Goal: Task Accomplishment & Management: Manage account settings

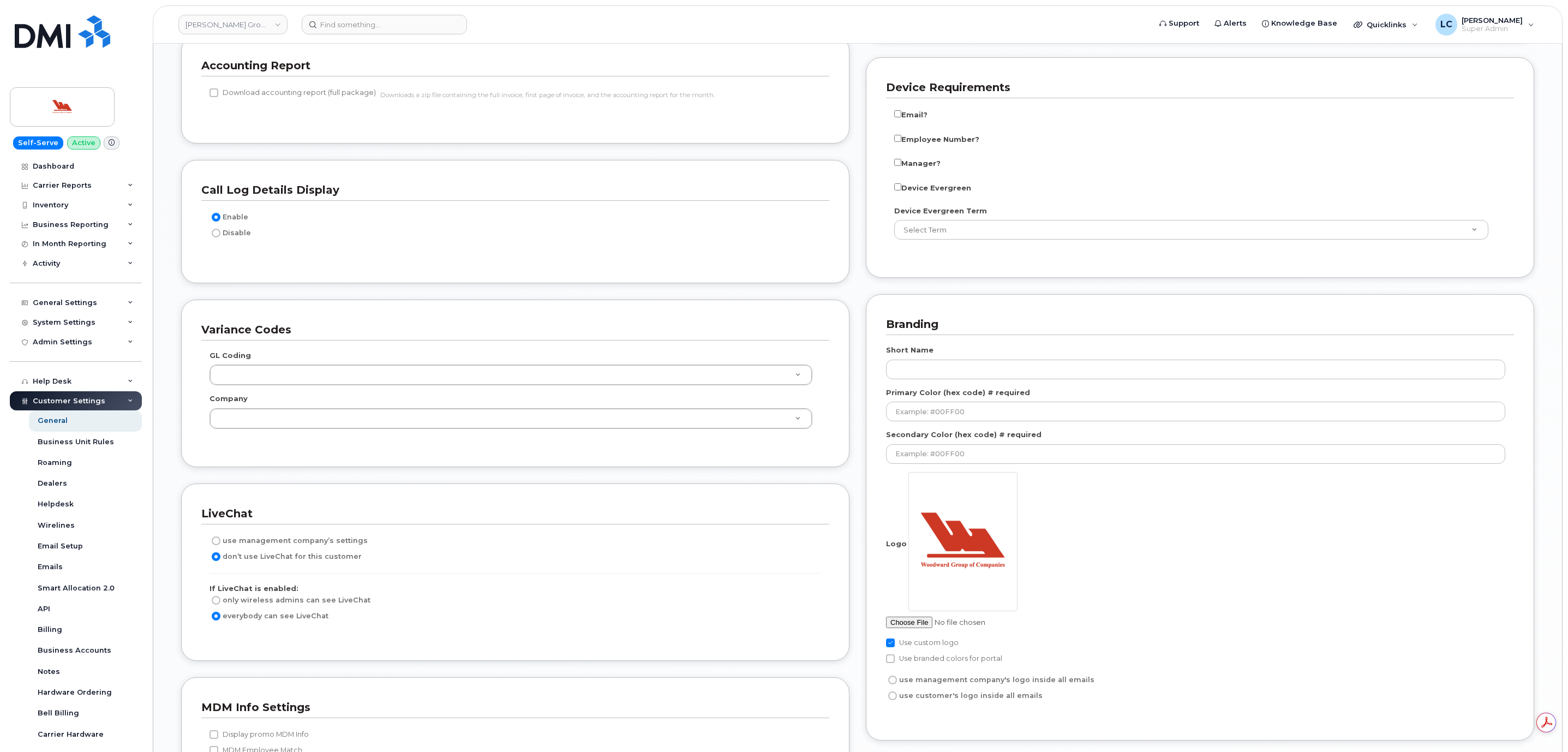
click at [106, 398] on div "Customer Settings" at bounding box center [75, 401] width 132 height 19
click at [121, 322] on div "System Settings" at bounding box center [75, 322] width 132 height 19
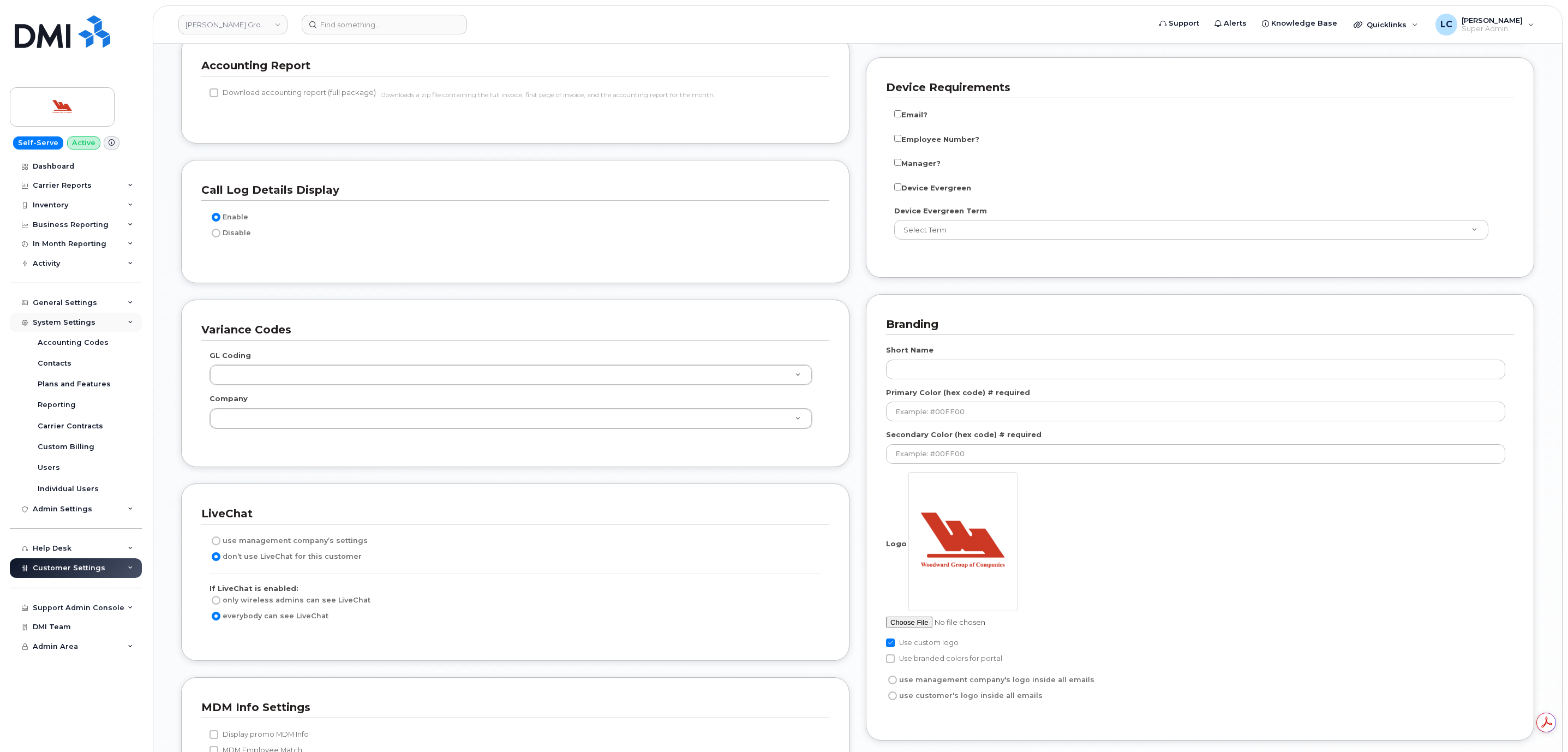
click at [119, 327] on div "System Settings" at bounding box center [75, 322] width 132 height 19
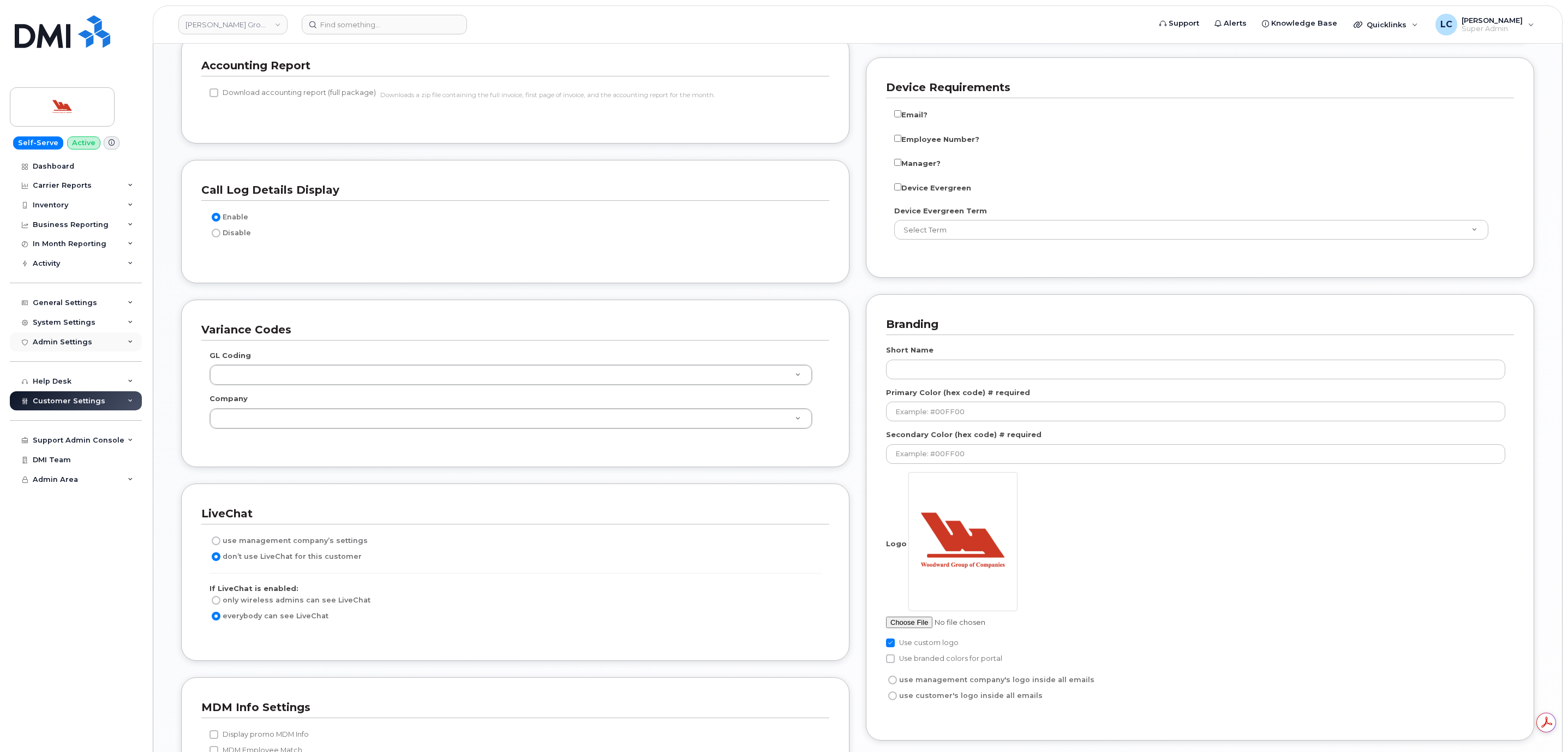
click at [119, 340] on div "Admin Settings" at bounding box center [75, 342] width 132 height 19
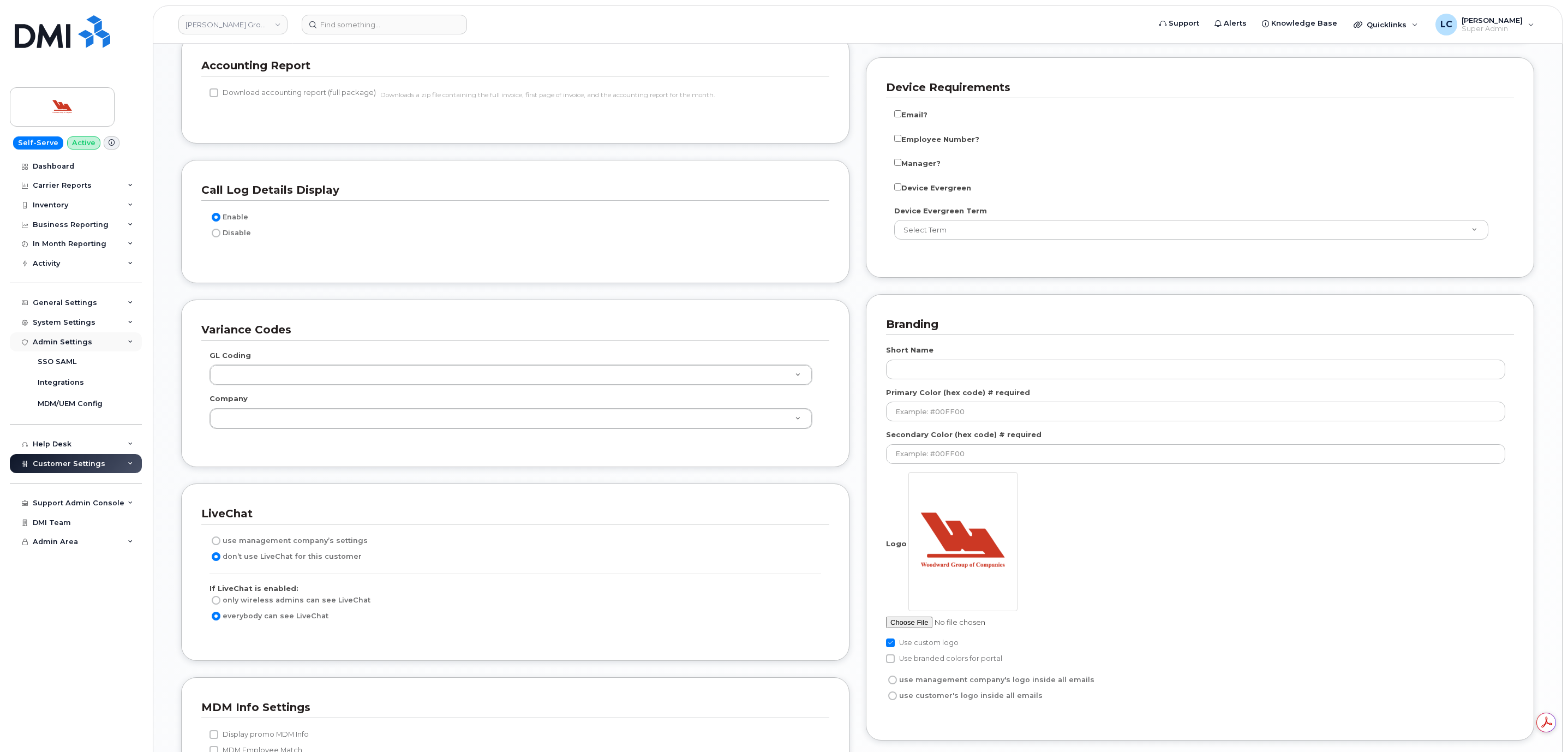
click at [119, 340] on div "Admin Settings" at bounding box center [75, 342] width 132 height 19
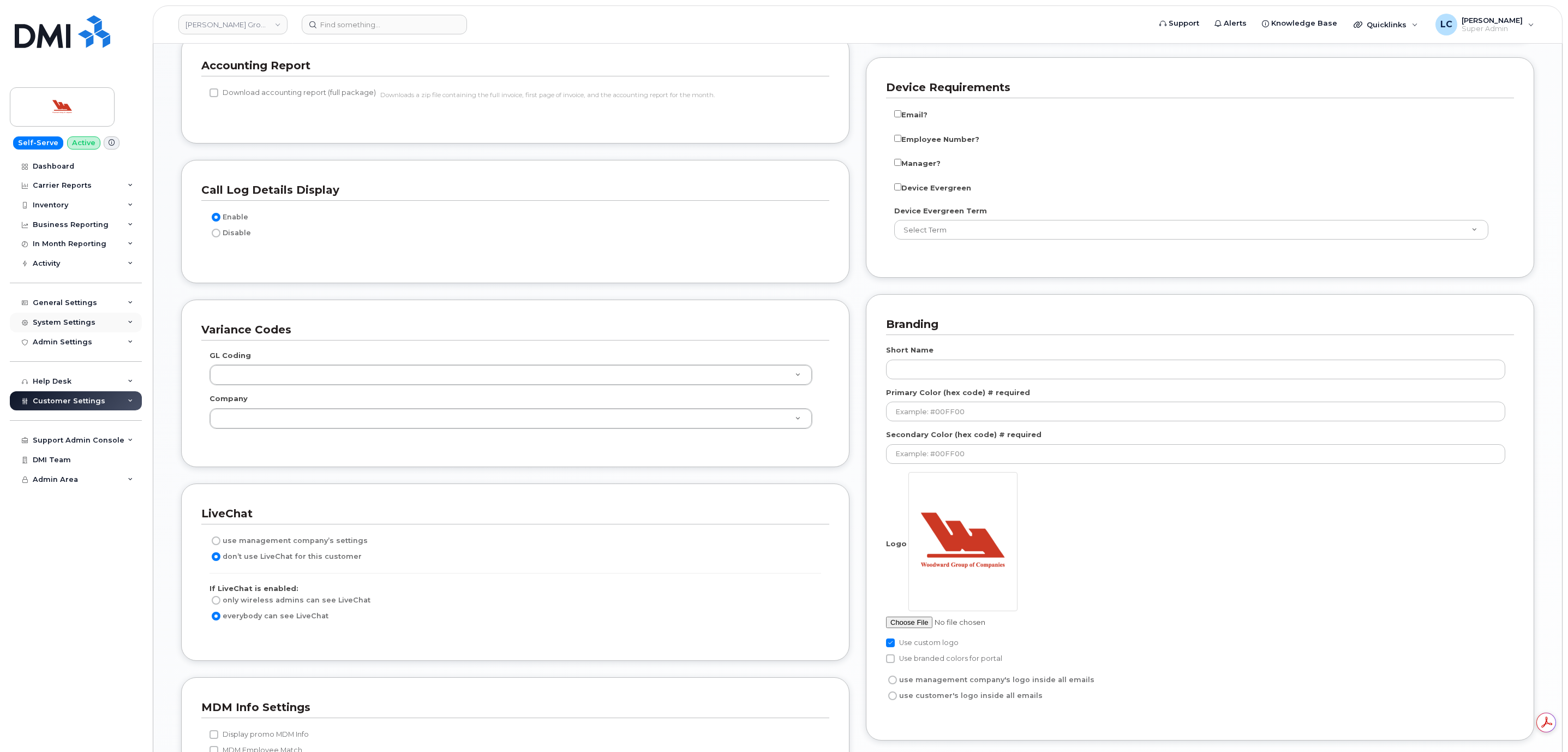
click at [103, 318] on div "System Settings" at bounding box center [75, 322] width 132 height 19
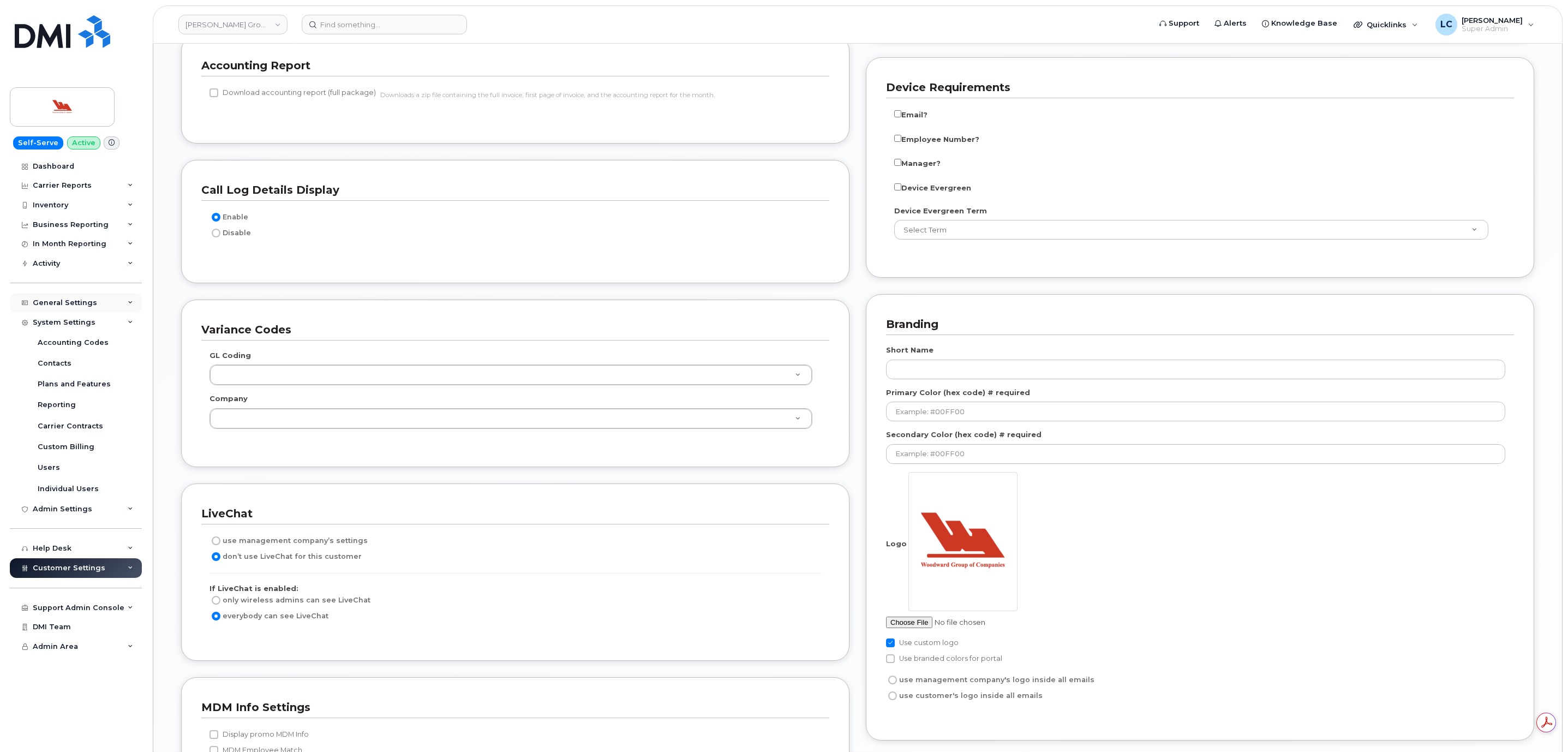
click at [104, 305] on div "General Settings" at bounding box center [75, 303] width 132 height 19
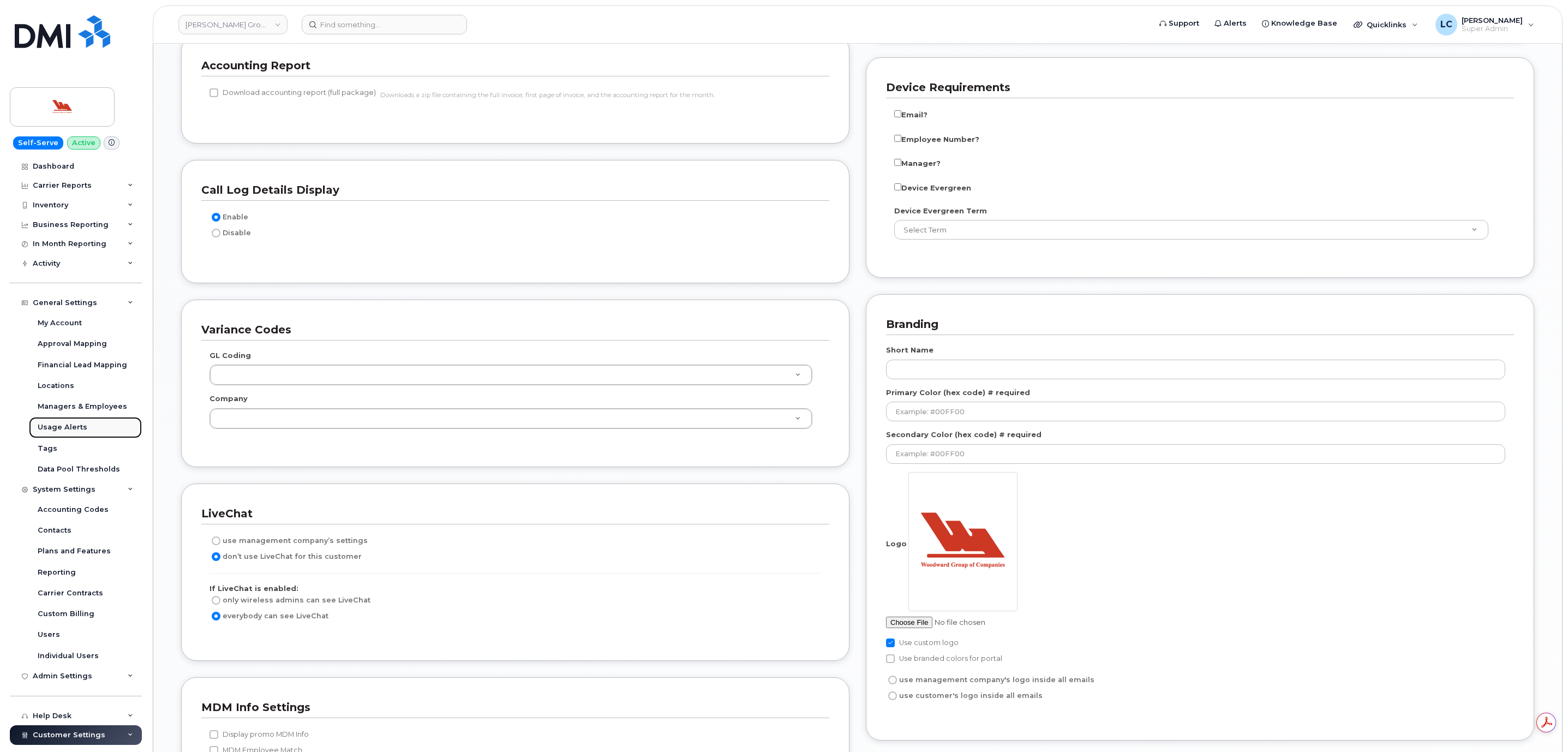
click at [82, 429] on div "Usage Alerts" at bounding box center [63, 427] width 50 height 10
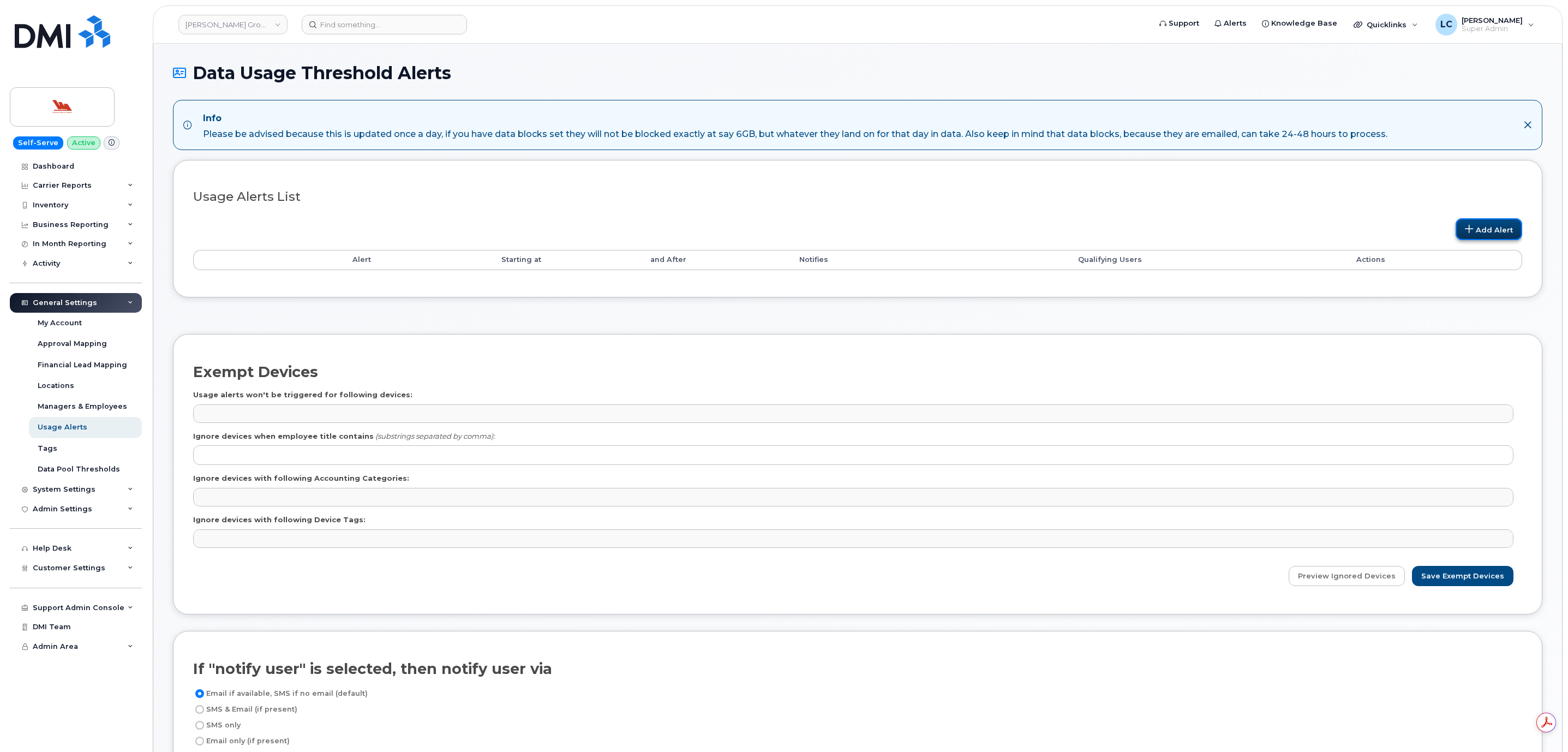
click at [1467, 229] on icon at bounding box center [1469, 229] width 9 height 9
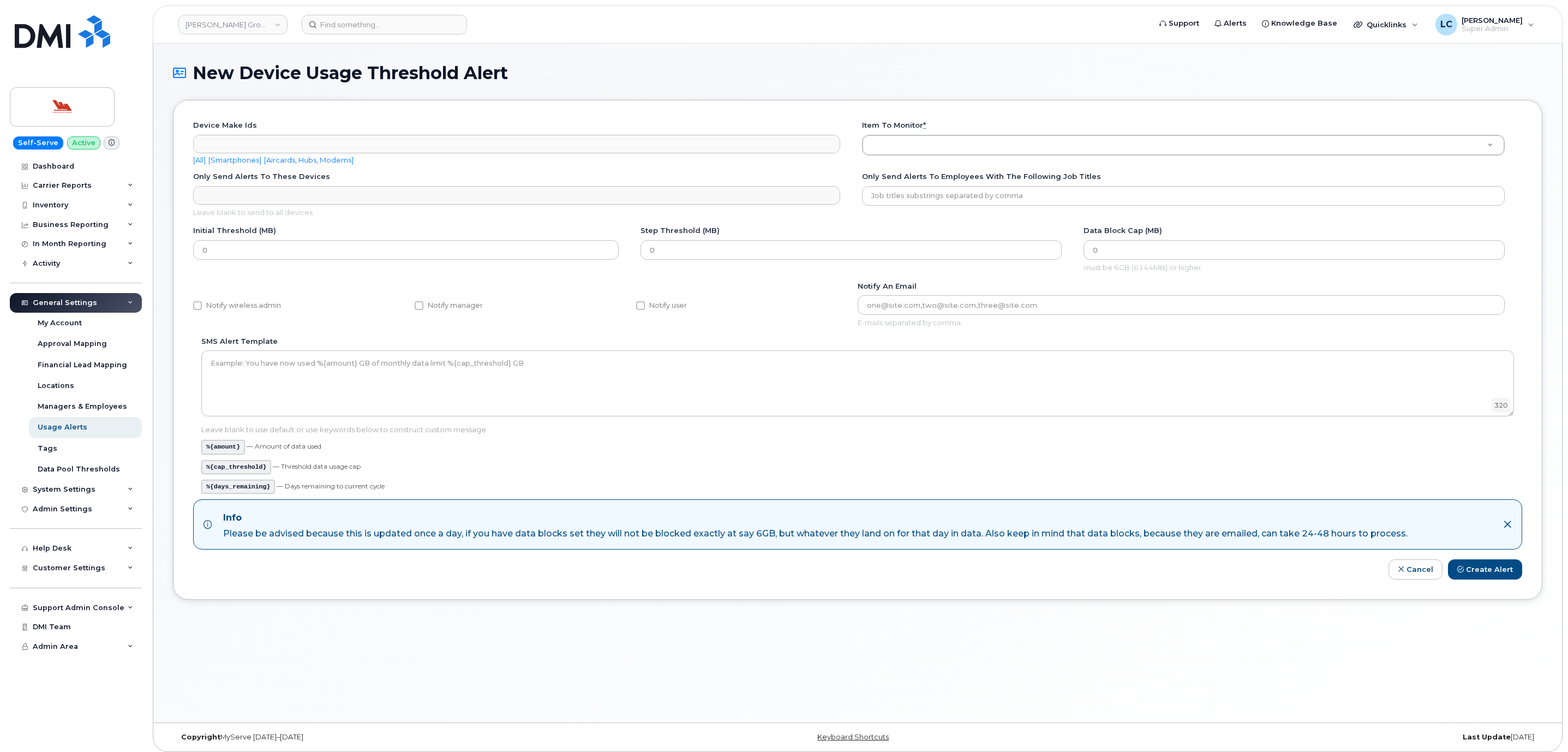
click at [202, 160] on link "[All]" at bounding box center [199, 160] width 12 height 9
select select "5"
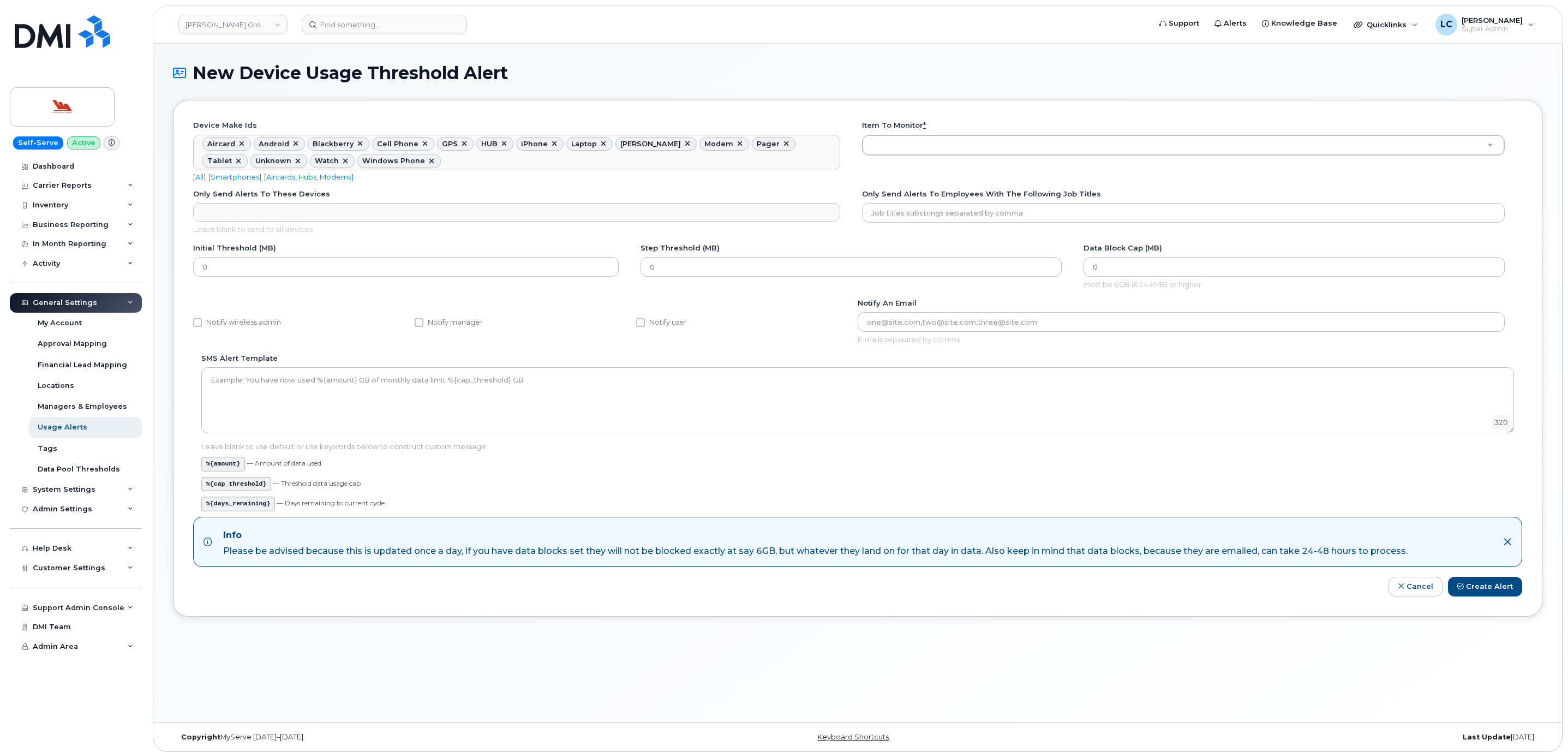
scroll to position [131, 0]
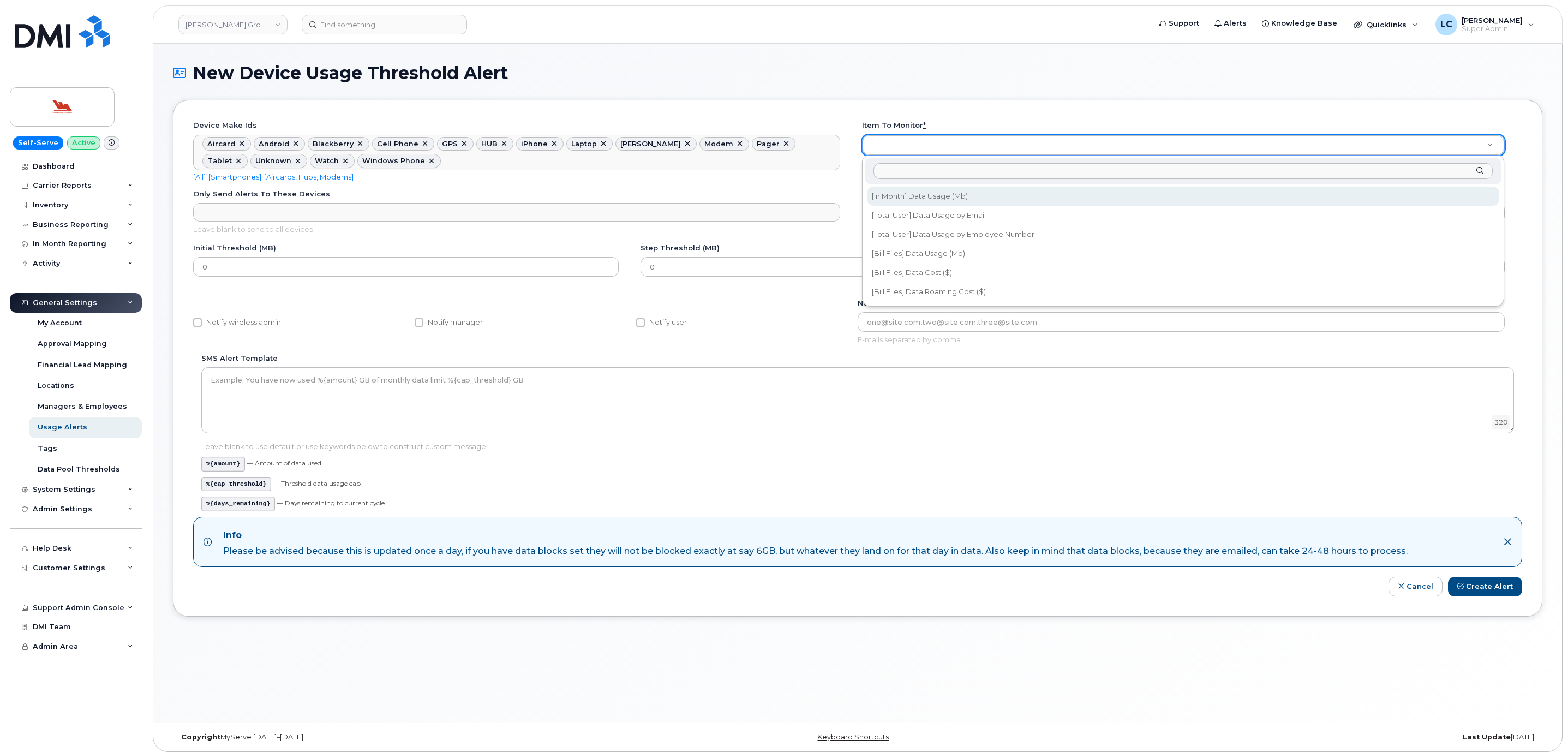
select select "data_volume"
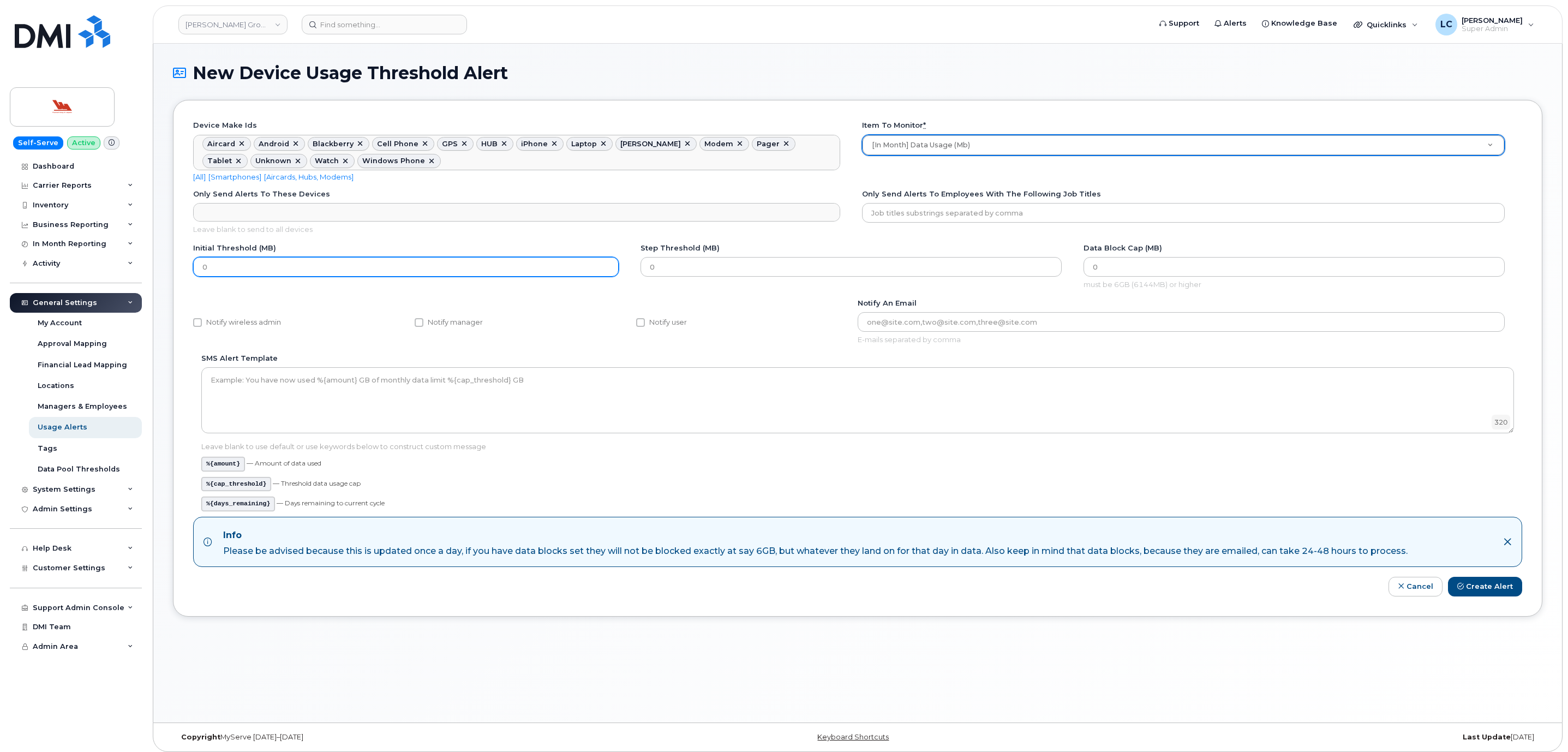
click at [434, 275] on input "0" at bounding box center [406, 267] width 426 height 19
type input "5120"
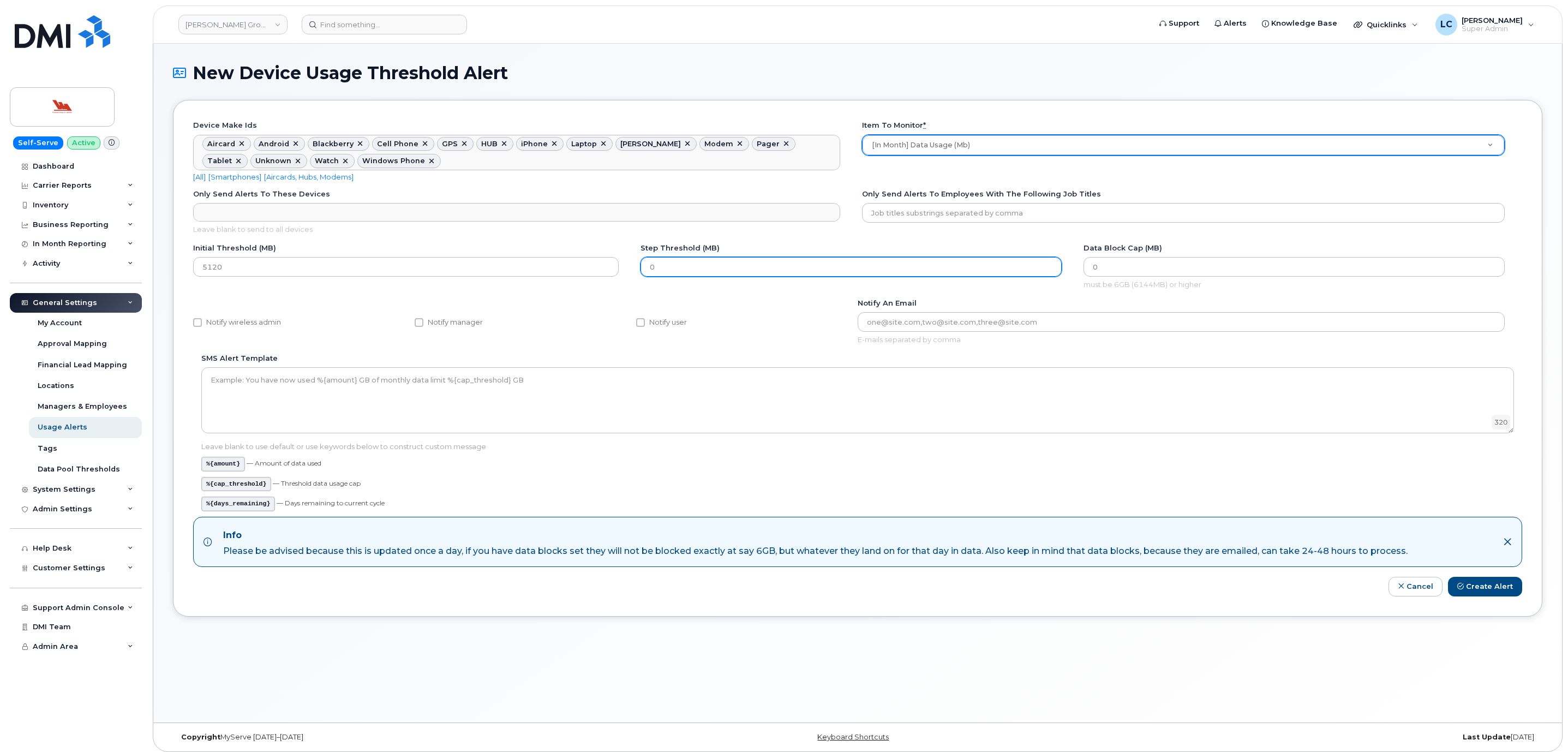
click at [738, 273] on input "0" at bounding box center [851, 267] width 421 height 19
click at [678, 269] on input "0" at bounding box center [851, 267] width 421 height 19
drag, startPoint x: 678, startPoint y: 269, endPoint x: 643, endPoint y: 267, distance: 35.1
click at [643, 267] on input "0" at bounding box center [851, 267] width 421 height 19
type input "1024"
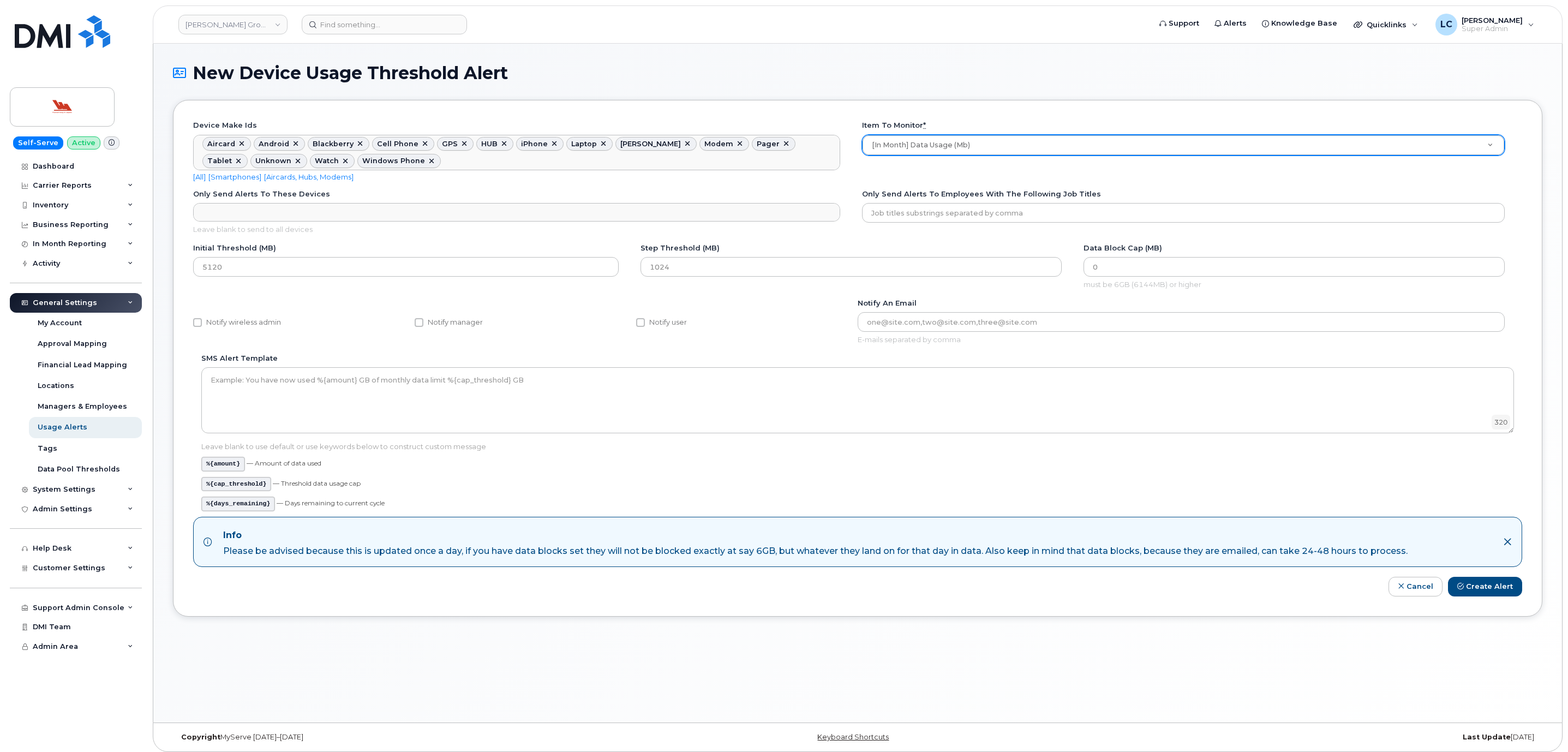
click at [1030, 231] on div "Only send alerts to employees with the following Job Titles" at bounding box center [1190, 211] width 665 height 43
click at [670, 329] on label "Notify user" at bounding box center [662, 322] width 51 height 13
click at [645, 327] on input "Notify user" at bounding box center [640, 322] width 9 height 9
checkbox input "true"
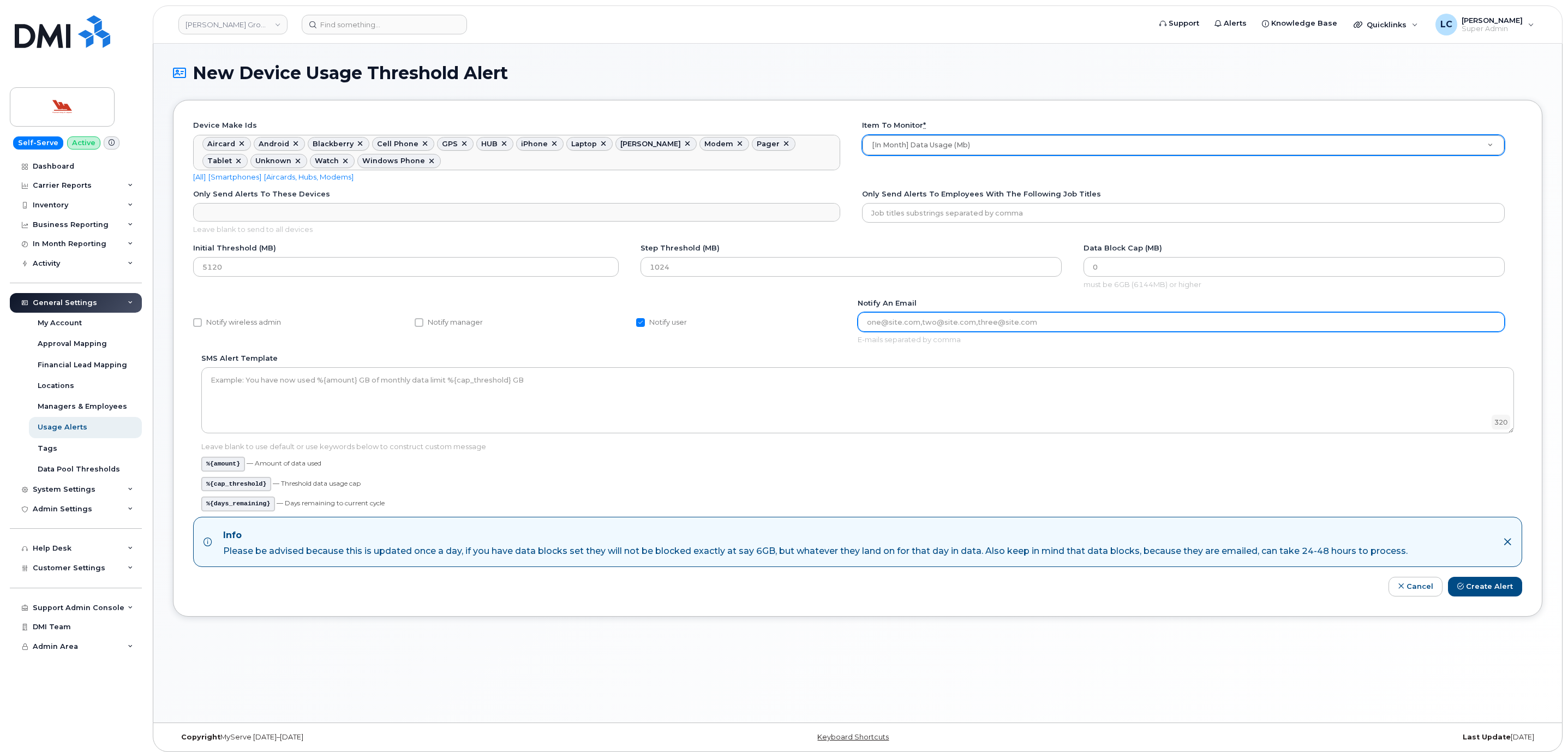
click at [930, 327] on input "Notify an email" at bounding box center [1182, 322] width 647 height 19
drag, startPoint x: 1010, startPoint y: 322, endPoint x: 765, endPoint y: 325, distance: 245.0
click at [767, 325] on div "Notify wireless admin Notify manager Notify user Notify an email toates@woodwar…" at bounding box center [858, 326] width 1329 height 55
paste input "s"
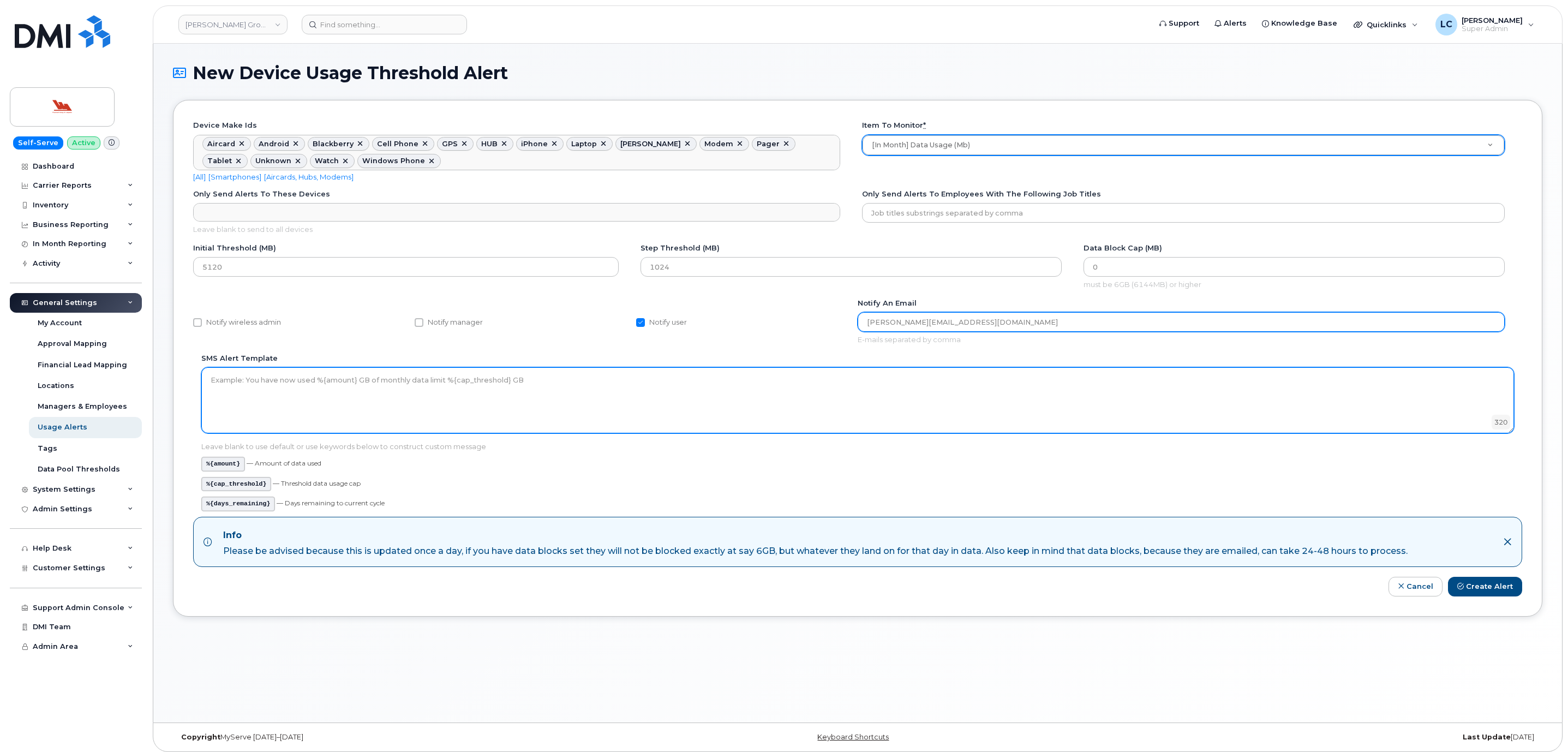
type input "toates@woodwards.nf.ca"
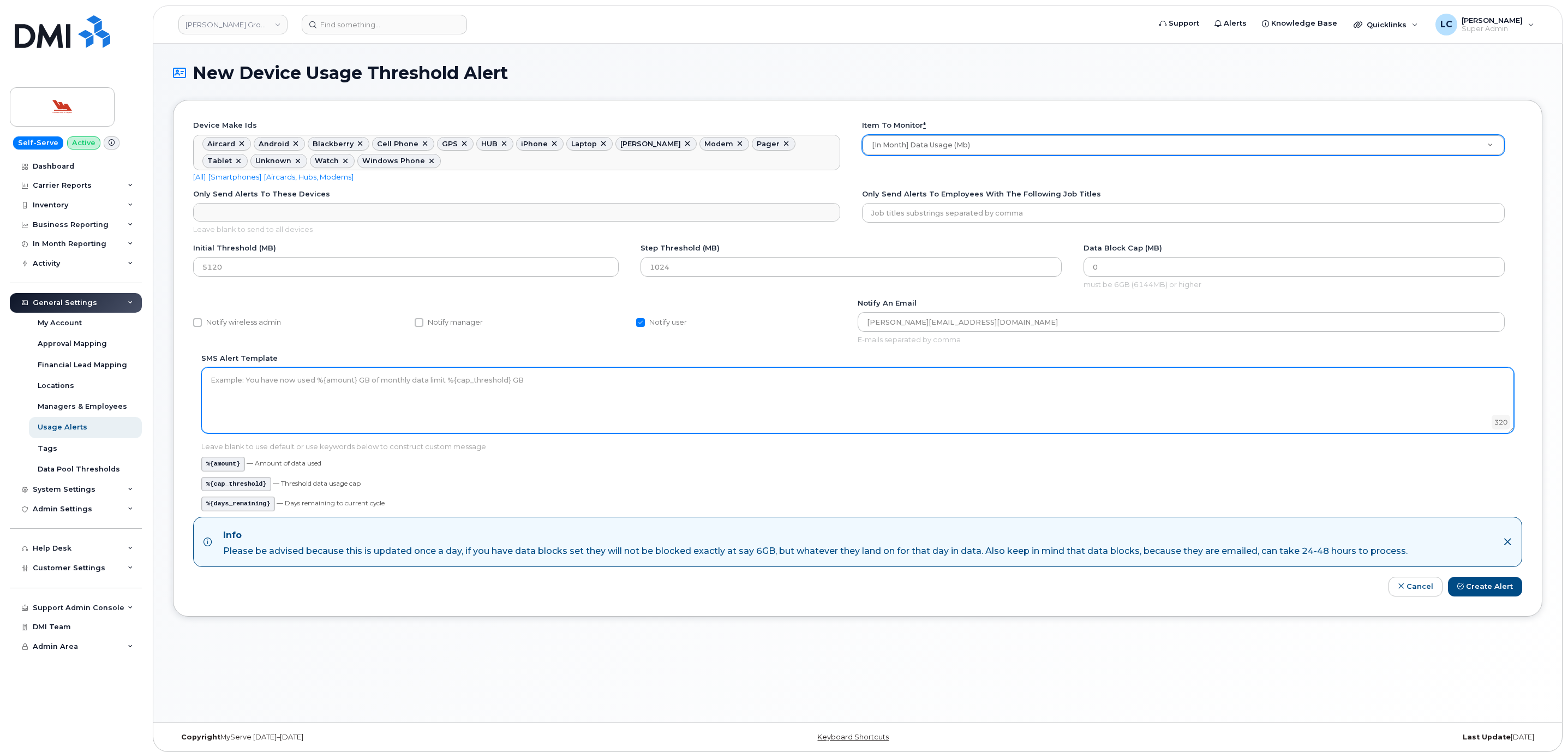
click at [560, 400] on textarea "SMS alert template" at bounding box center [858, 400] width 1313 height 66
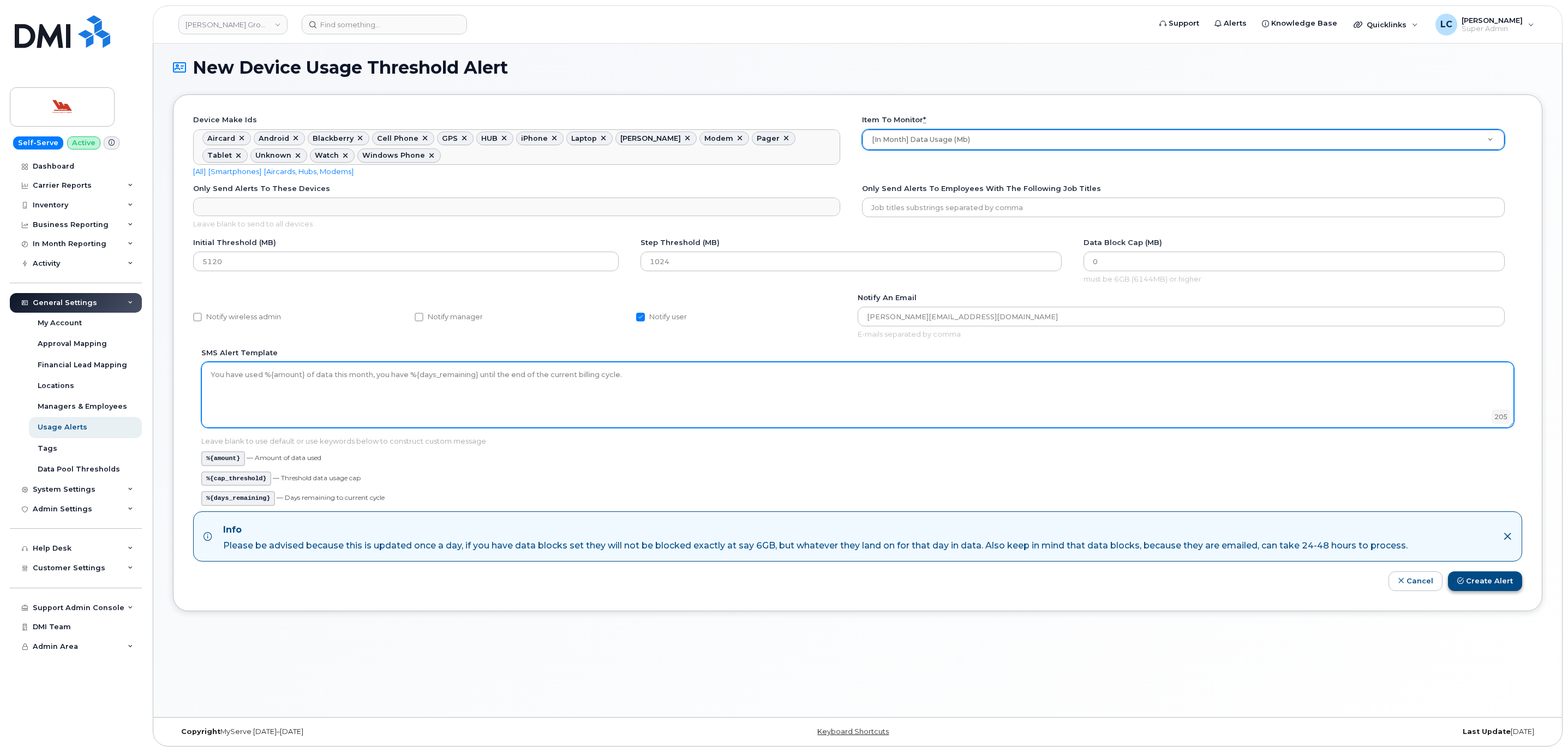
type textarea "You have used %{amount} of data this month, you have %{days_remaining} until th…"
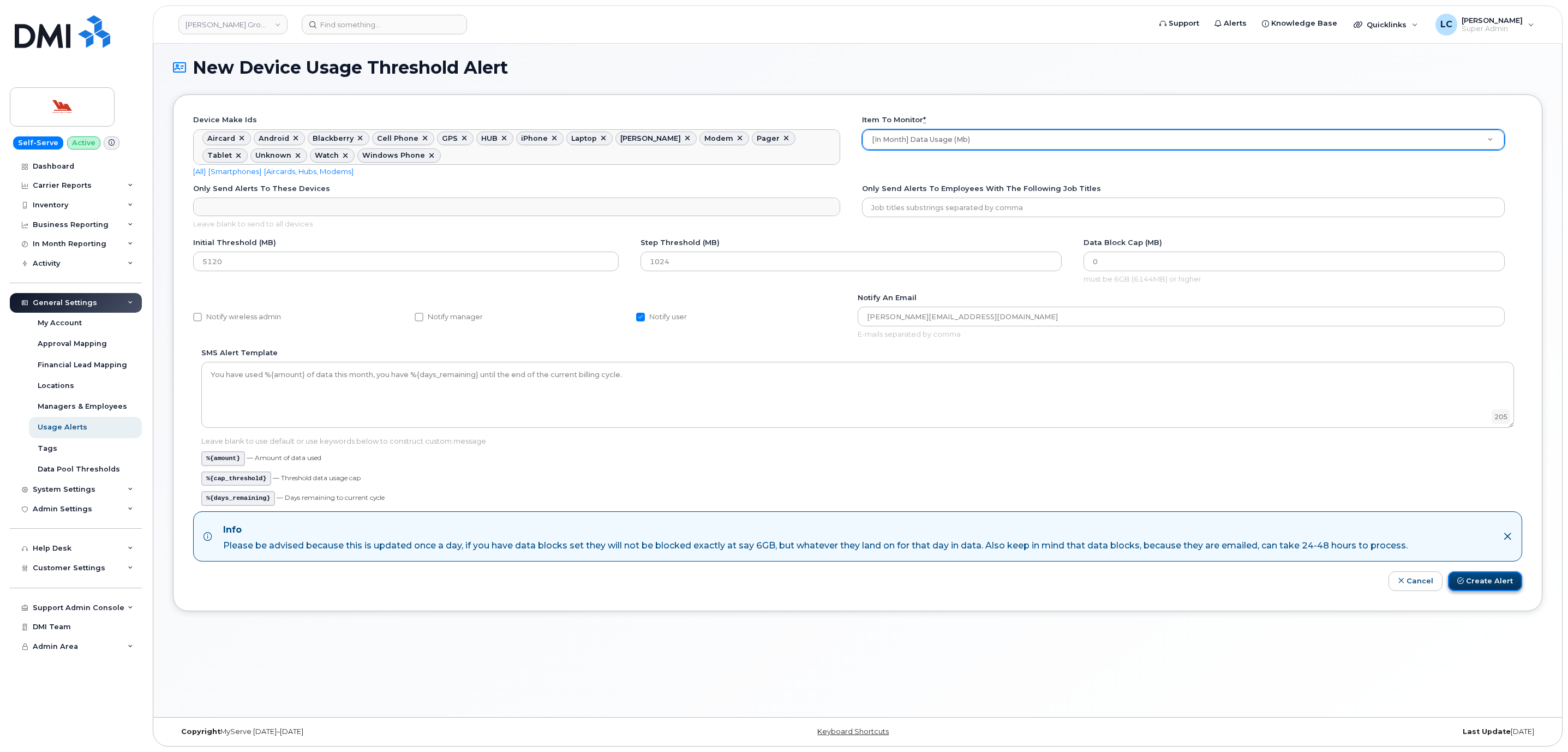
click at [1487, 592] on button "Create Alert" at bounding box center [1485, 581] width 75 height 20
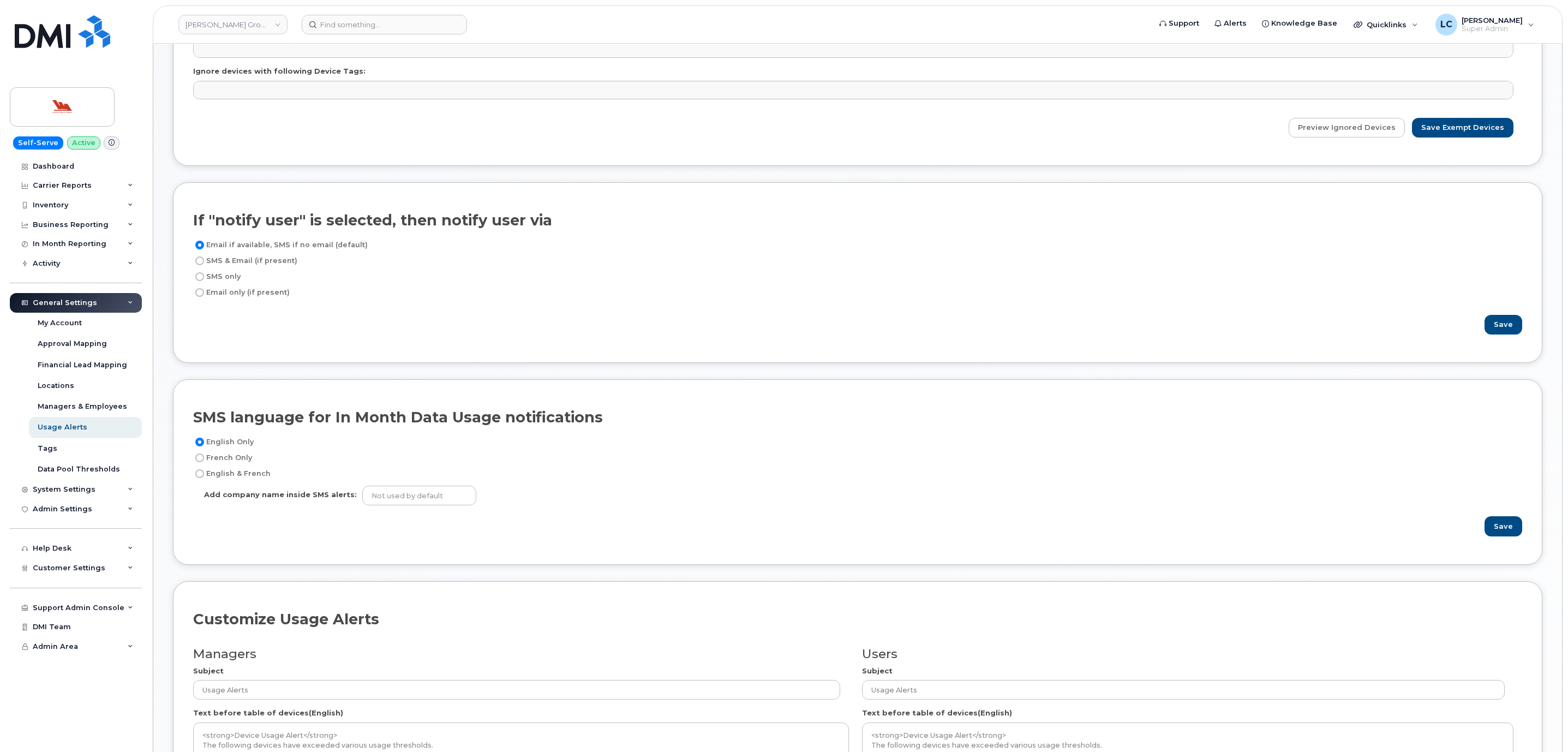
scroll to position [655, 0]
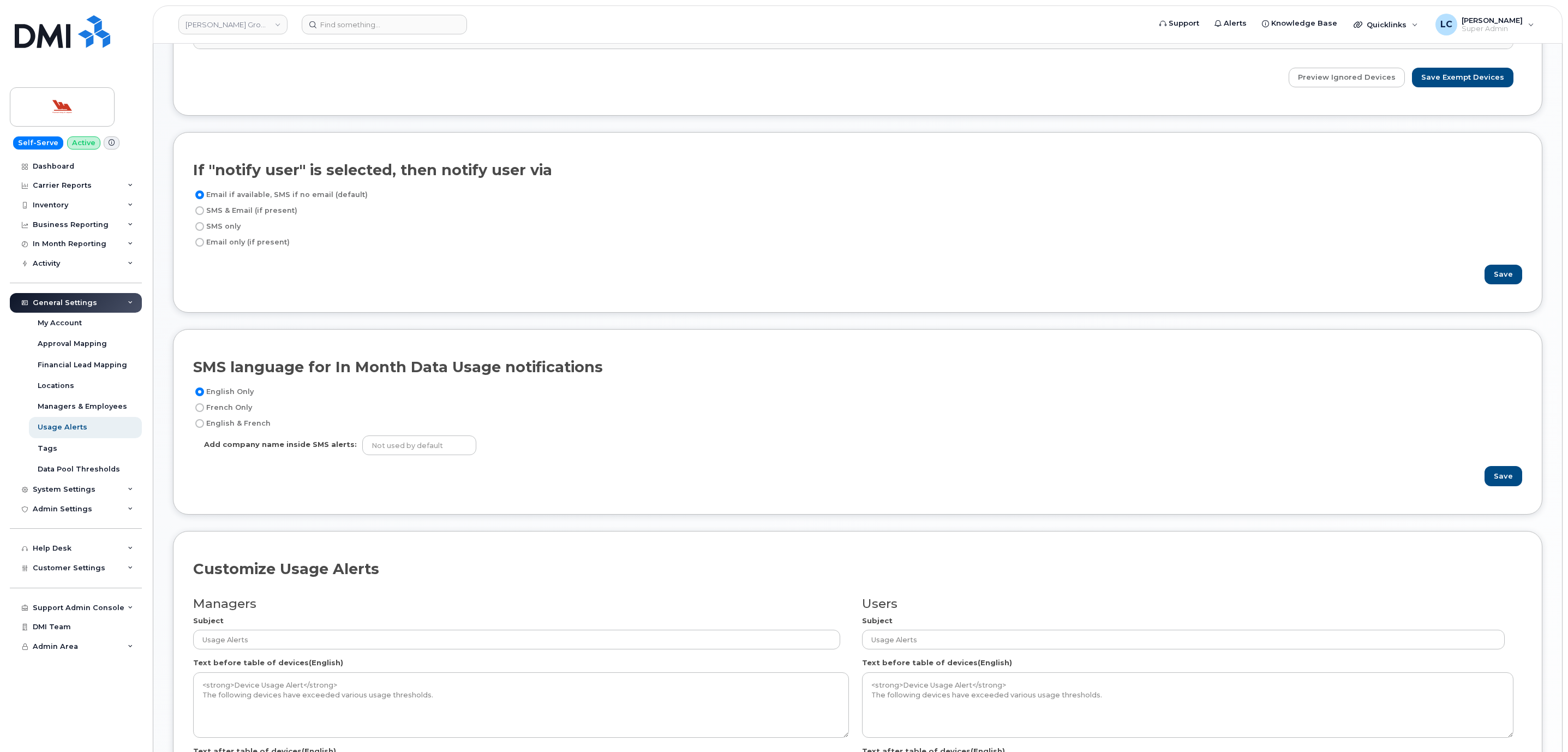
click at [273, 216] on label "SMS & Email (if present)" at bounding box center [245, 211] width 104 height 13
click at [204, 215] on input "SMS & Email (if present)" at bounding box center [199, 211] width 9 height 9
radio input "true"
click at [224, 226] on label "SMS only" at bounding box center [217, 226] width 48 height 13
click at [204, 226] on input "SMS only" at bounding box center [199, 226] width 9 height 9
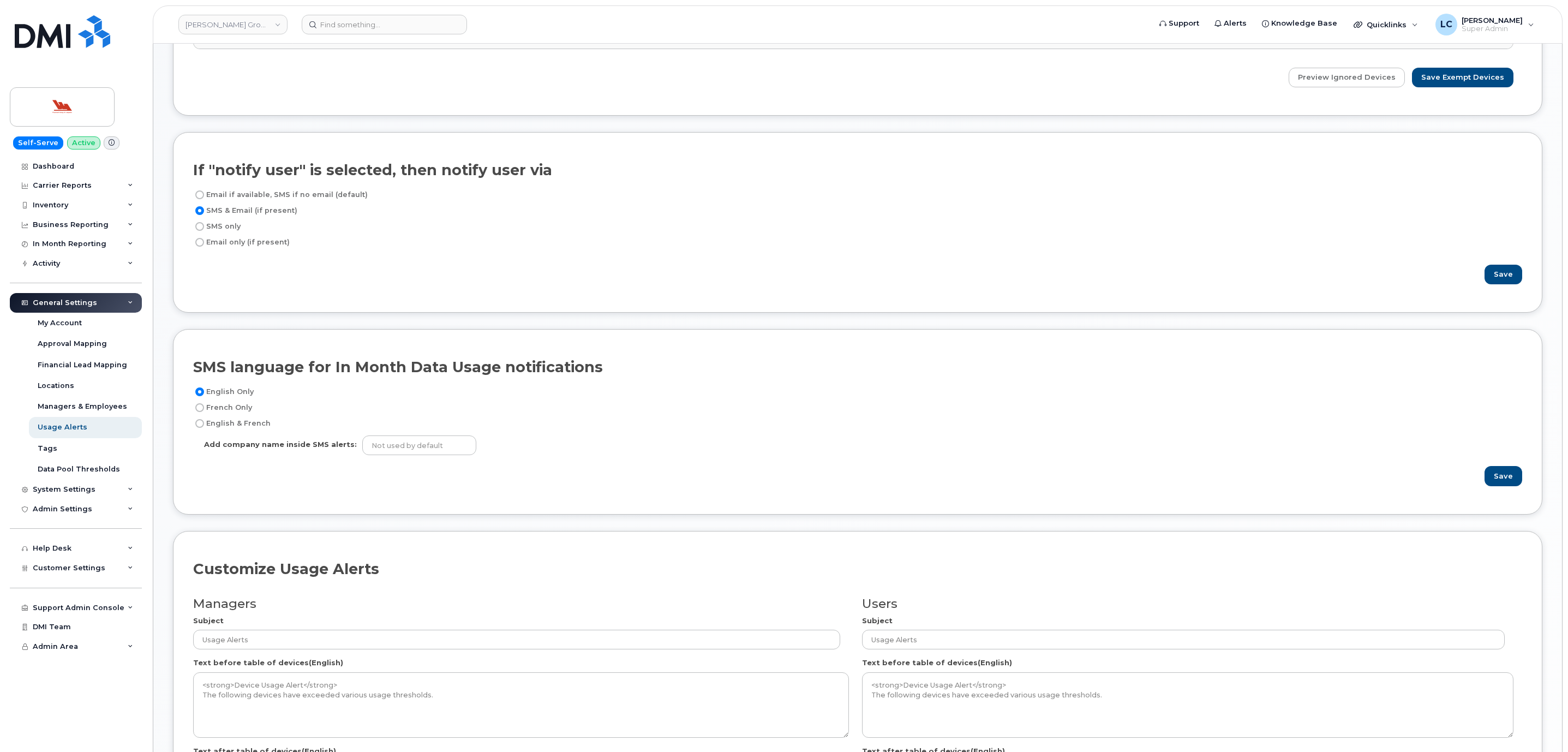
radio input "true"
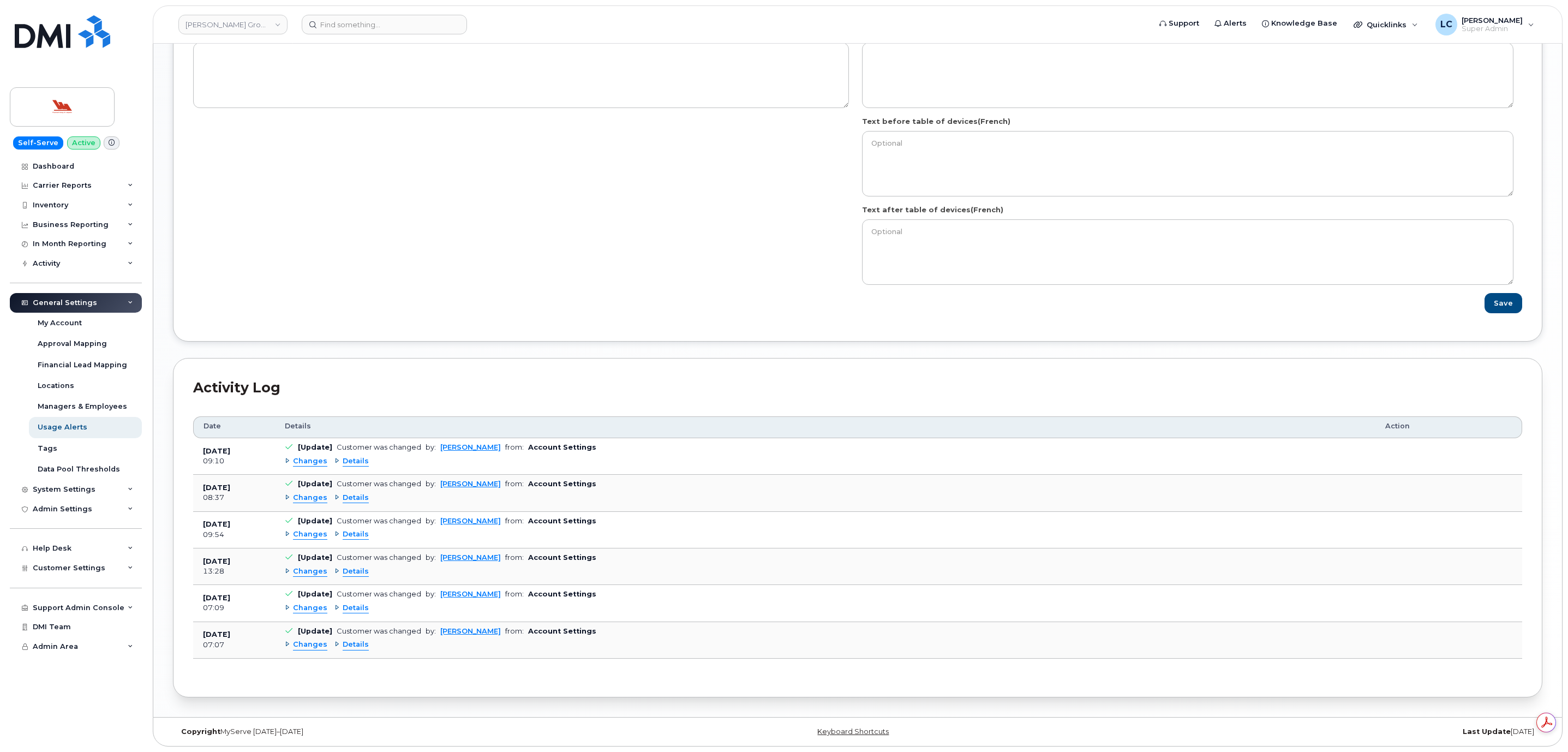
scroll to position [0, 0]
click at [1511, 300] on button "Save" at bounding box center [1503, 303] width 38 height 20
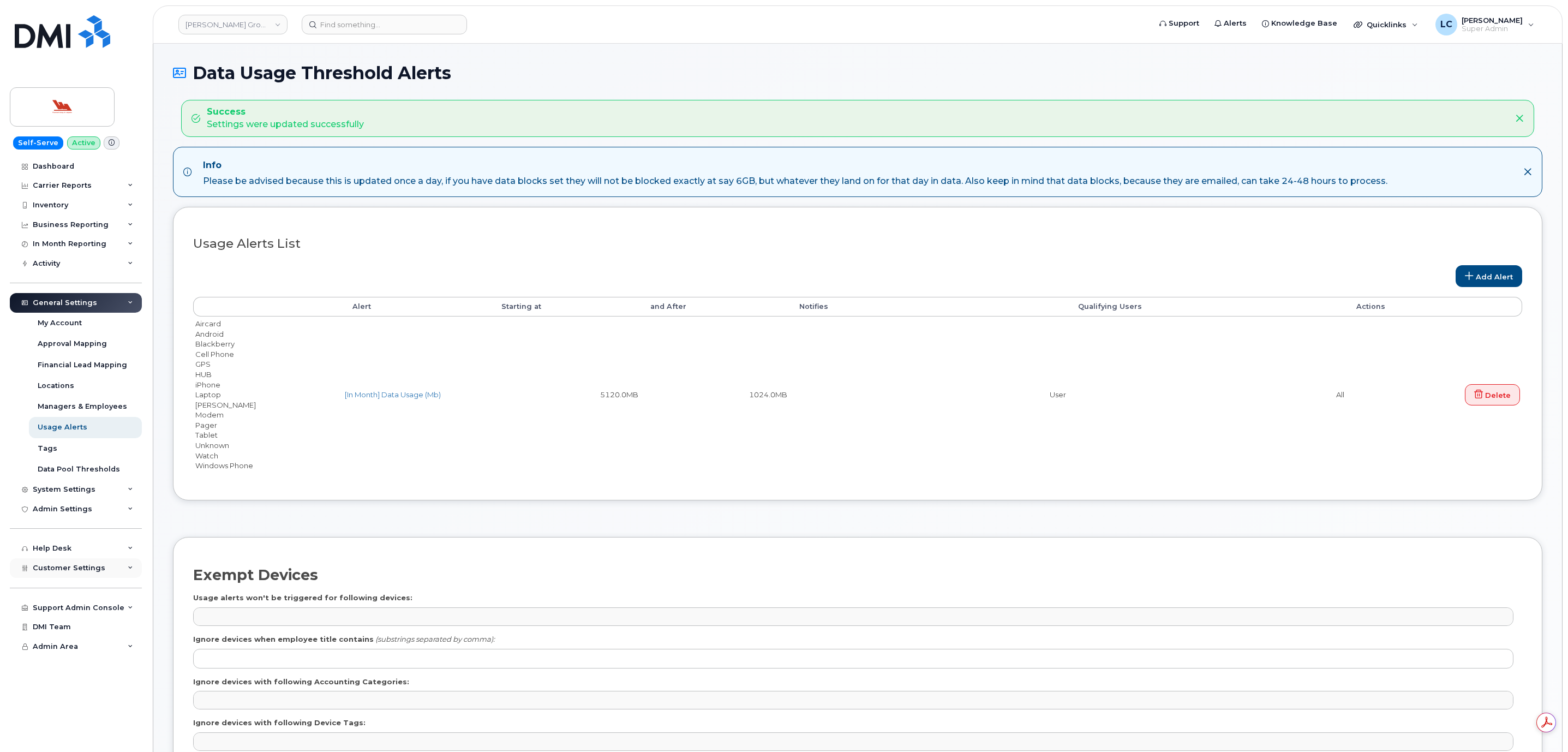
click at [75, 567] on span "Customer Settings" at bounding box center [68, 568] width 72 height 8
click at [72, 591] on link "General" at bounding box center [86, 588] width 113 height 21
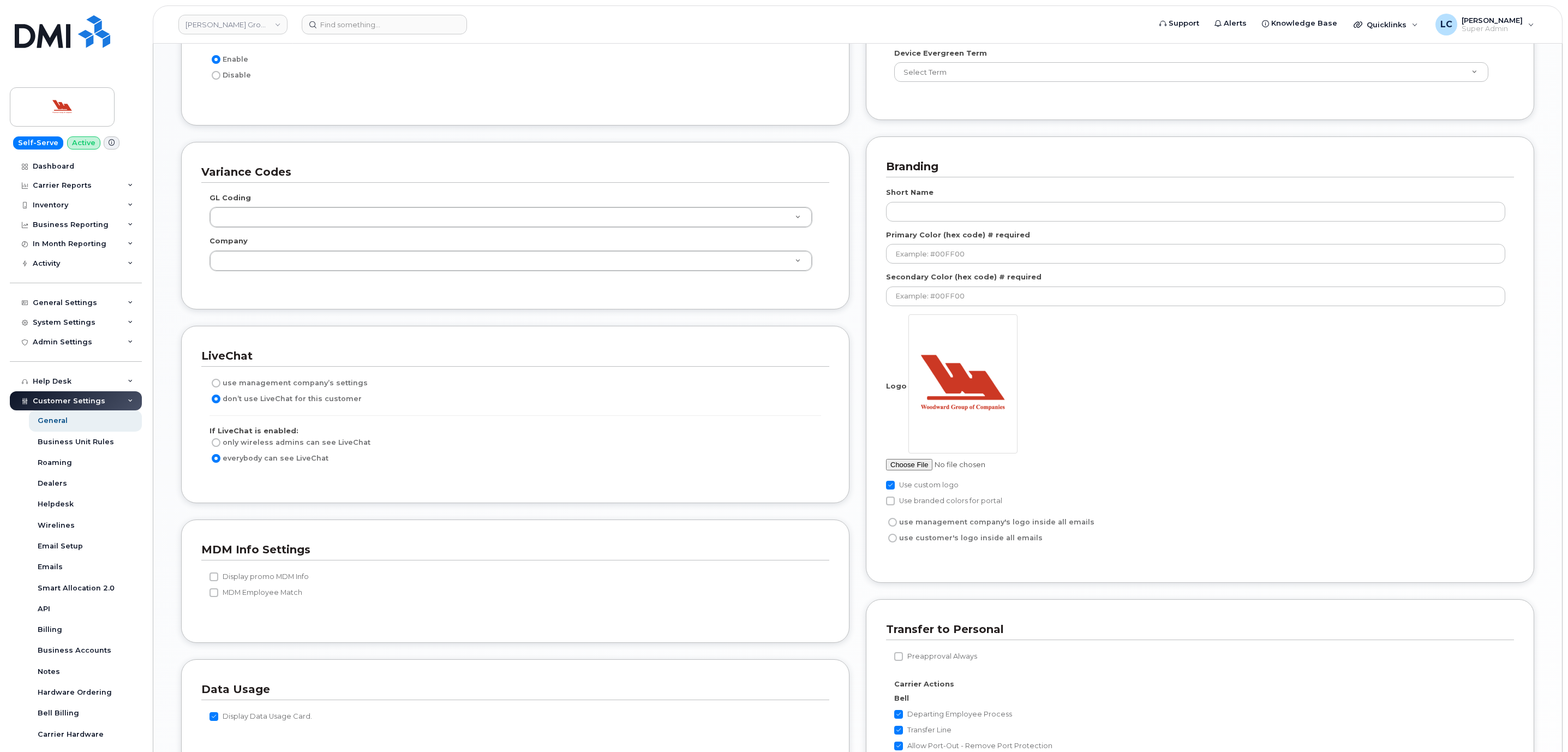
scroll to position [1474, 0]
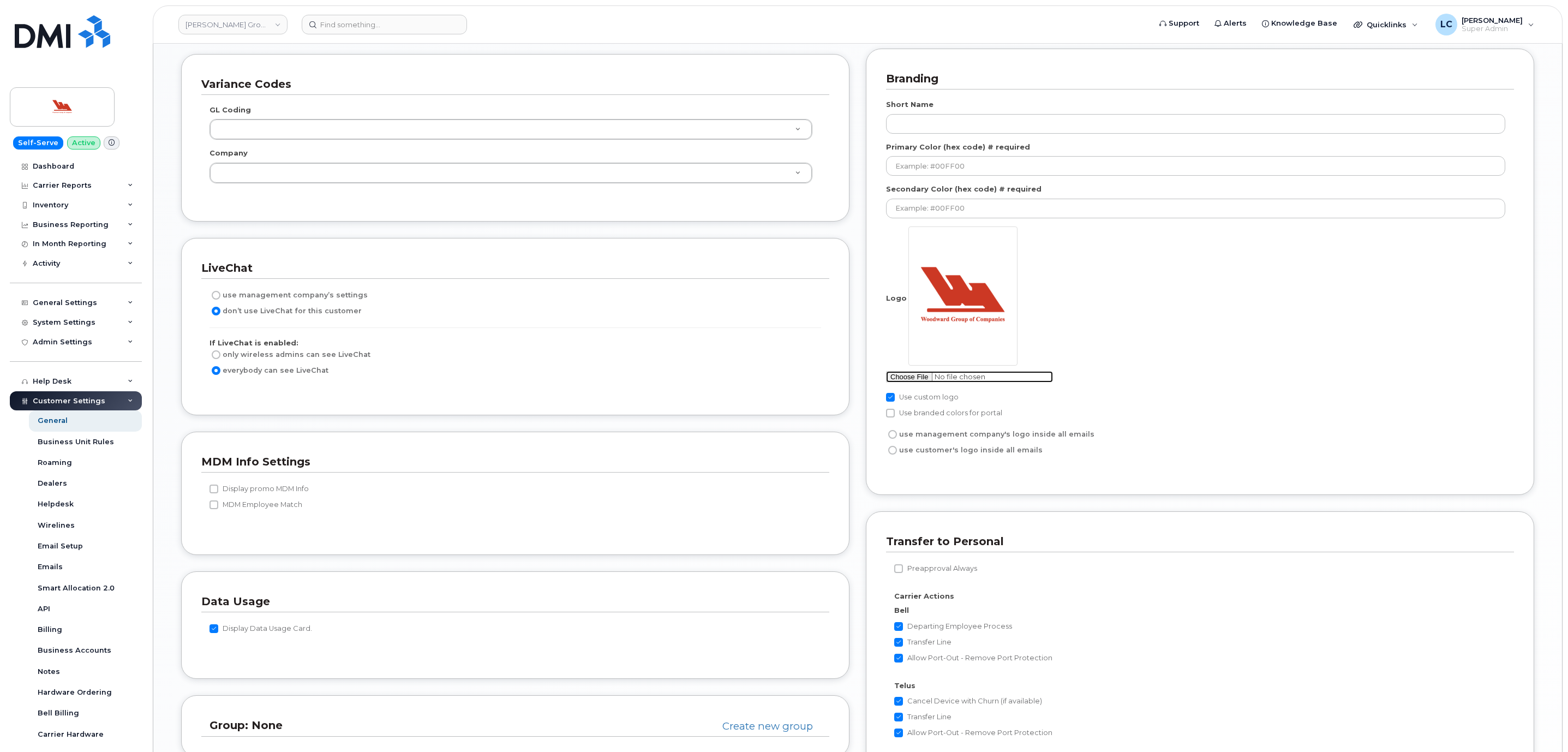
click at [923, 383] on input "file" at bounding box center [970, 377] width 167 height 12
type input "C:\fakepath\Woodward_BrandMark_CoreRed.png"
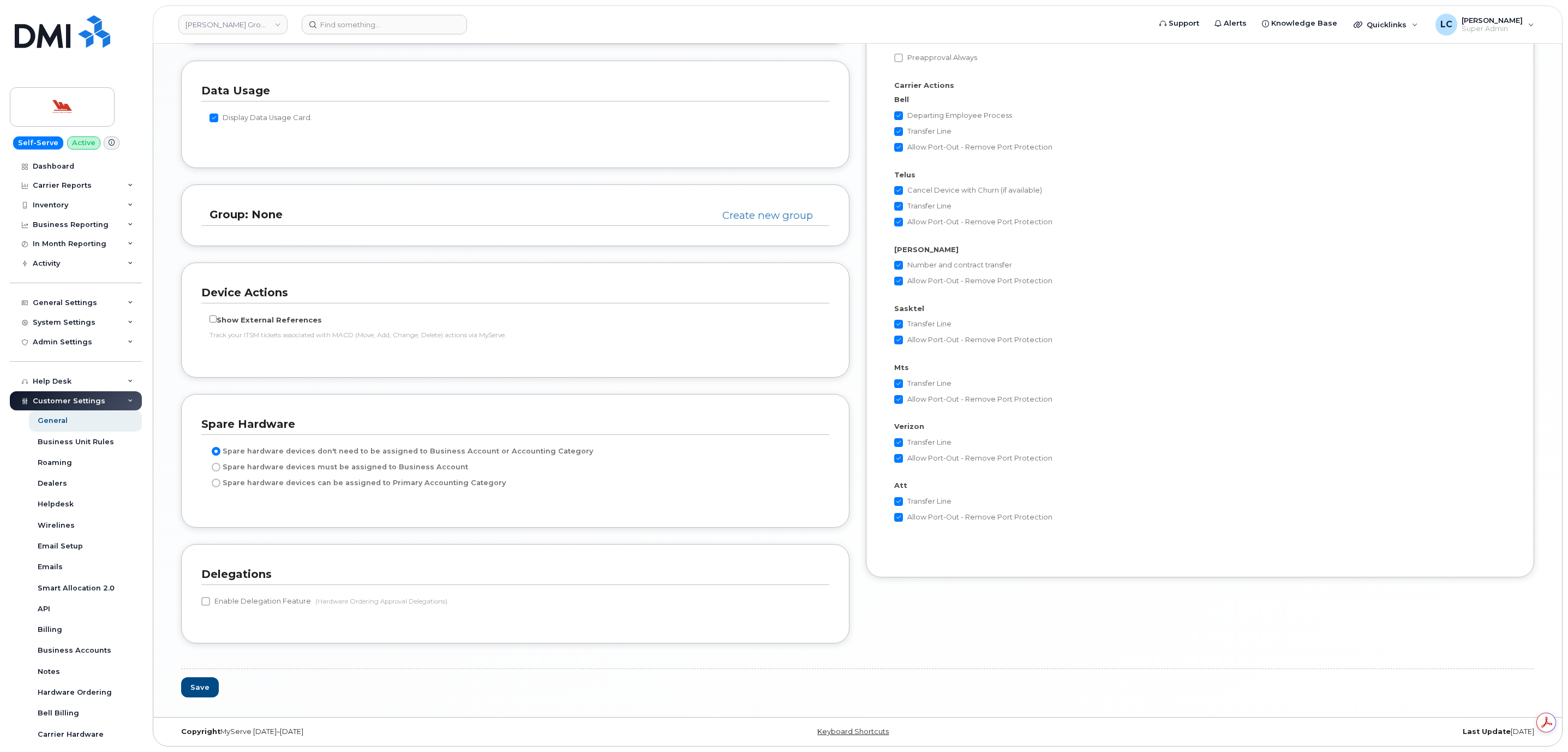
scroll to position [0, 0]
click at [213, 682] on button "Save" at bounding box center [199, 687] width 38 height 20
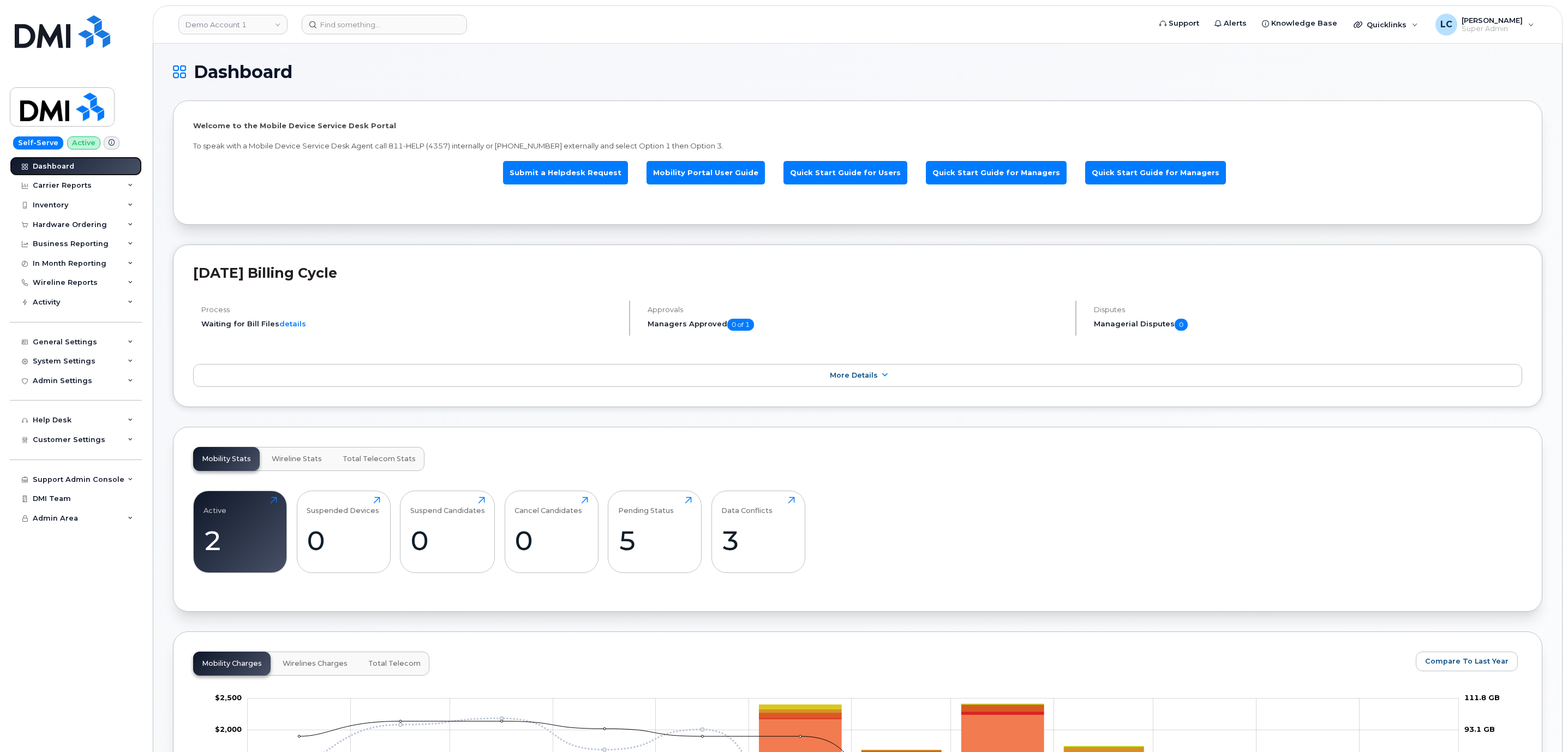
click at [59, 166] on div "Dashboard" at bounding box center [53, 166] width 41 height 9
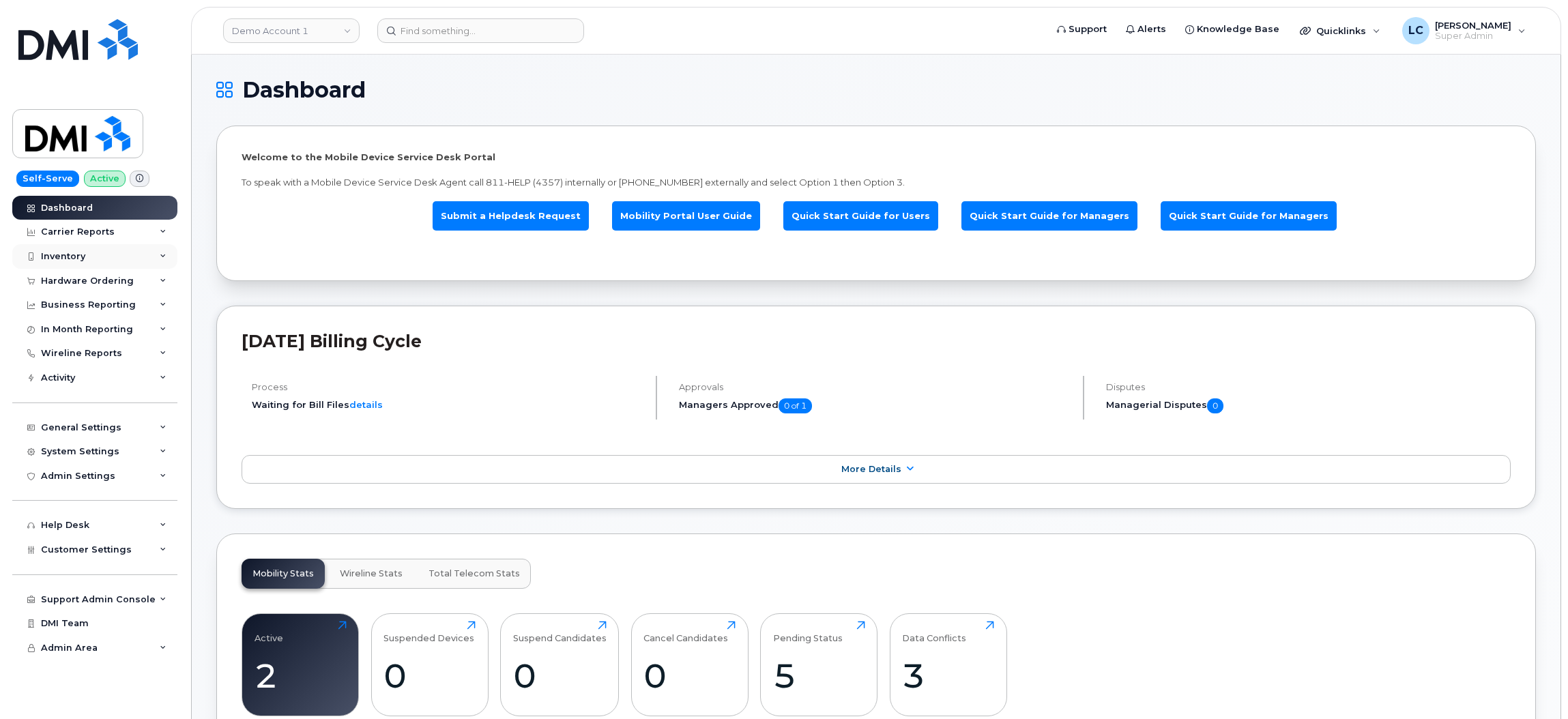
click at [102, 255] on div "Inventory" at bounding box center [94, 256] width 165 height 24
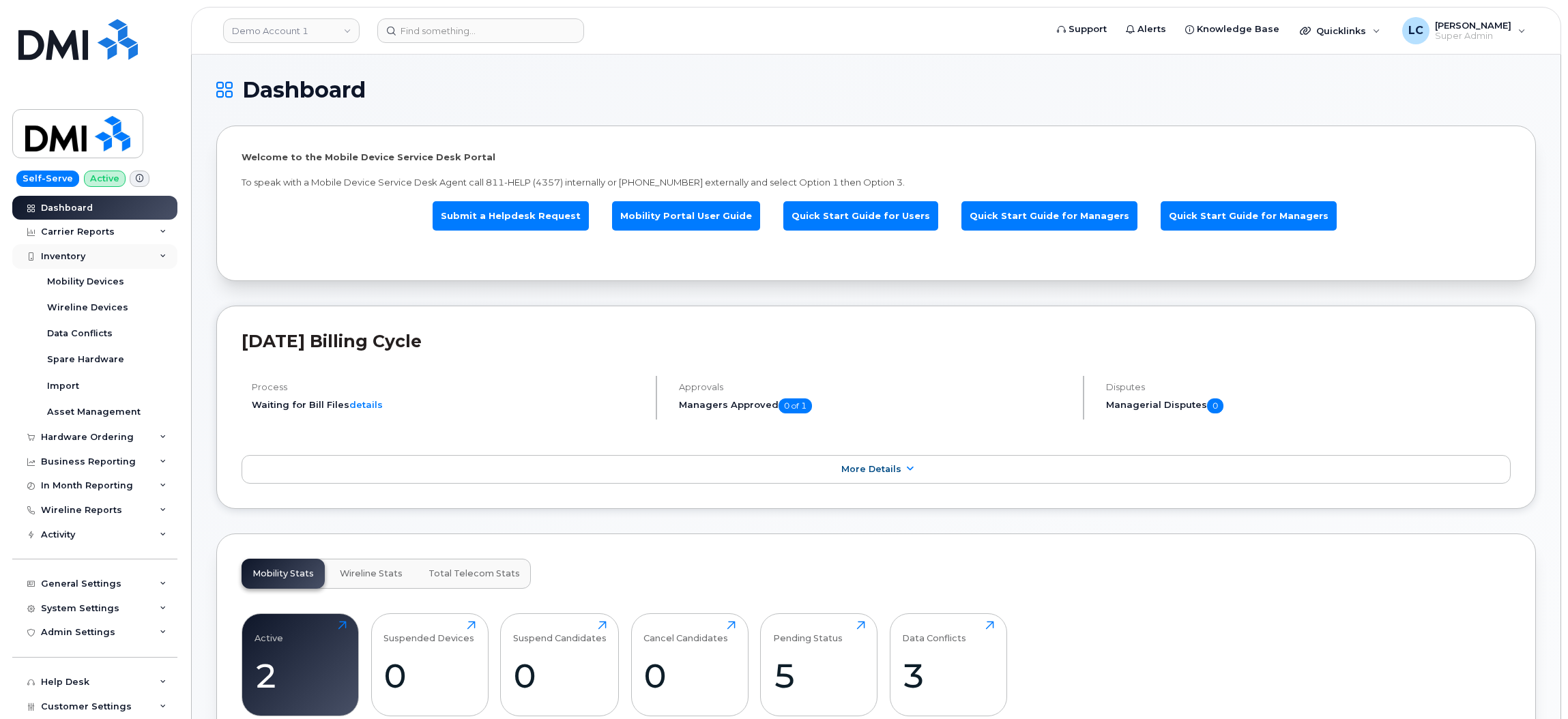
click at [102, 255] on div "Inventory" at bounding box center [94, 256] width 165 height 24
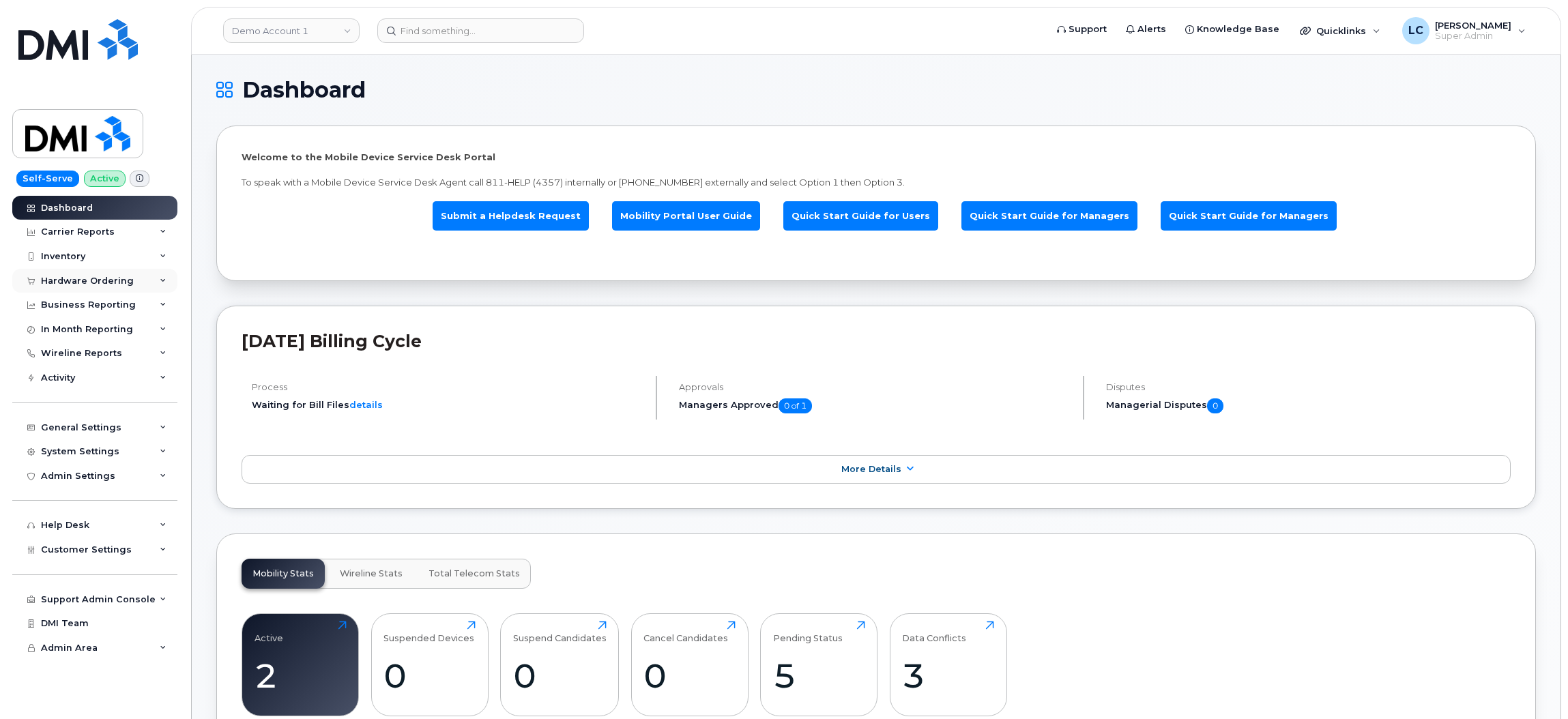
click at [93, 281] on div "Hardware Ordering" at bounding box center [87, 281] width 93 height 11
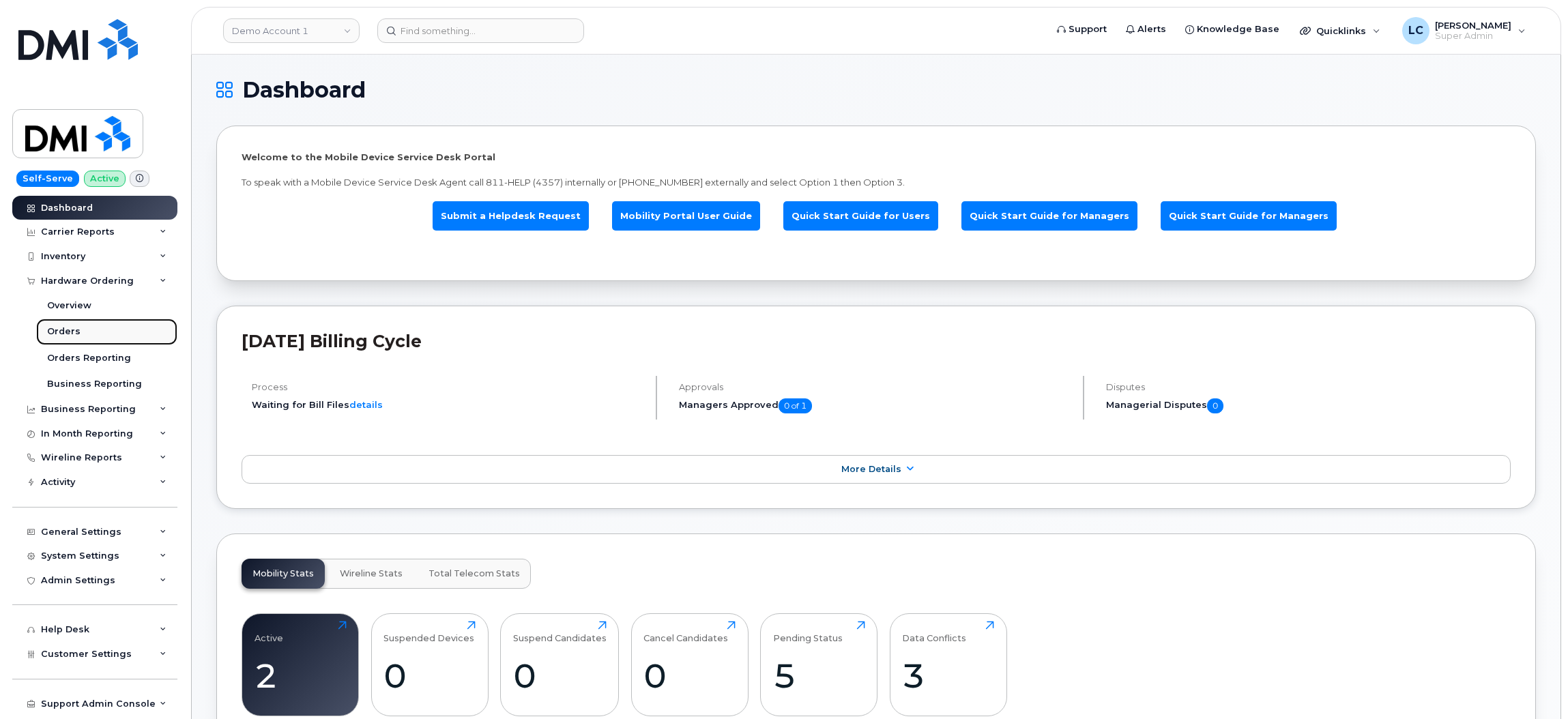
click at [72, 330] on div "Orders" at bounding box center [64, 331] width 34 height 12
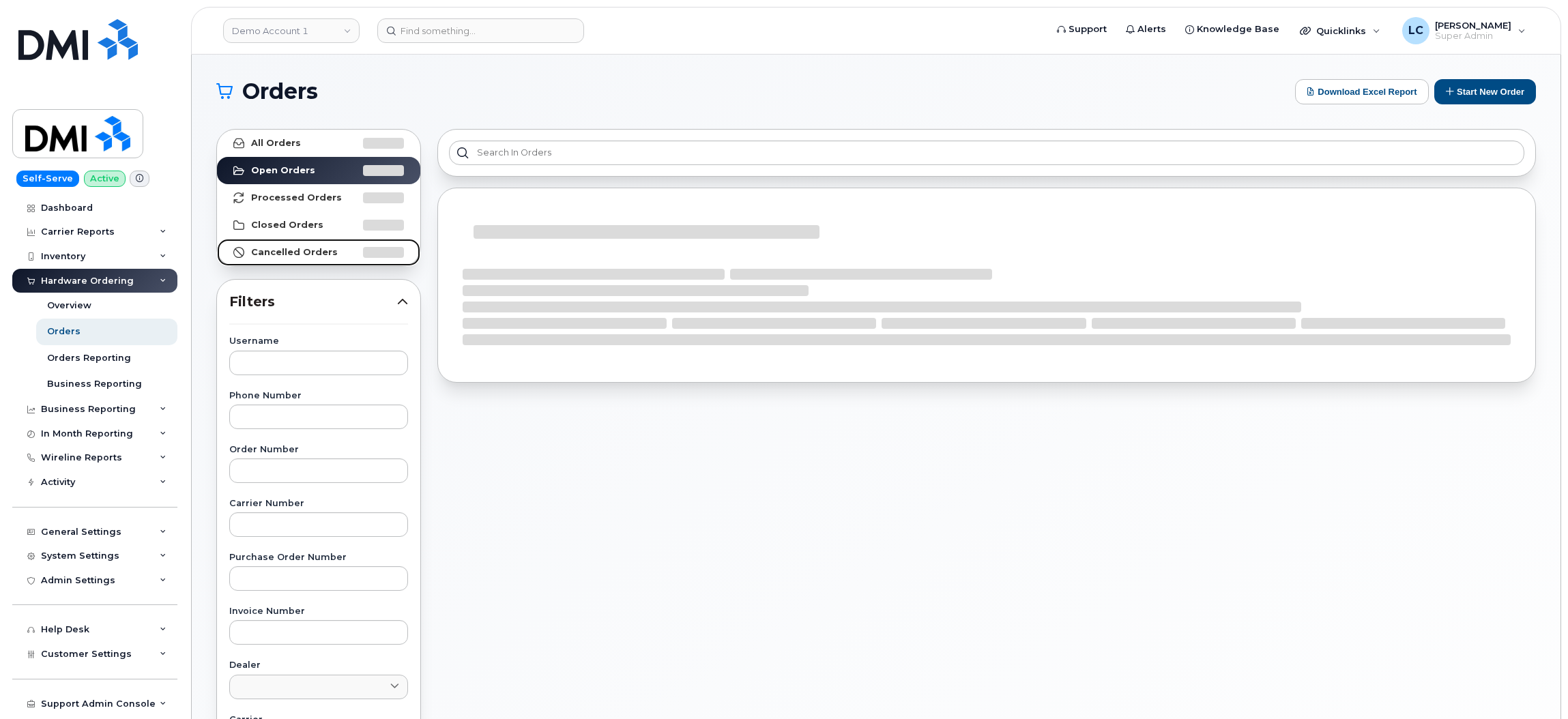
click at [250, 245] on link "Cancelled Orders" at bounding box center [318, 253] width 204 height 28
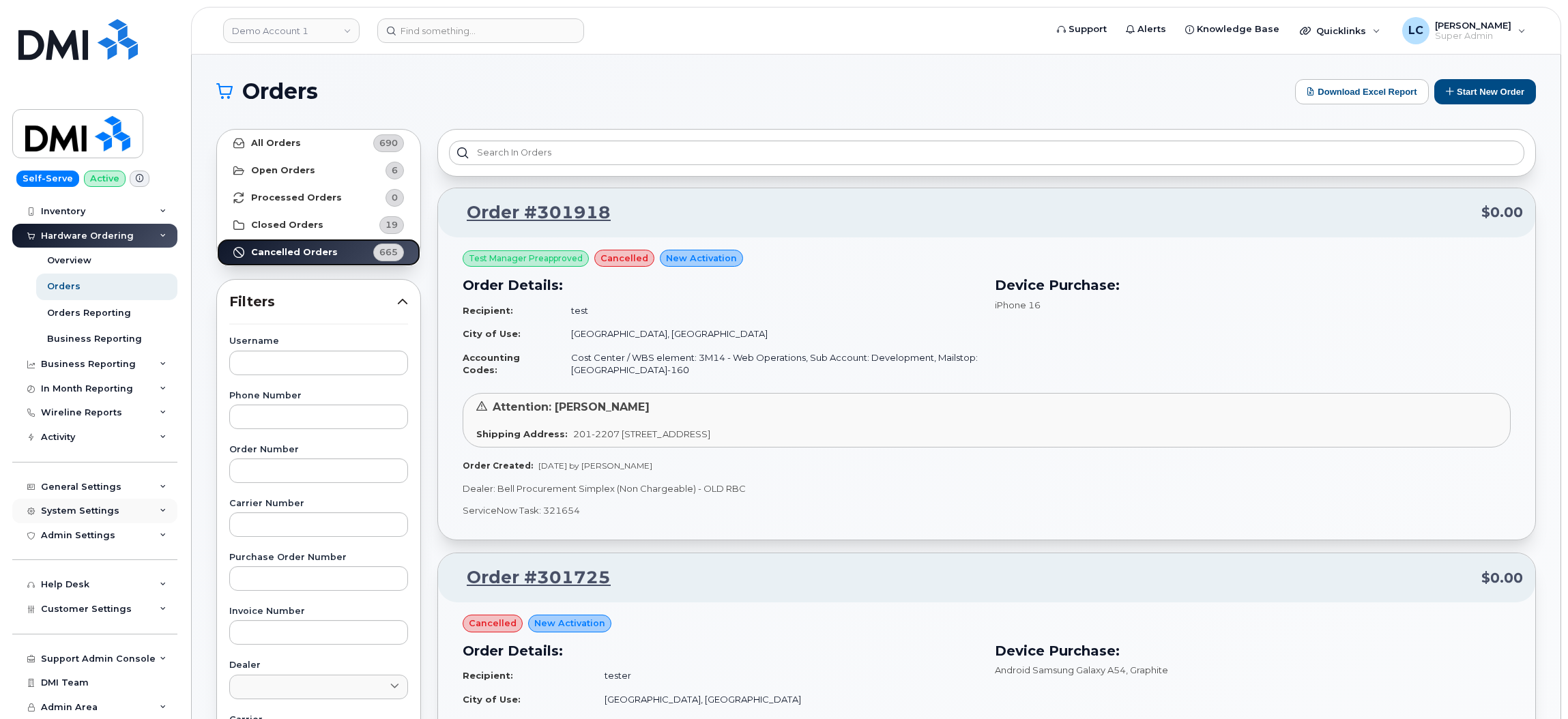
scroll to position [47, 0]
click at [92, 611] on span "Customer Settings" at bounding box center [85, 609] width 91 height 10
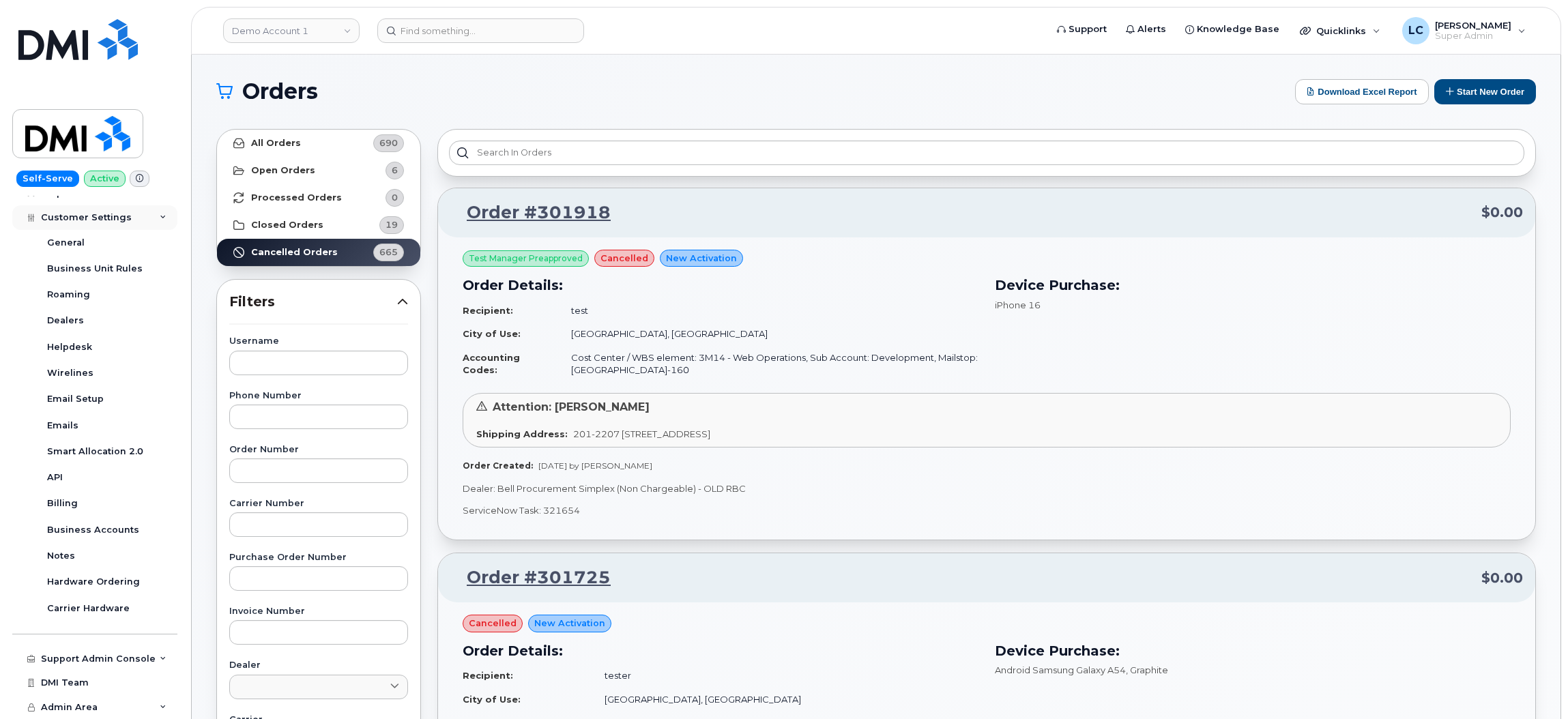
scroll to position [438, 0]
click at [116, 581] on div "Hardware Ordering" at bounding box center [94, 582] width 93 height 12
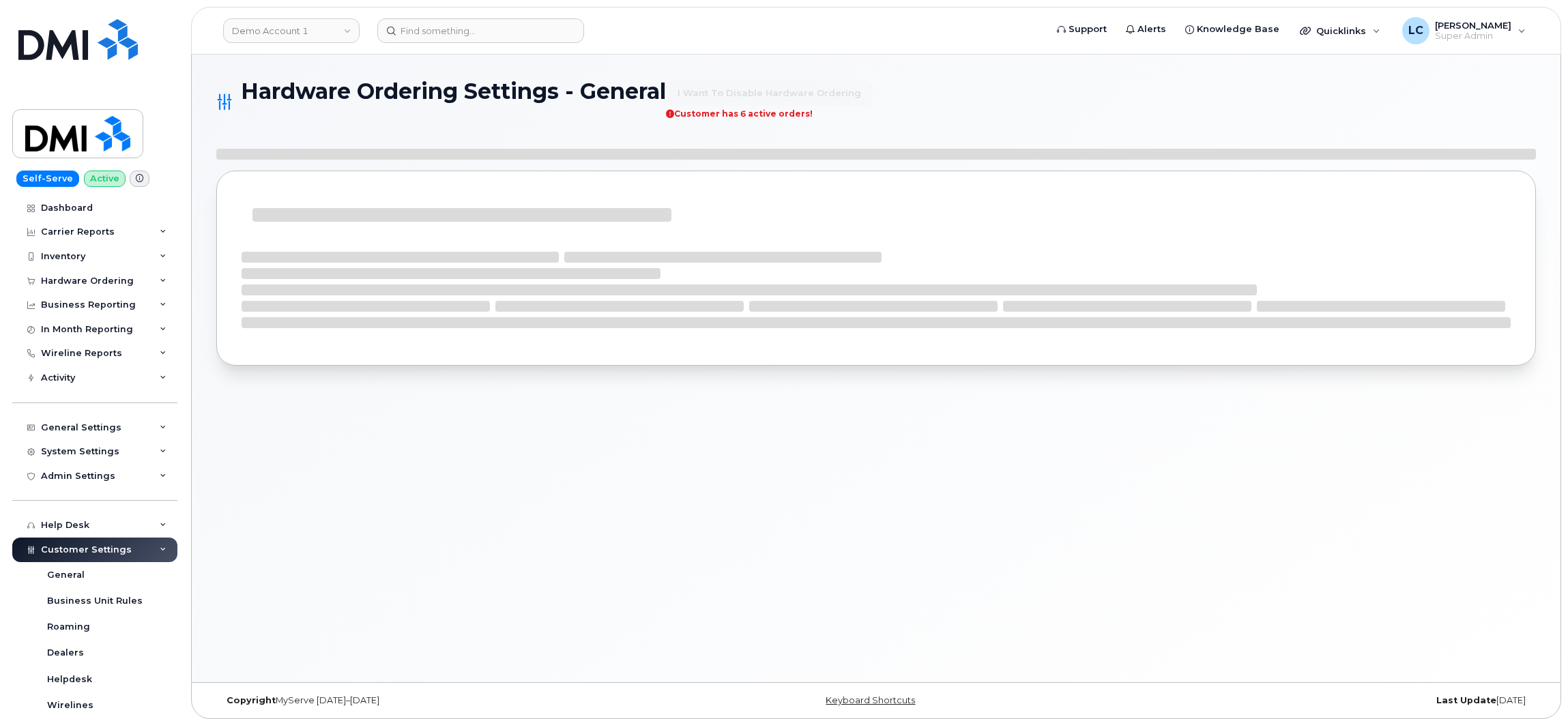
select select "admins"
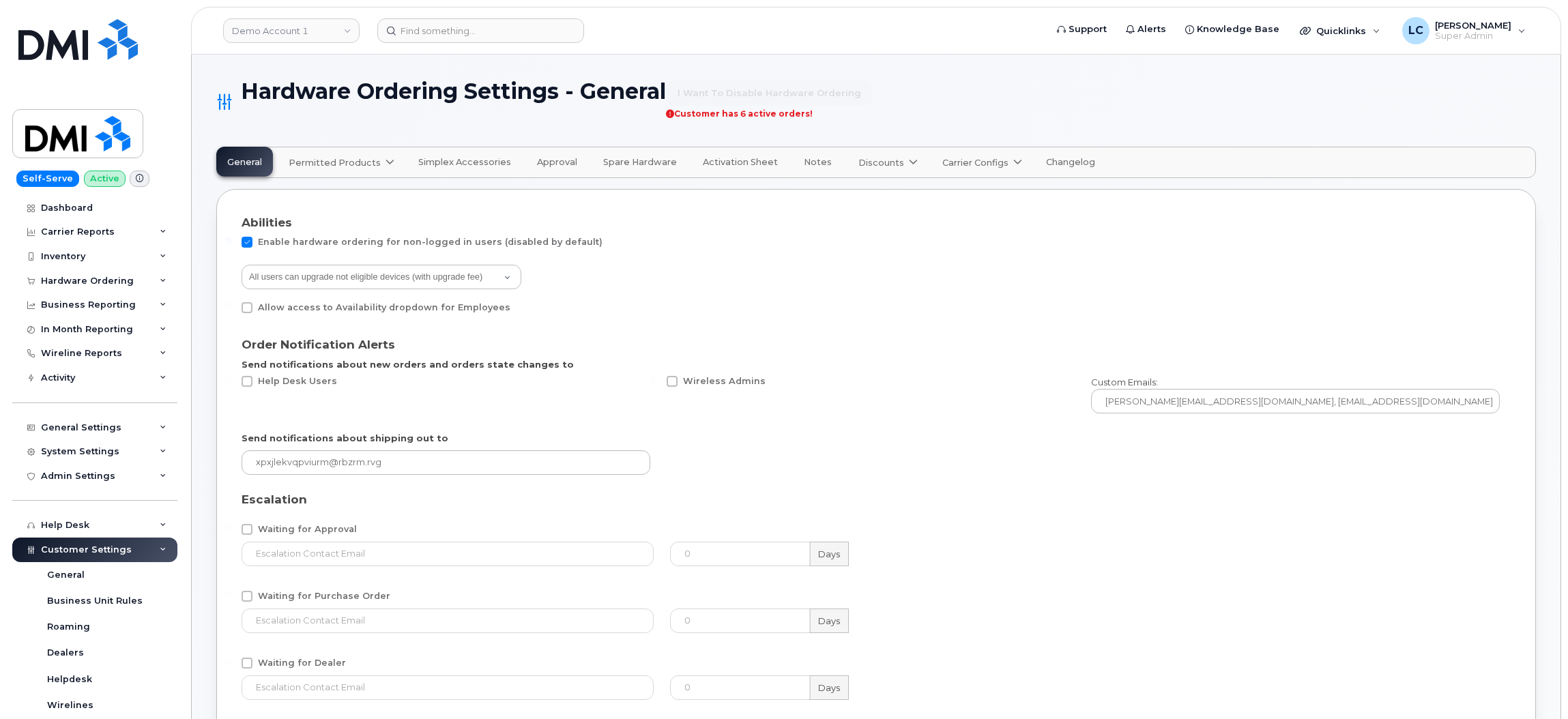
click at [817, 318] on div "Allow access to Availability dropdown for Employees" at bounding box center [876, 311] width 1269 height 18
click at [989, 165] on span "Carrier Configs" at bounding box center [975, 162] width 66 height 13
click at [949, 194] on div "Bell" at bounding box center [997, 194] width 103 height 15
select select "admins"
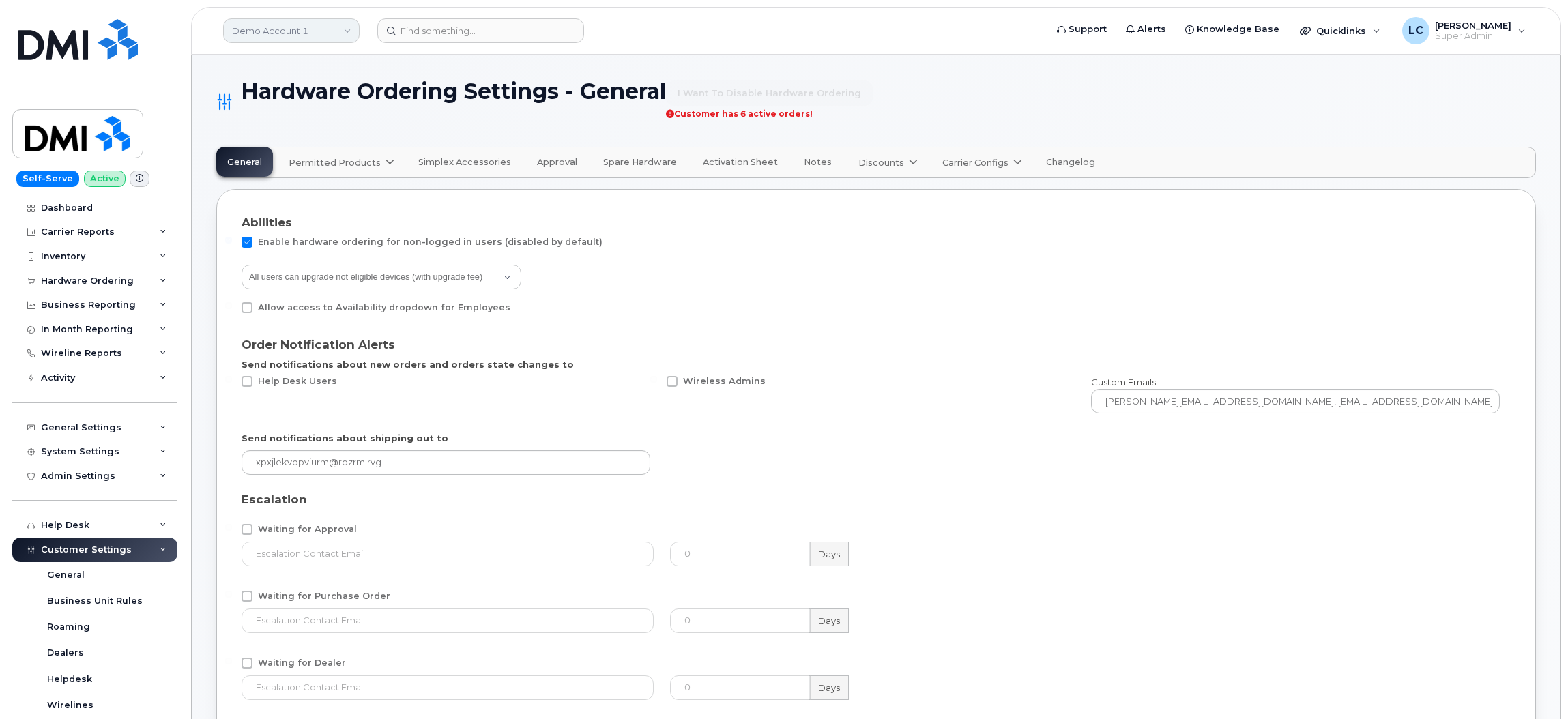
click at [314, 28] on link "Demo Account 1" at bounding box center [292, 30] width 136 height 24
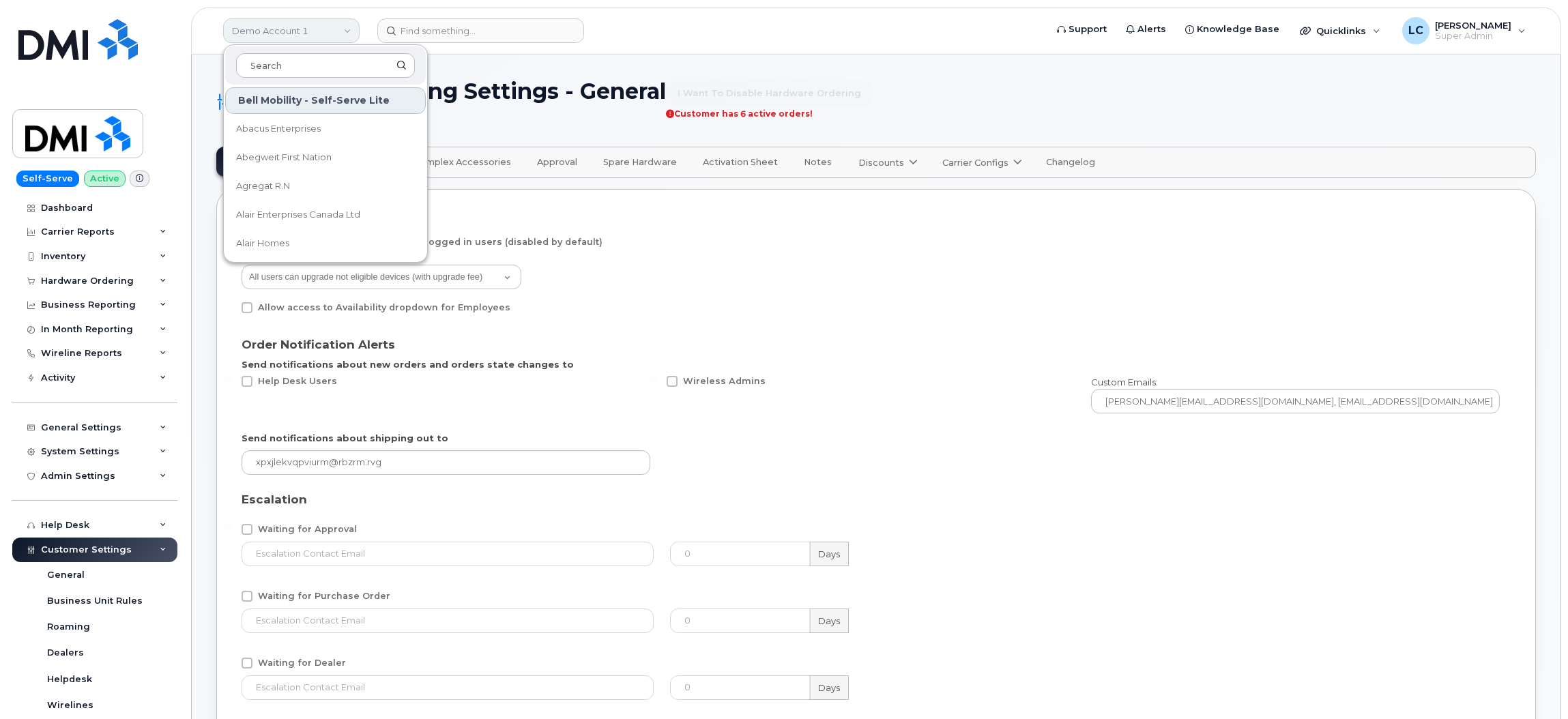
click at [314, 28] on link "Demo Account 1" at bounding box center [292, 30] width 136 height 24
click at [1048, 104] on h1 "Hardware Ordering Settings - General I want to disable hardware ordering Custom…" at bounding box center [876, 102] width 1319 height 46
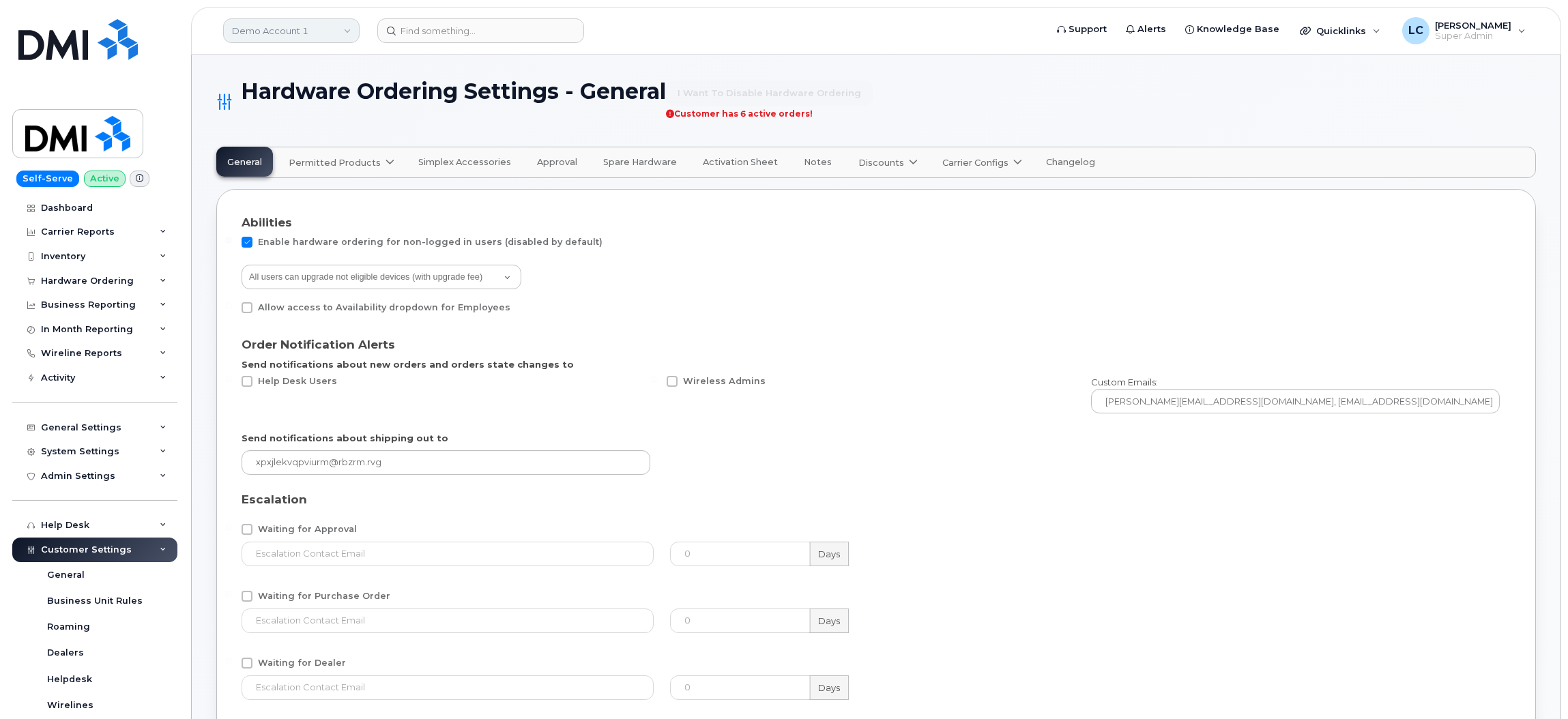
drag, startPoint x: 302, startPoint y: 31, endPoint x: 273, endPoint y: 35, distance: 29.3
click at [273, 35] on link "Demo Account 1" at bounding box center [292, 30] width 136 height 24
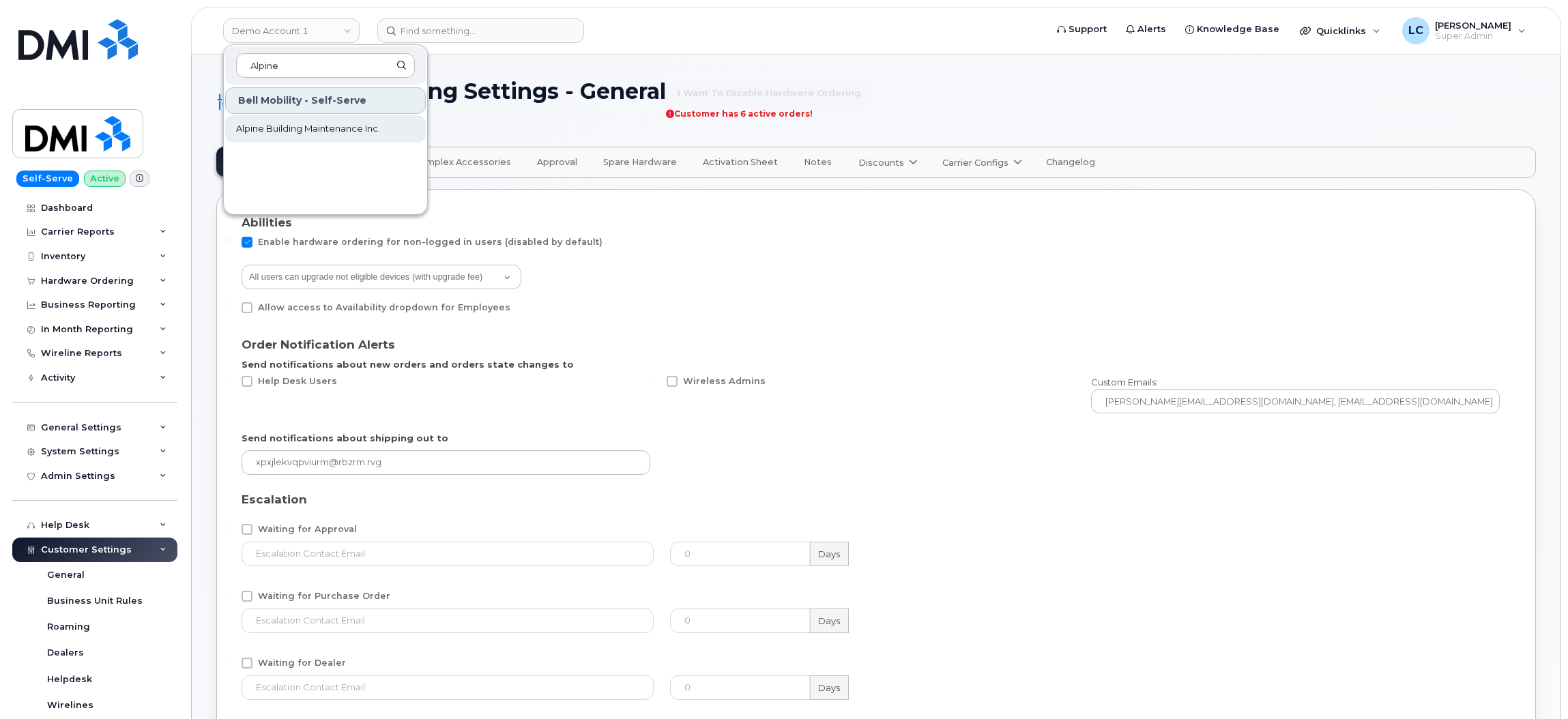
type input "Alpine"
click at [324, 129] on span "Alpine Building Maintenance Inc." at bounding box center [308, 129] width 144 height 14
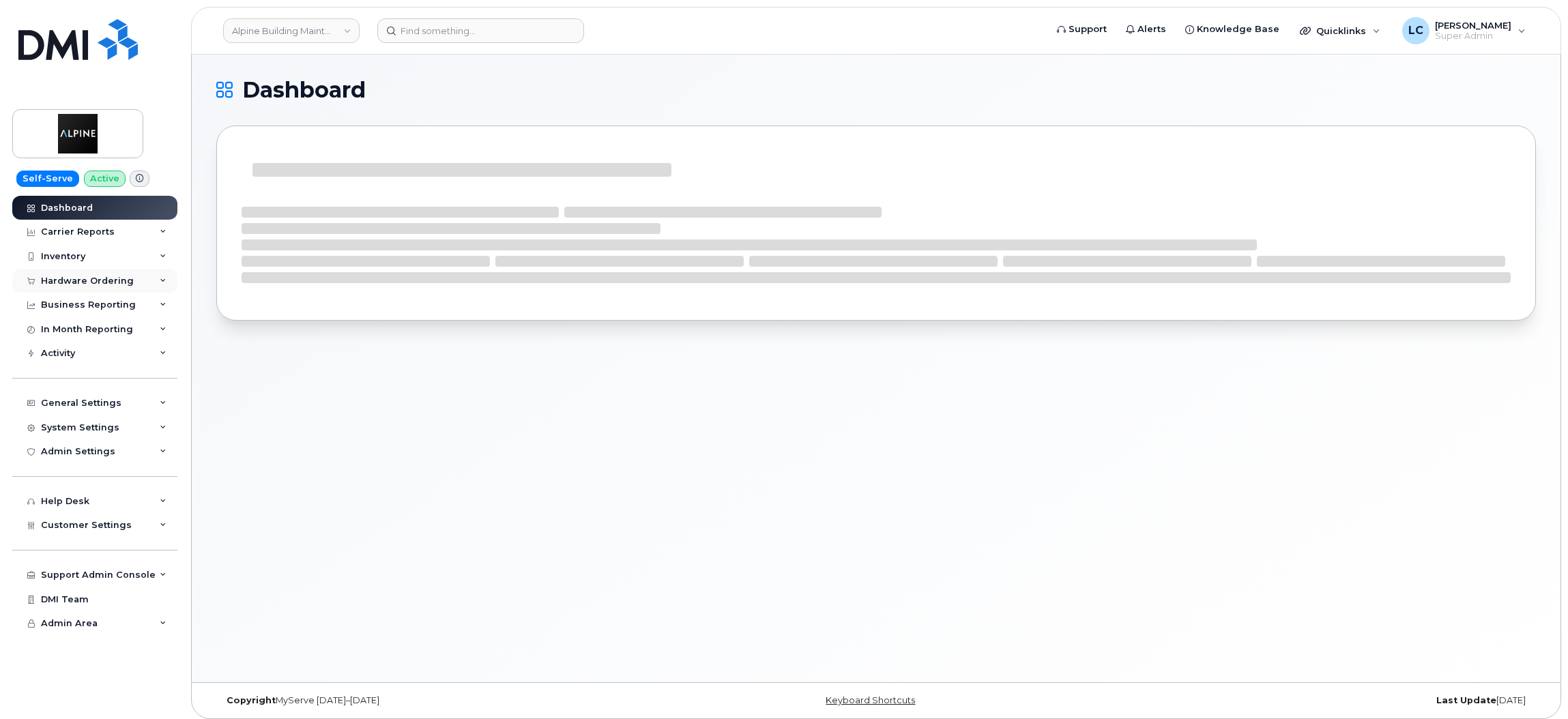
click at [109, 288] on div "Hardware Ordering" at bounding box center [94, 281] width 165 height 24
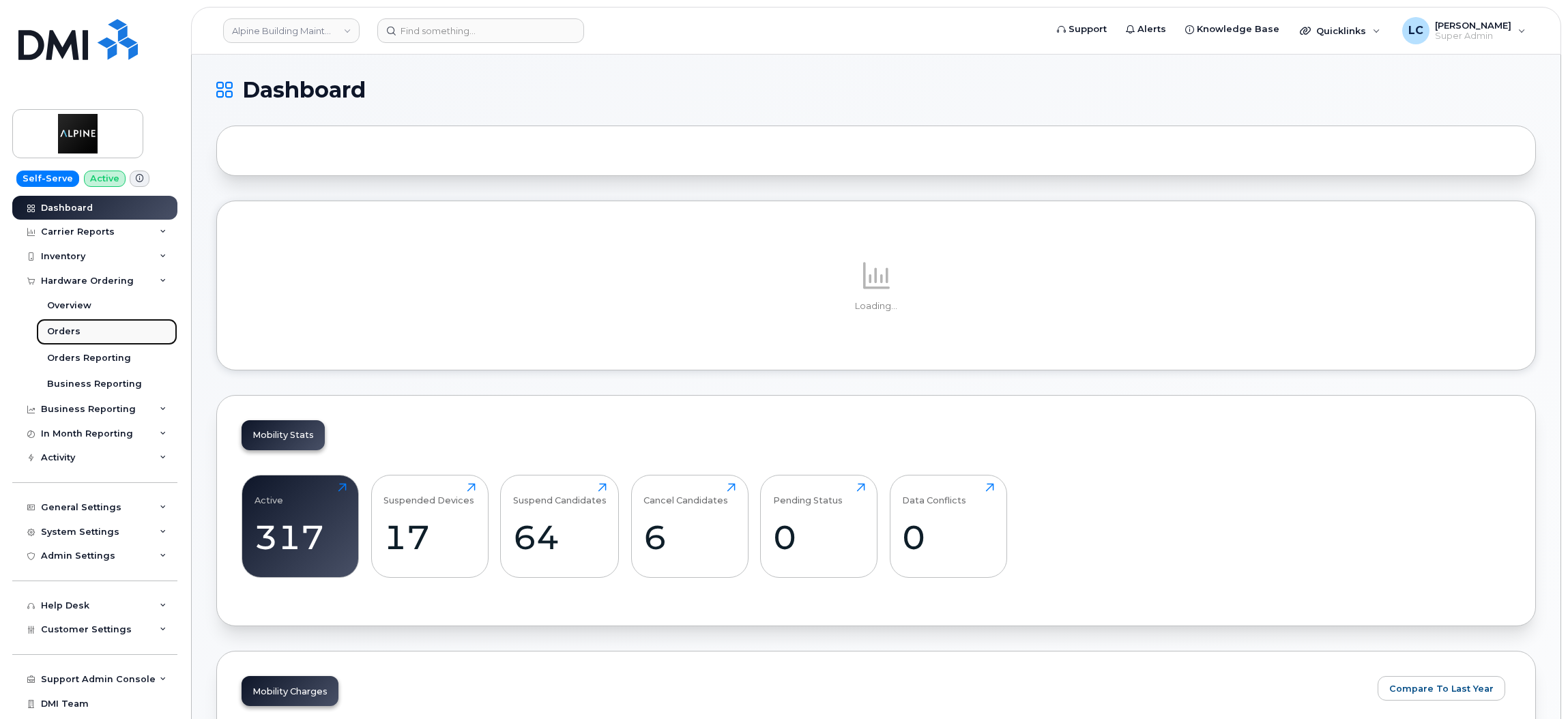
click at [86, 338] on link "Orders" at bounding box center [107, 331] width 142 height 26
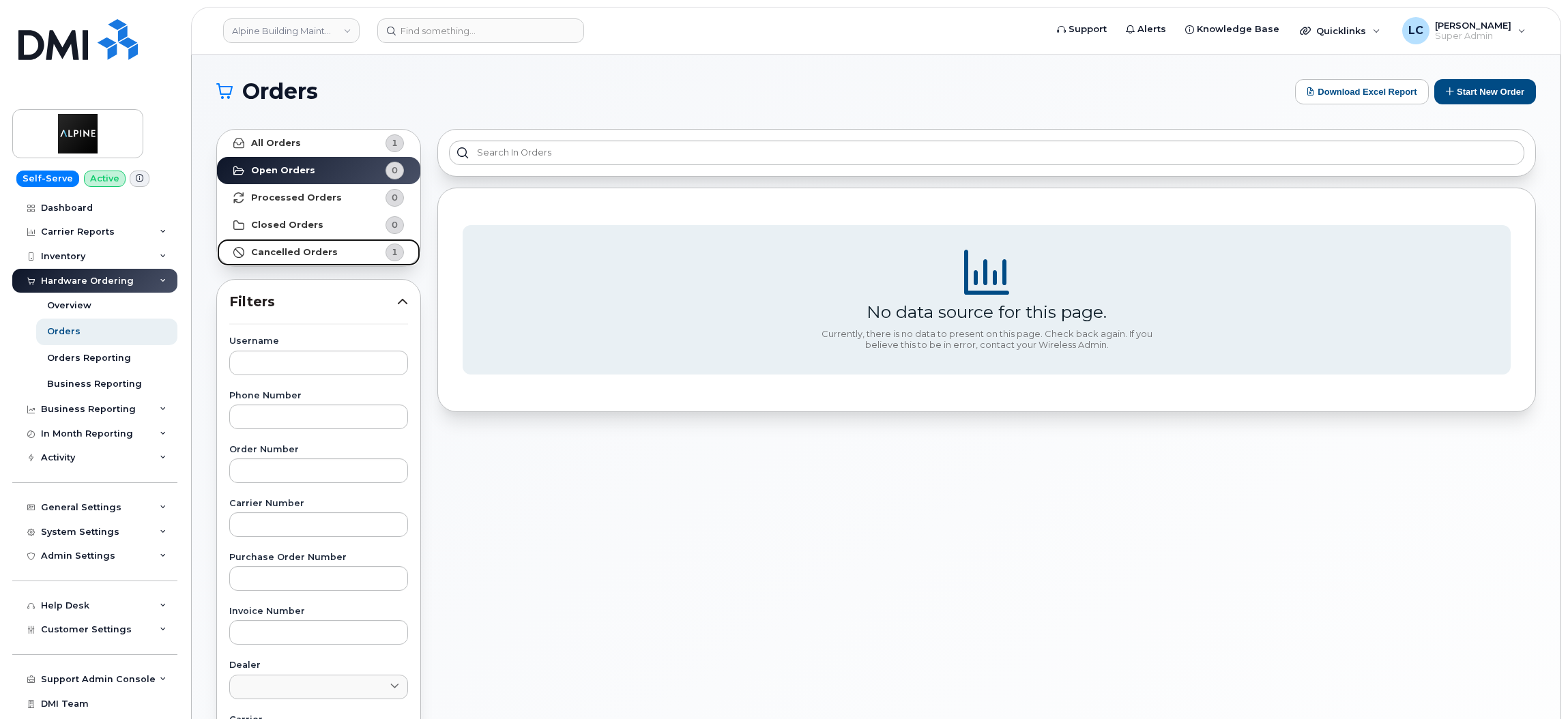
click at [365, 257] on span "1" at bounding box center [383, 252] width 41 height 18
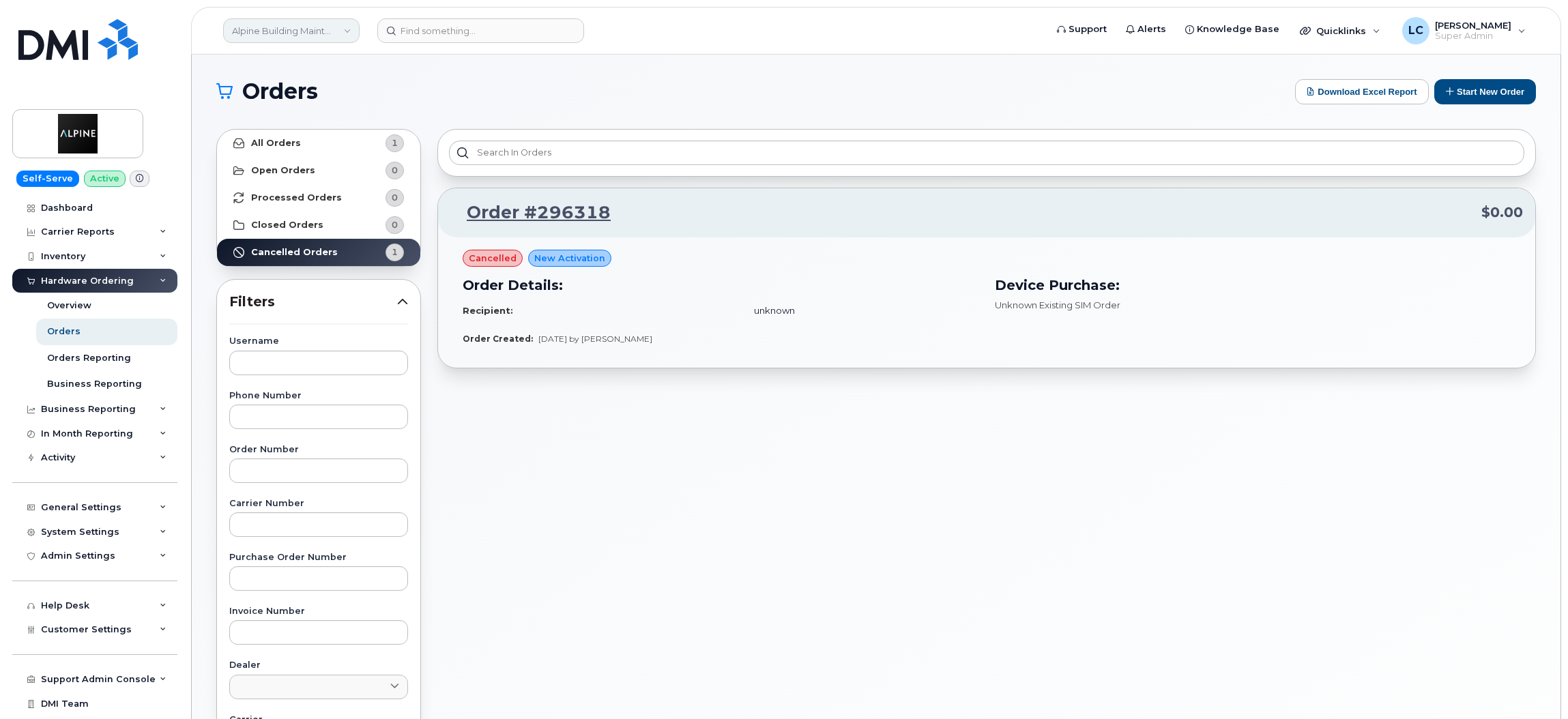
click at [293, 23] on link "Alpine Building Maintenance Inc." at bounding box center [292, 30] width 136 height 24
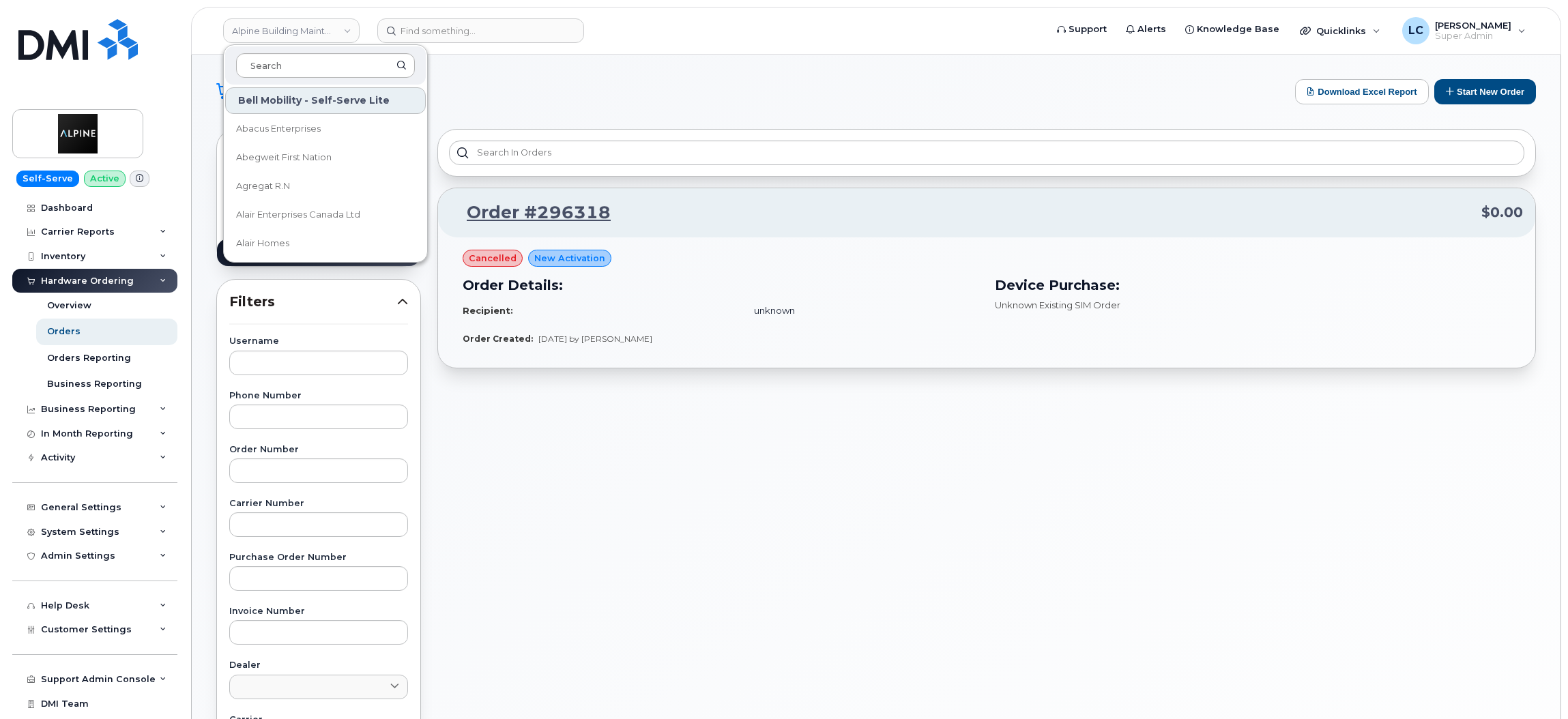
click at [290, 66] on input at bounding box center [325, 66] width 179 height 24
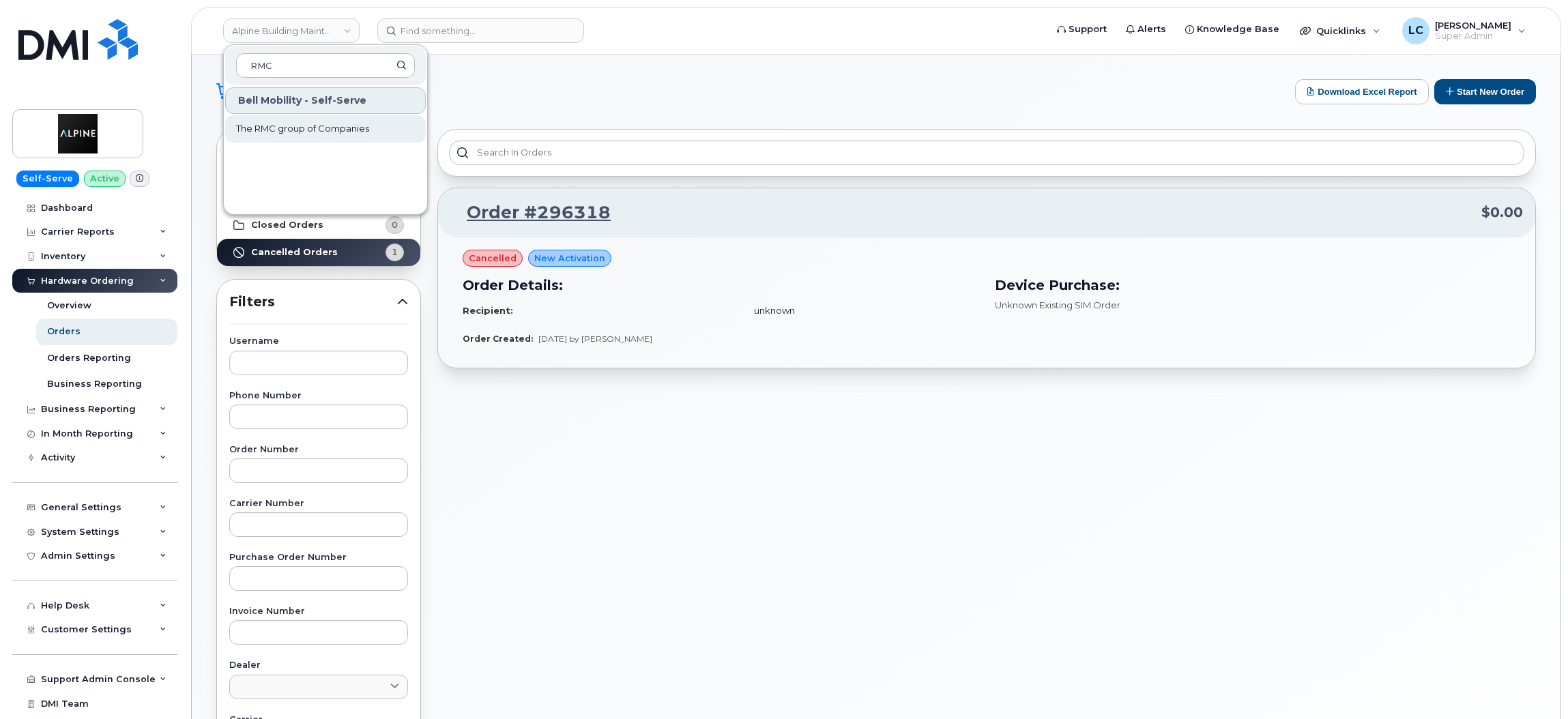
type input "RMC"
click at [310, 129] on span "The RMC group of Companies" at bounding box center [303, 129] width 133 height 14
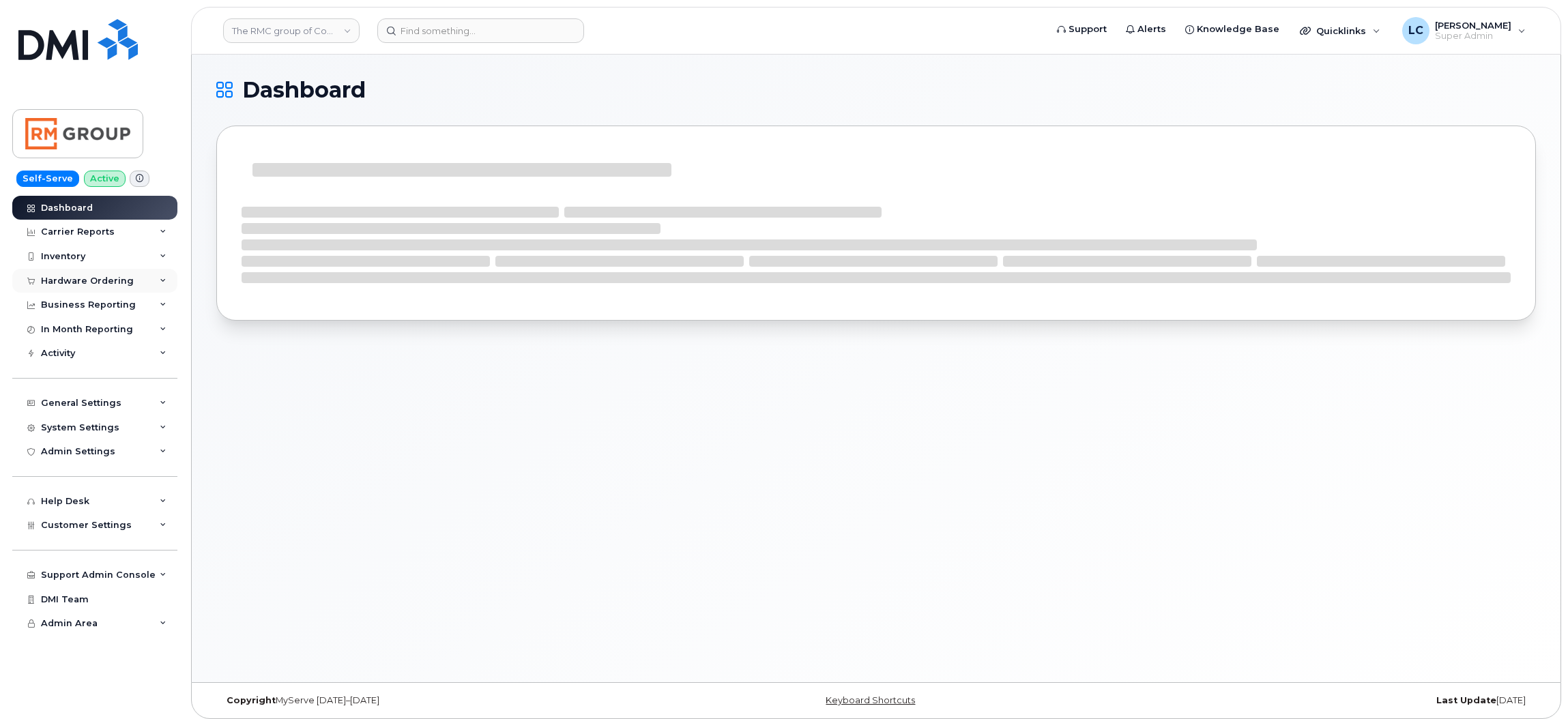
click at [136, 276] on div "Hardware Ordering" at bounding box center [94, 281] width 165 height 24
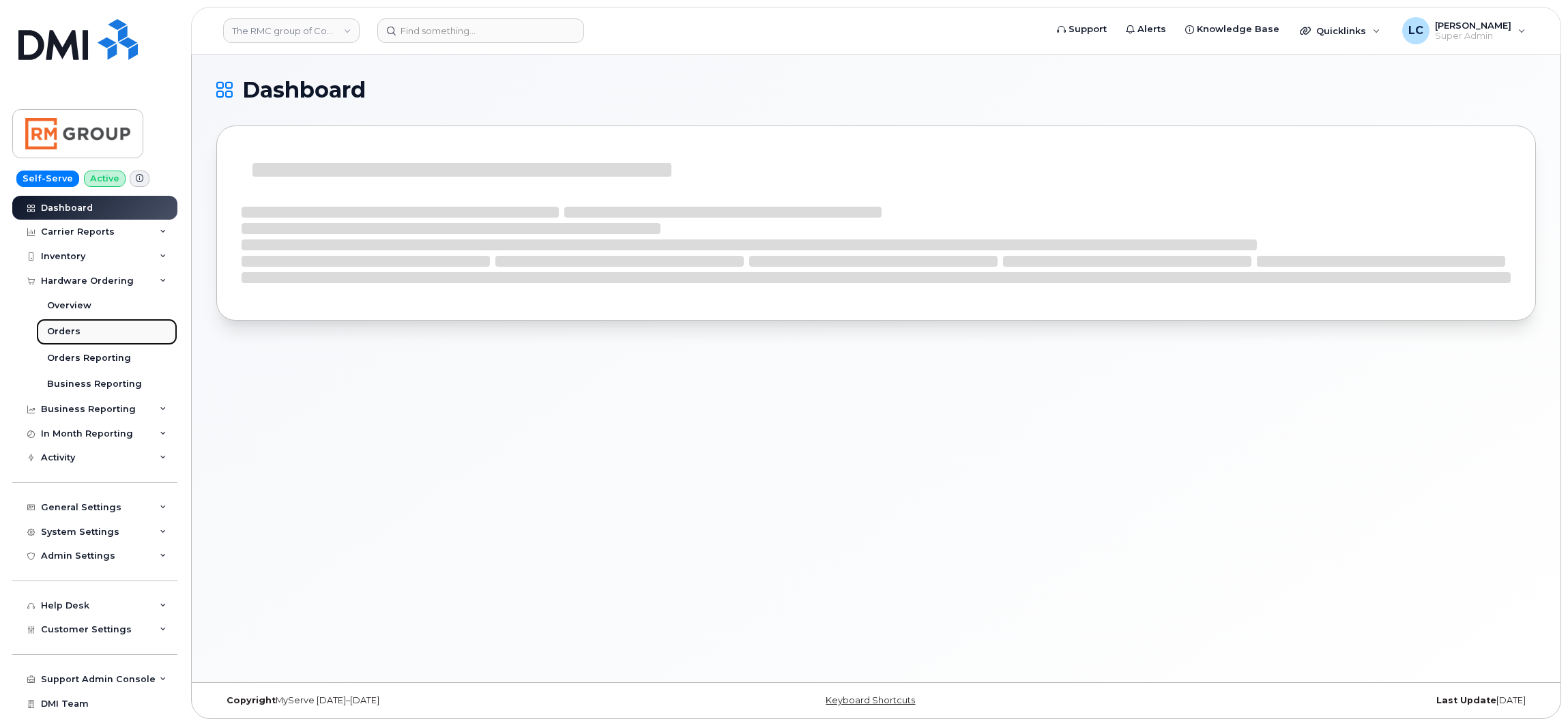
click at [72, 337] on div "Orders" at bounding box center [64, 331] width 34 height 12
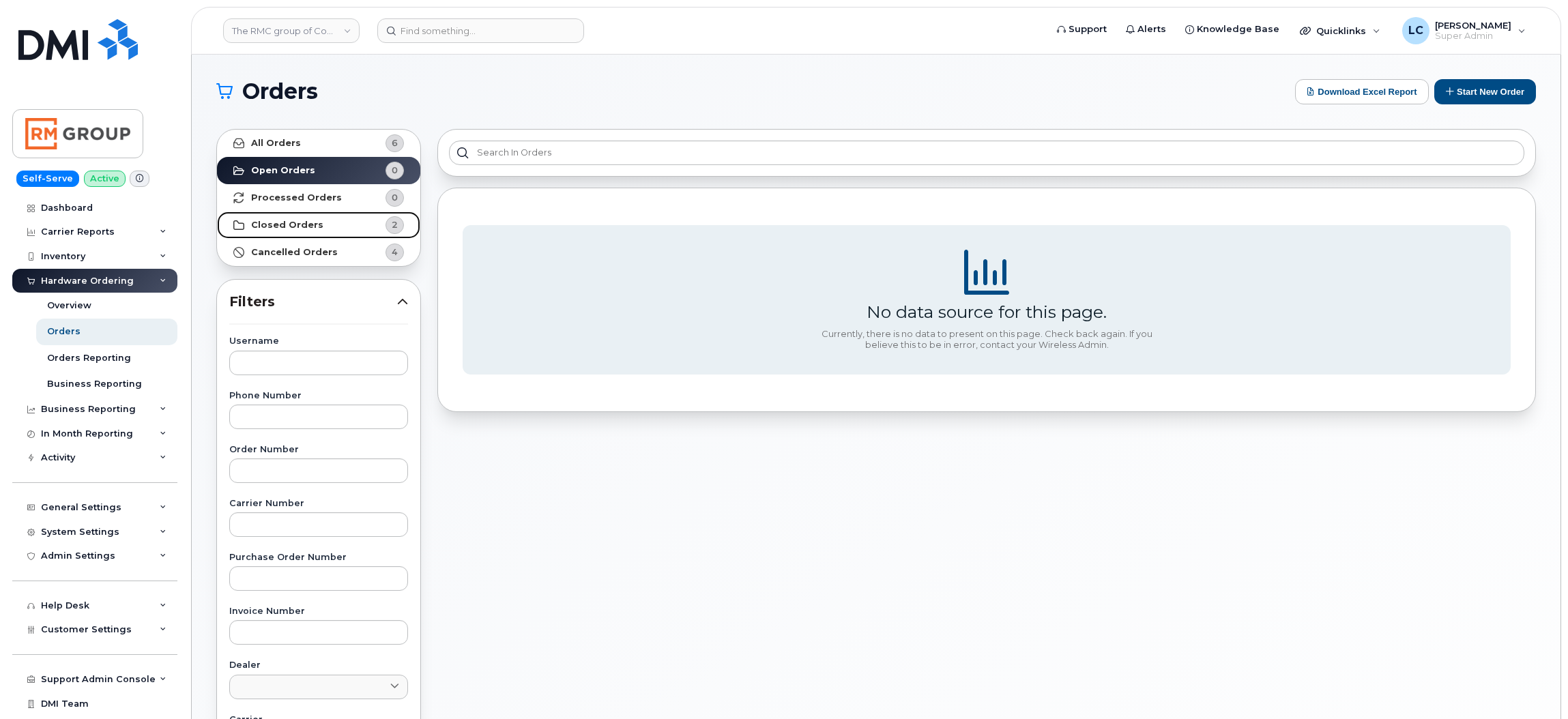
click at [358, 226] on link "Closed Orders 2" at bounding box center [318, 225] width 204 height 28
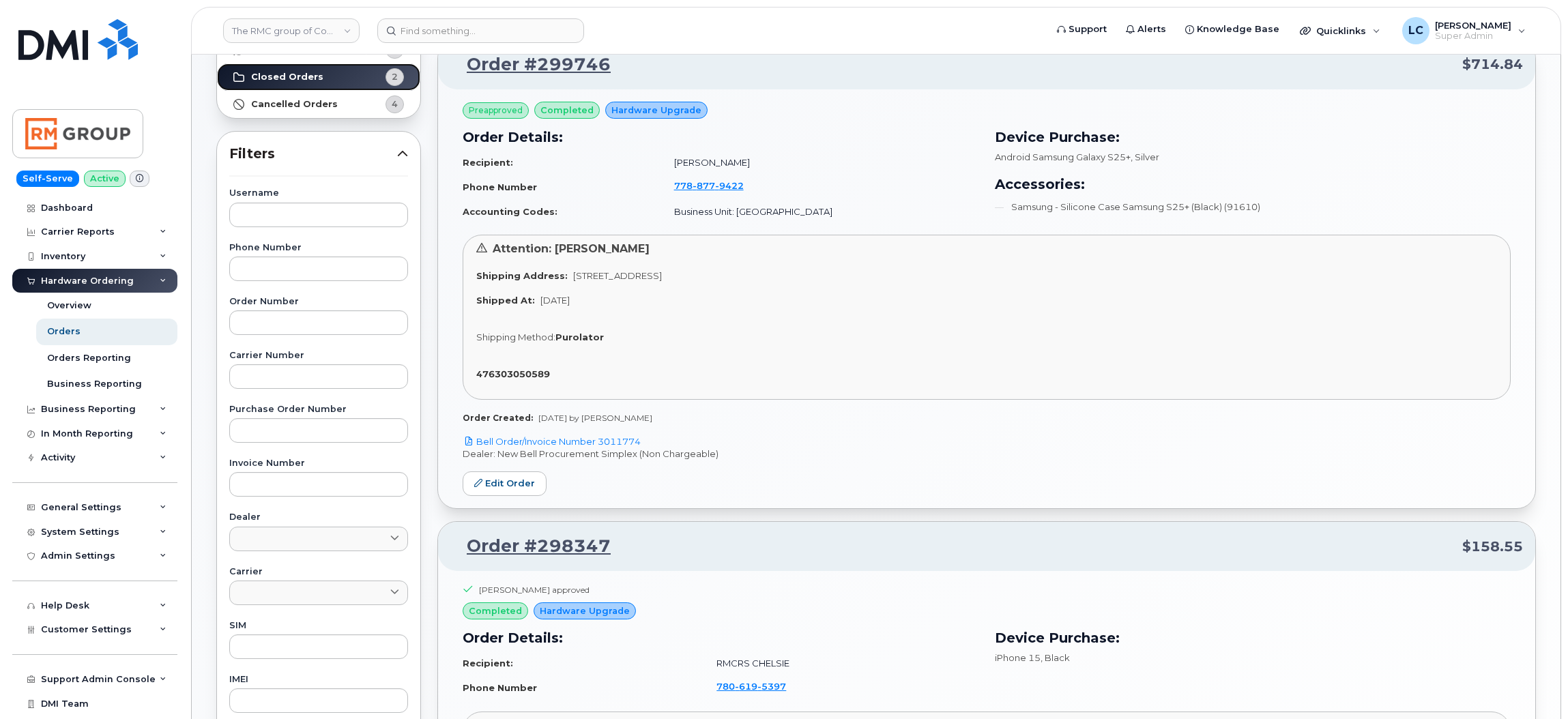
scroll to position [147, 0]
click at [588, 438] on link "Bell Order/Invoice Number 3011774" at bounding box center [551, 443] width 178 height 11
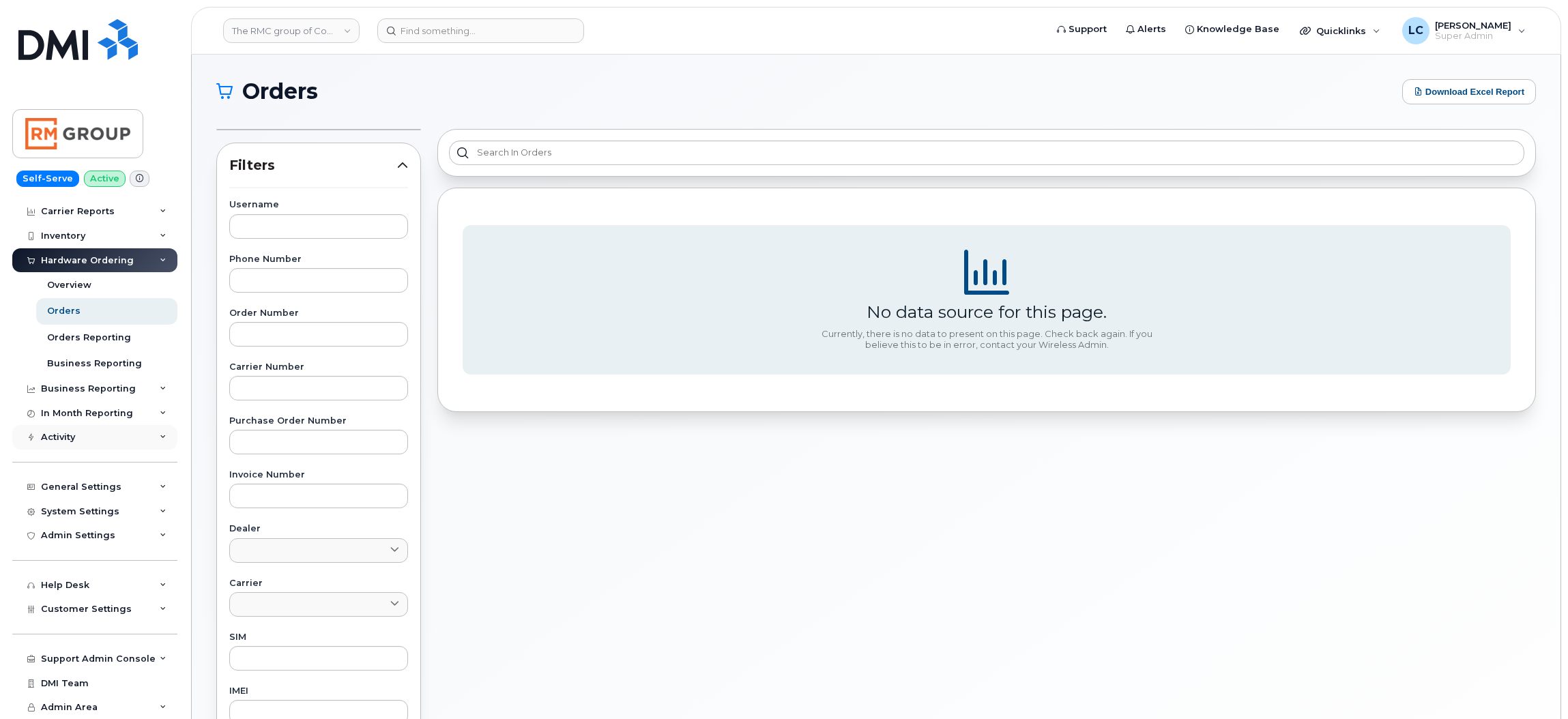
scroll to position [23, 0]
click at [111, 610] on span "Customer Settings" at bounding box center [85, 609] width 91 height 10
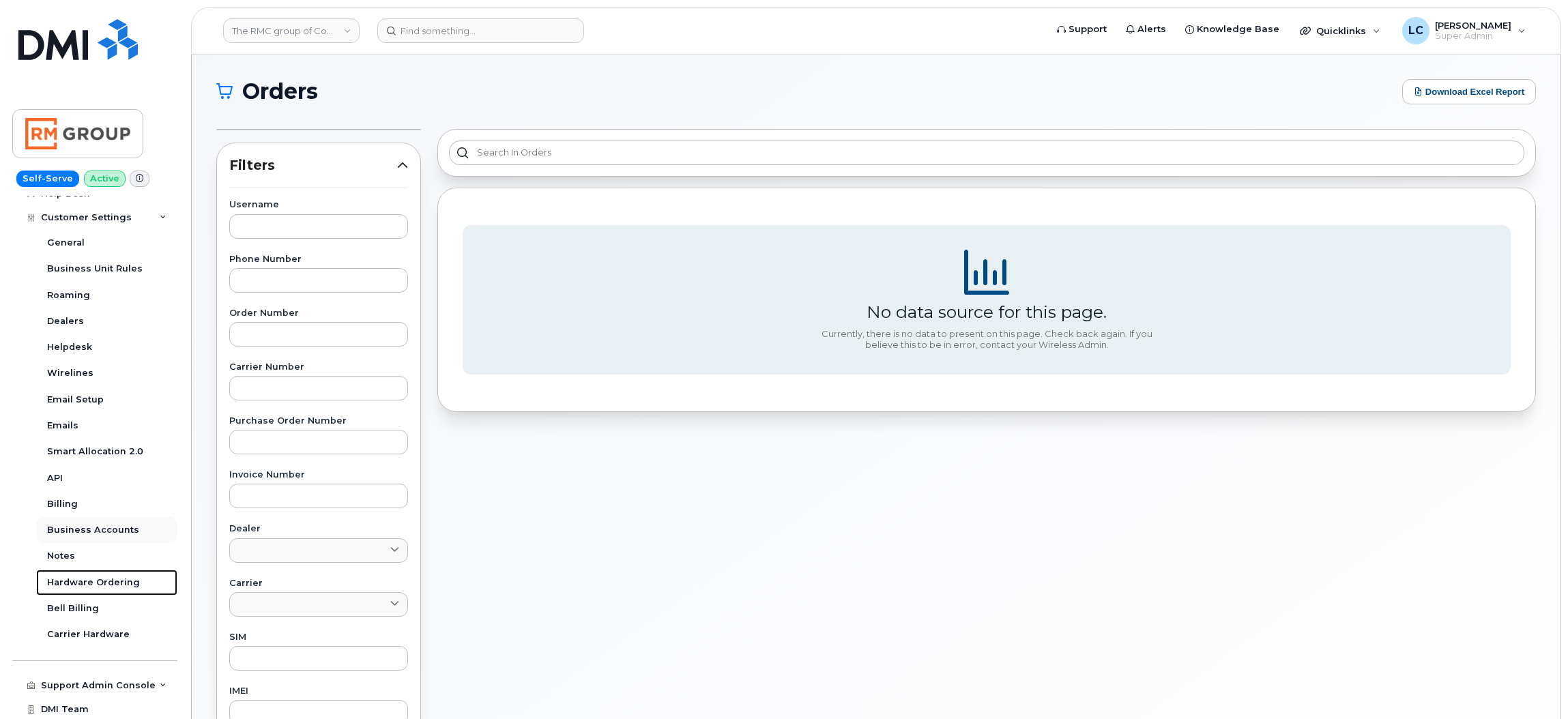
scroll to position [441, 0]
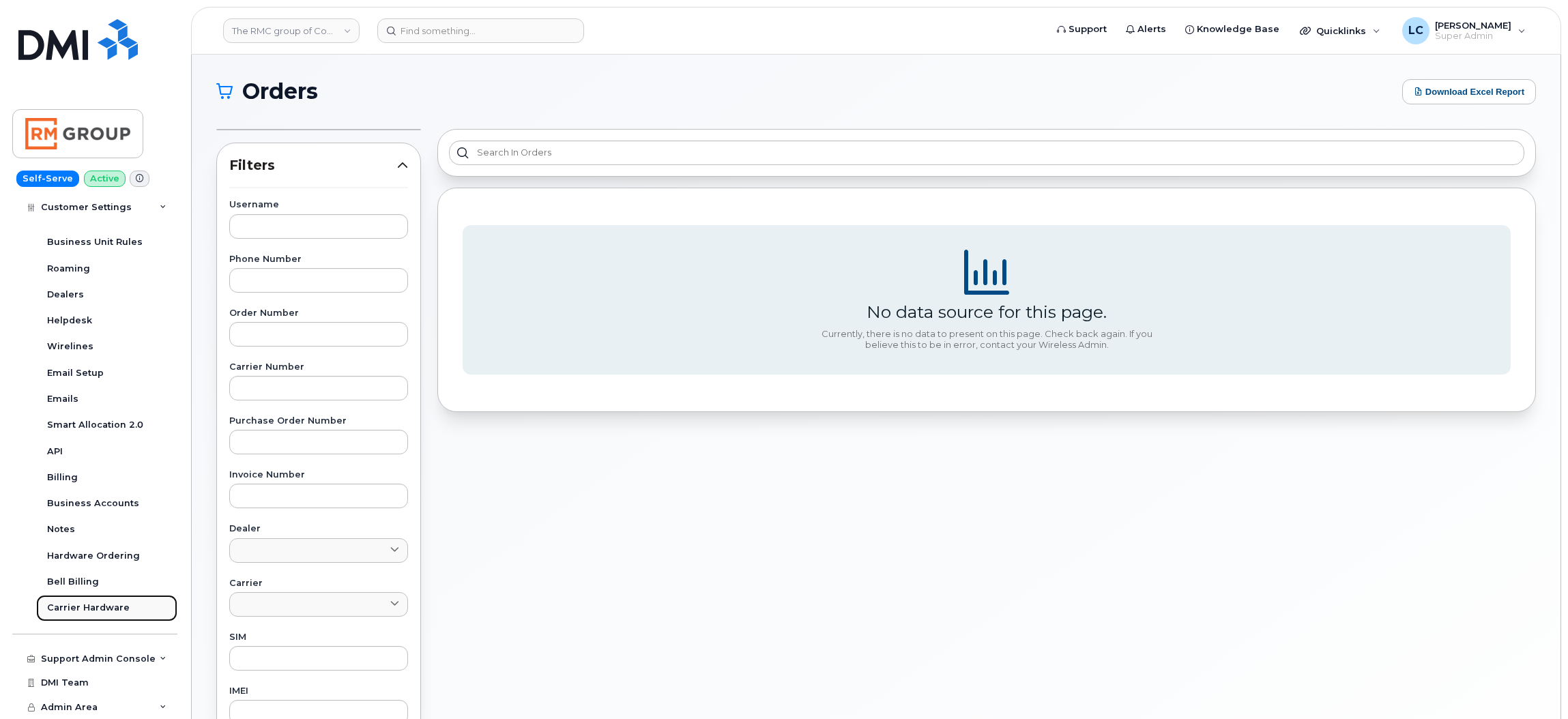
click at [106, 608] on div "Carrier Hardware" at bounding box center [89, 608] width 83 height 12
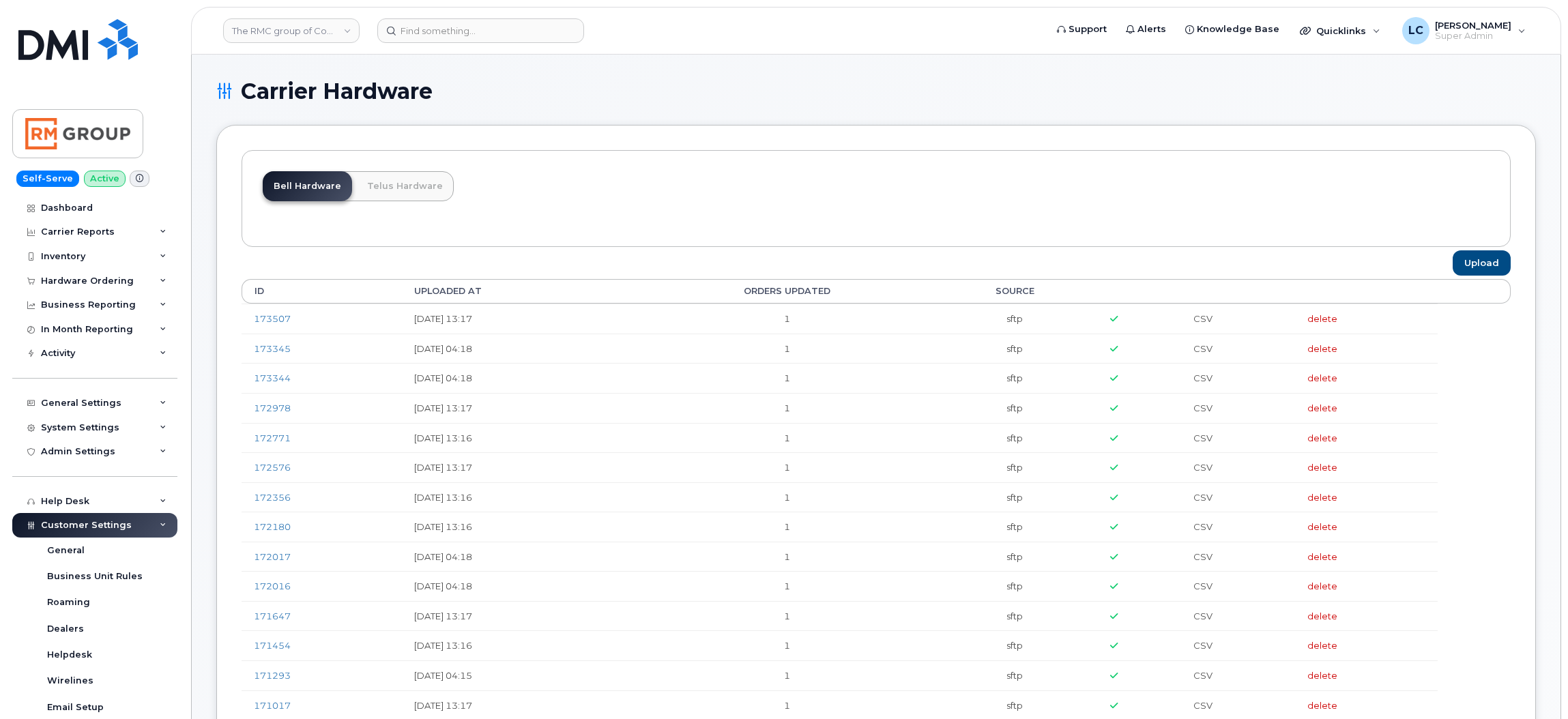
scroll to position [2, 0]
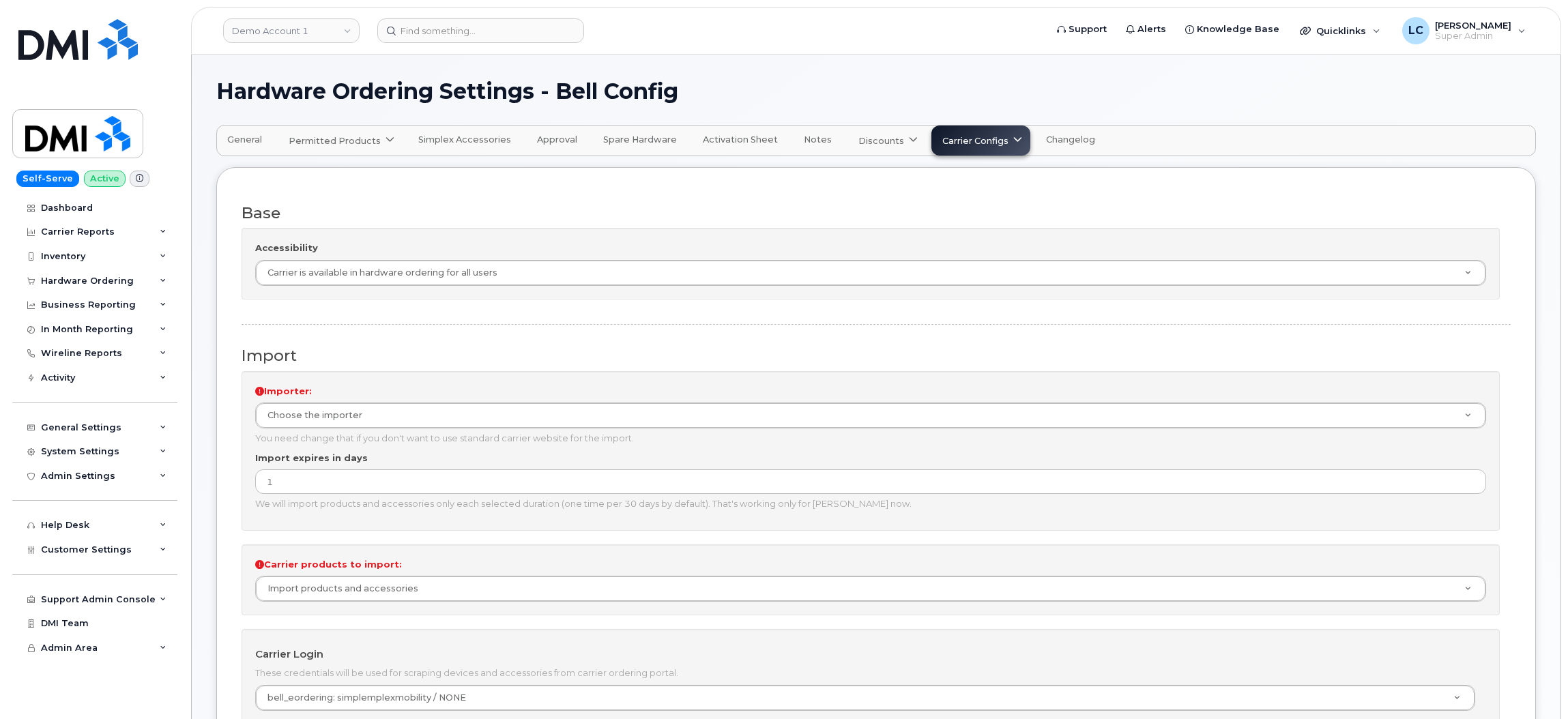
click at [256, 141] on span "General" at bounding box center [244, 140] width 35 height 11
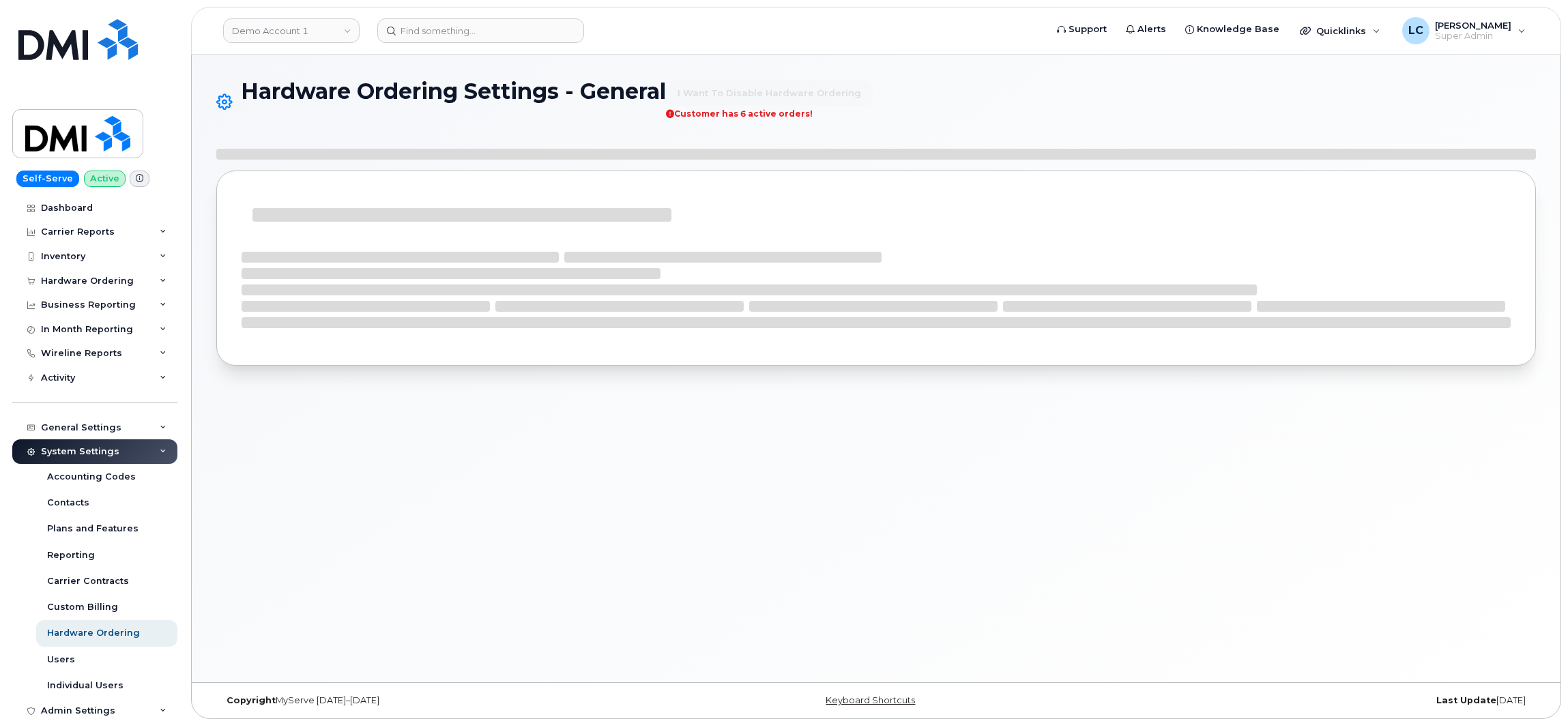
select select "admins"
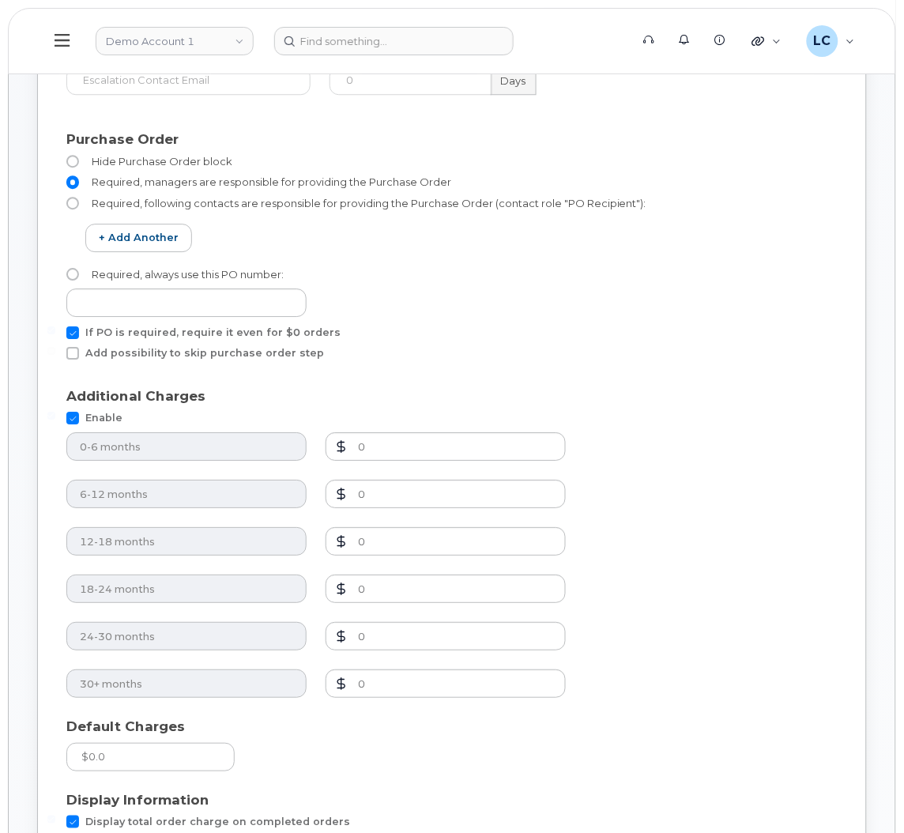
scroll to position [757, 0]
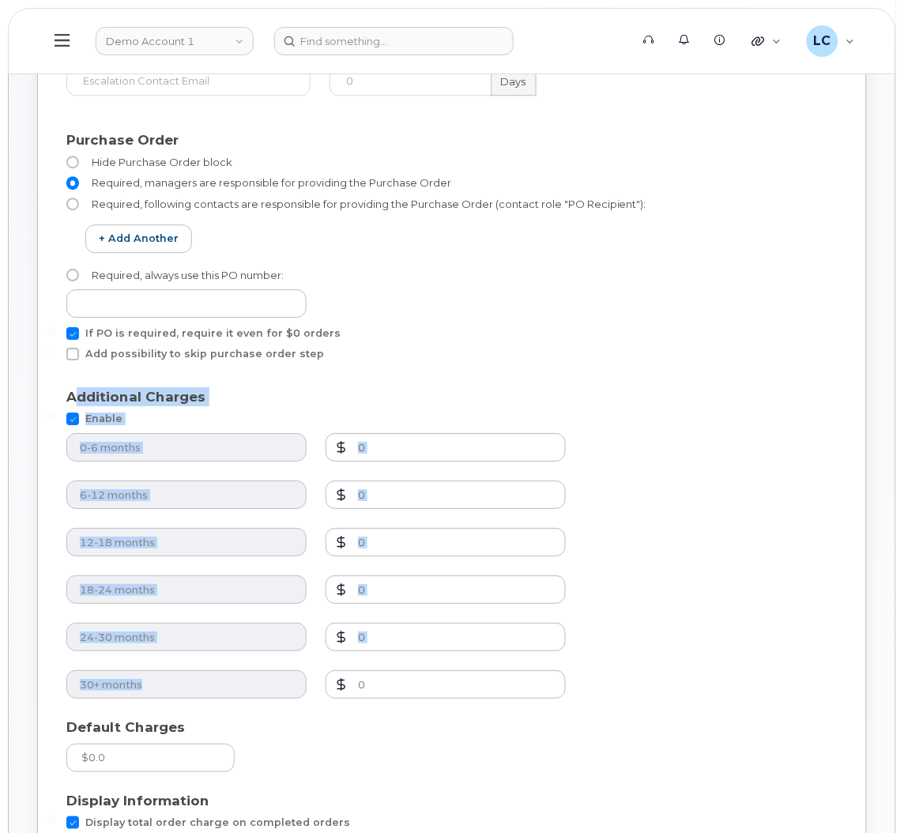
drag, startPoint x: 78, startPoint y: 392, endPoint x: 629, endPoint y: 682, distance: 622.8
click at [629, 682] on section "Additional Charges Enable 0-6 months 0 6-12 months 0 12-18 months 0 18-24 month…" at bounding box center [452, 547] width 772 height 321
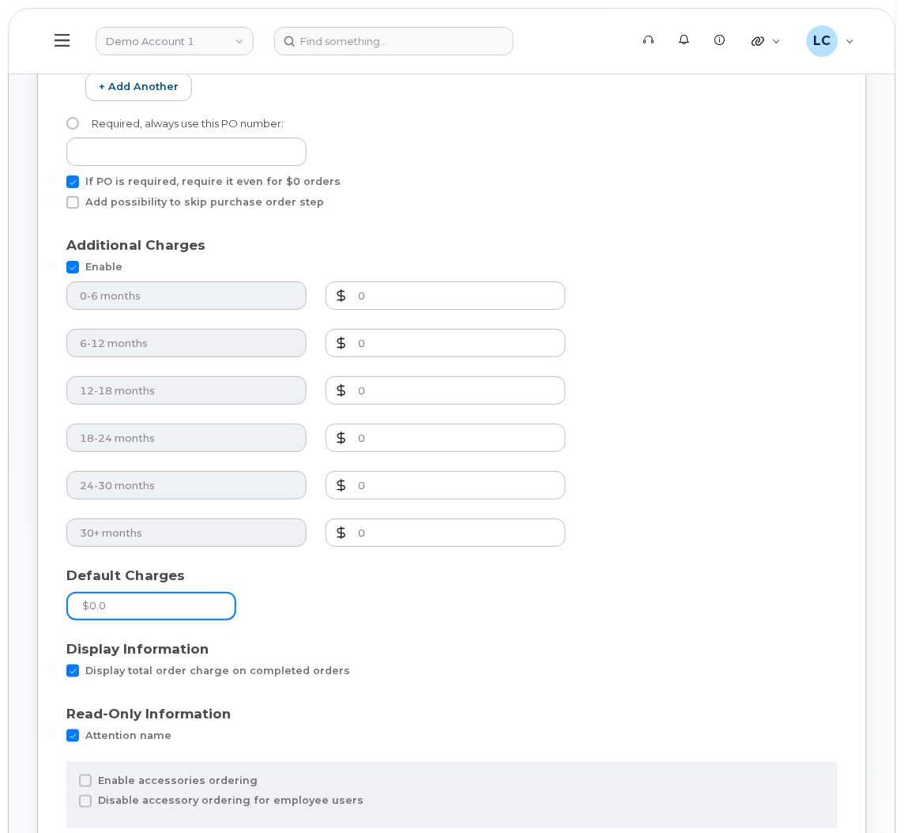
drag, startPoint x: 175, startPoint y: 606, endPoint x: 60, endPoint y: 248, distance: 375.3
click at [691, 572] on div "Default Charges" at bounding box center [452, 575] width 772 height 19
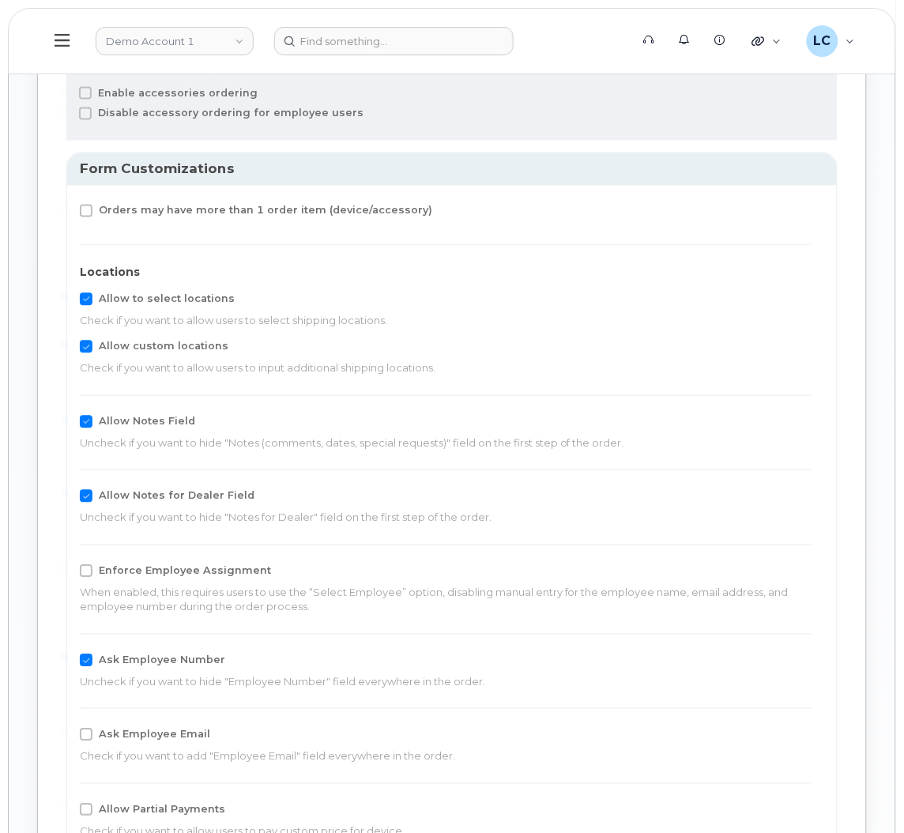
scroll to position [1595, 0]
drag, startPoint x: 450, startPoint y: 372, endPoint x: 77, endPoint y: 372, distance: 373.2
copy p "Check if you want to allow users to input additional shipping locations."
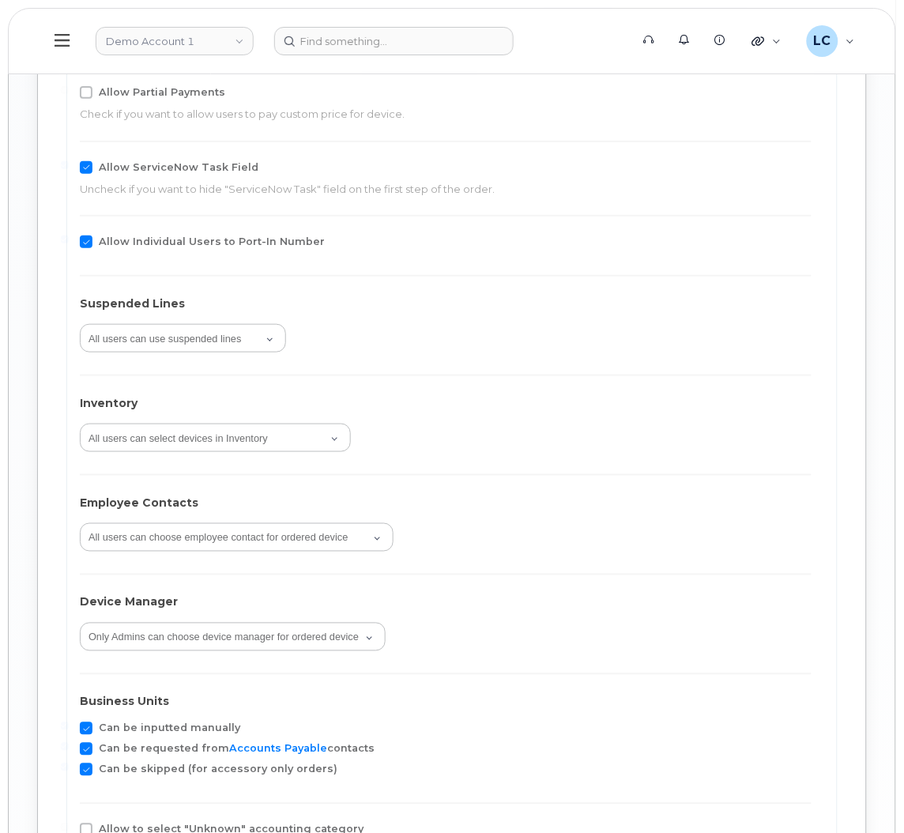
scroll to position [2313, 0]
click at [273, 336] on select "All users can use suspended lines Only Admins can use suspended lines" at bounding box center [183, 339] width 206 height 28
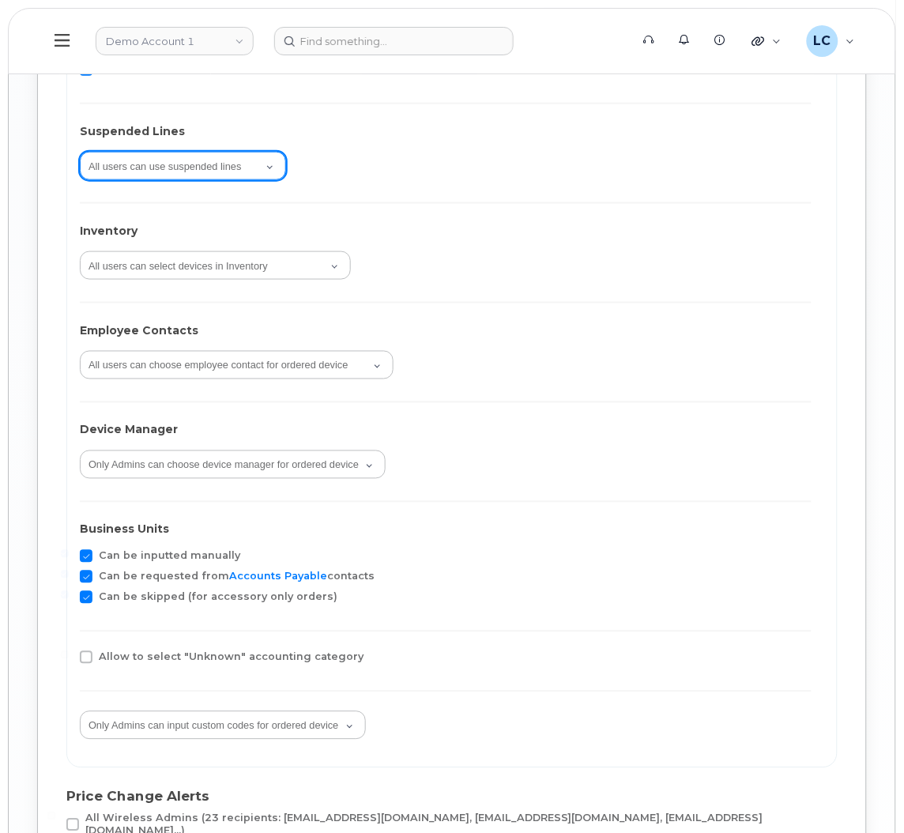
scroll to position [2488, 0]
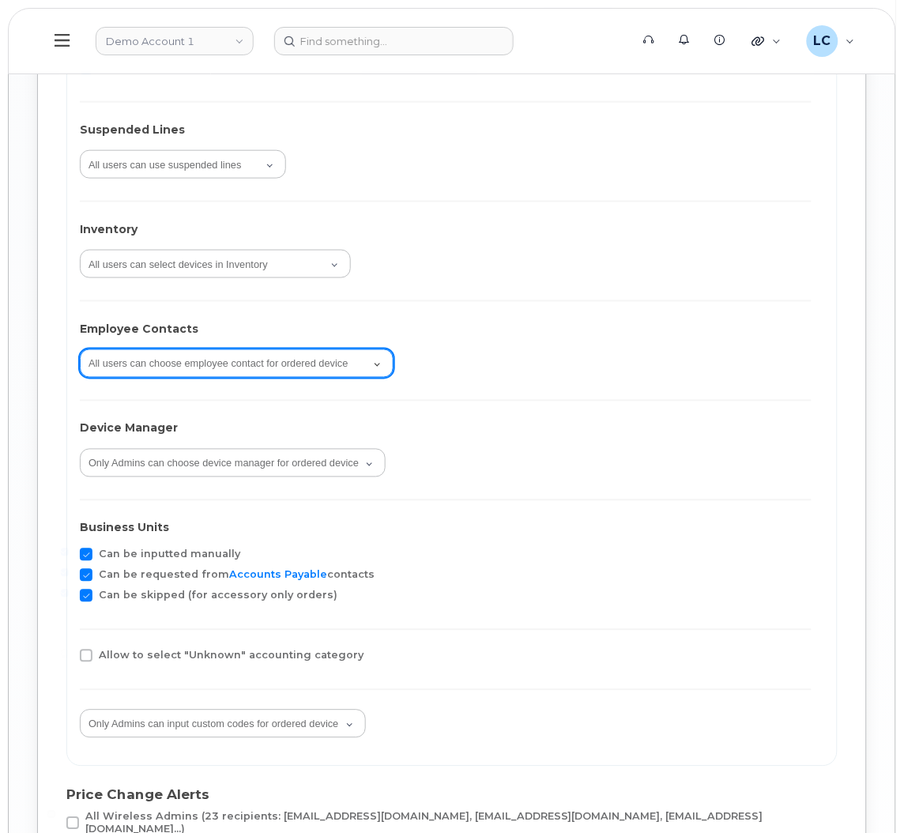
click at [379, 360] on select "All users can choose employee contact for ordered device Only Admins can choose…" at bounding box center [237, 363] width 314 height 28
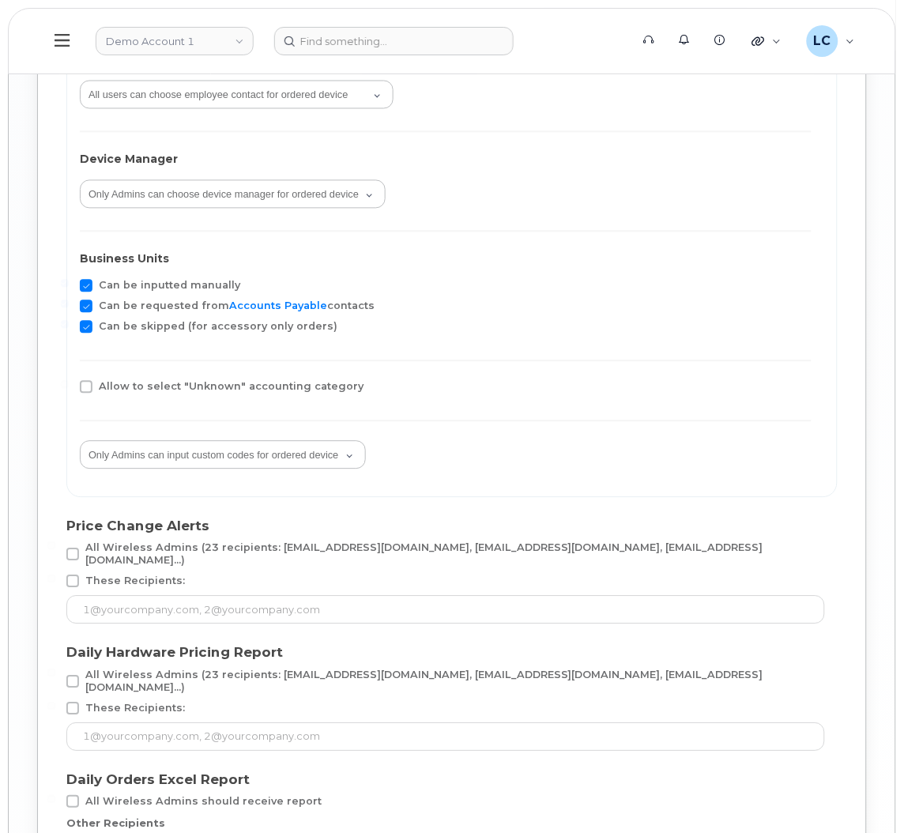
scroll to position [2771, 0]
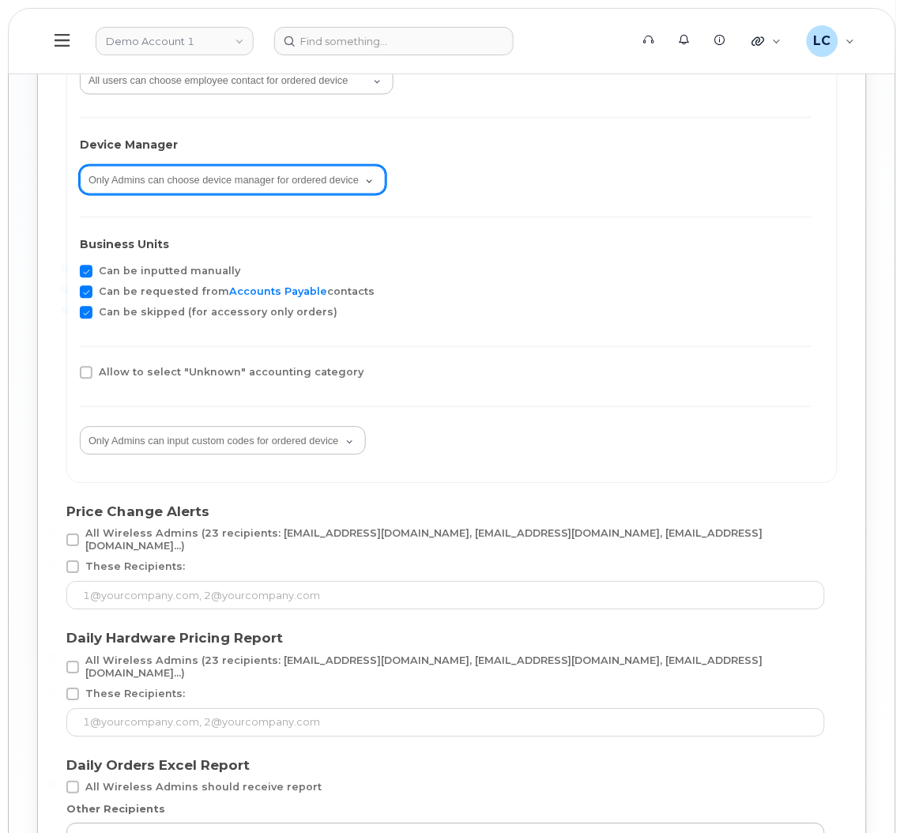
click at [319, 177] on select "All users can choose device manager for ordered device Only Admins can choose d…" at bounding box center [233, 180] width 306 height 28
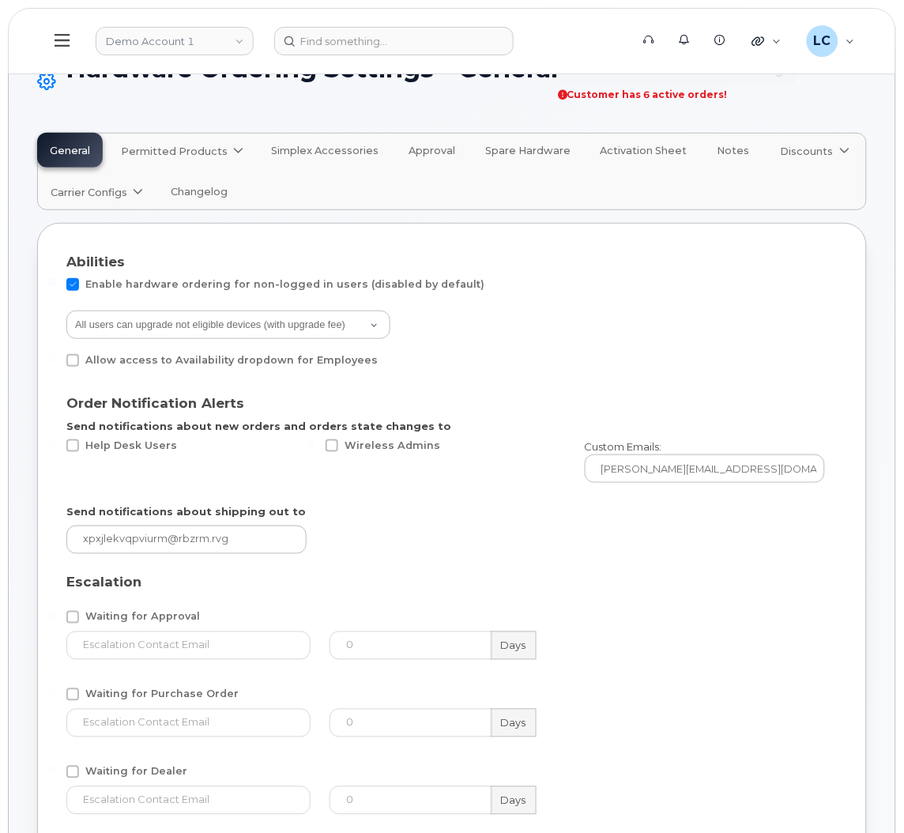
scroll to position [0, 0]
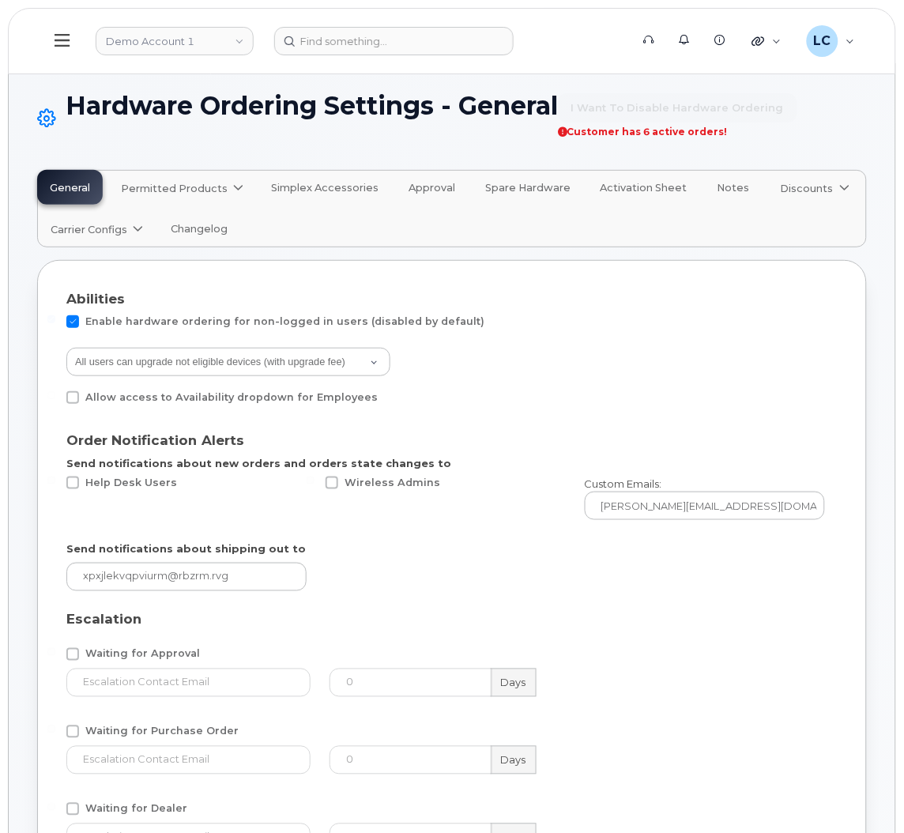
click at [440, 189] on span "Approval" at bounding box center [432, 188] width 47 height 13
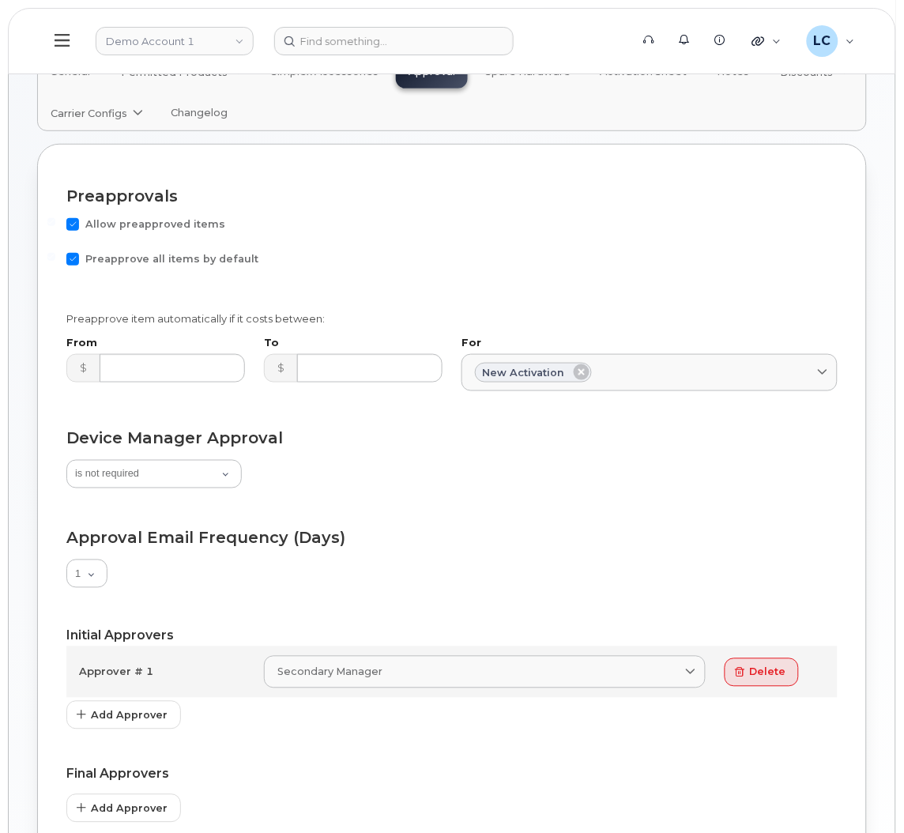
scroll to position [115, 0]
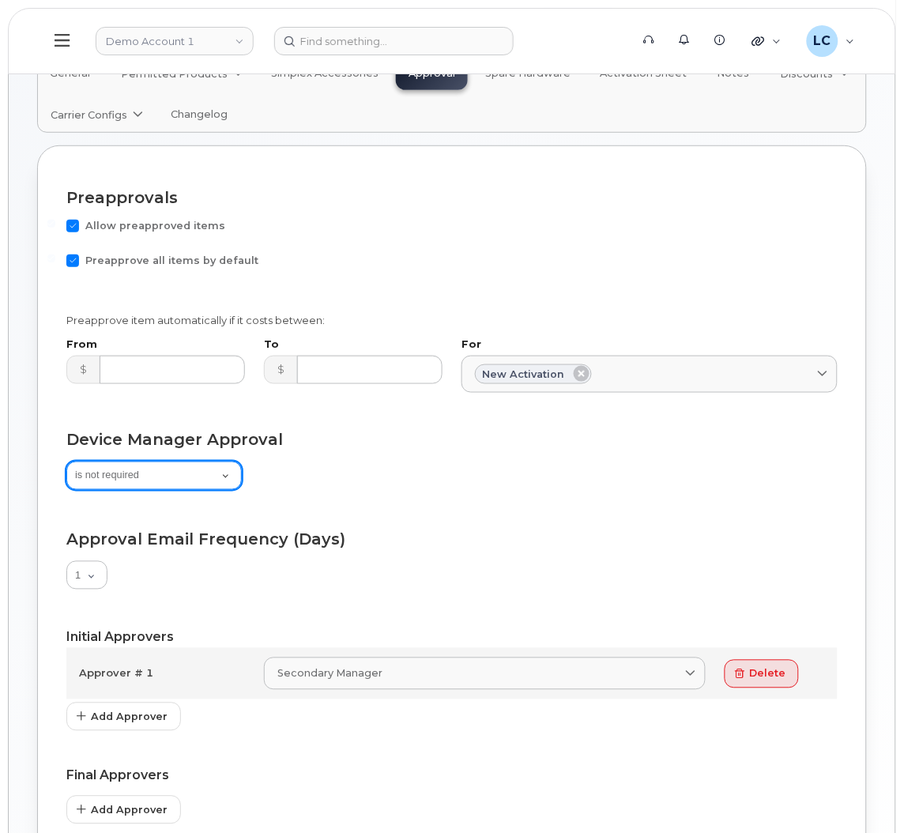
click at [233, 464] on select "is not required is optional, can be removed is mandatory, can't be removed" at bounding box center [154, 476] width 176 height 28
click at [435, 521] on form "Preapprovals Allow preapproved items Preapprove all items by default Preapprove…" at bounding box center [452, 545] width 772 height 740
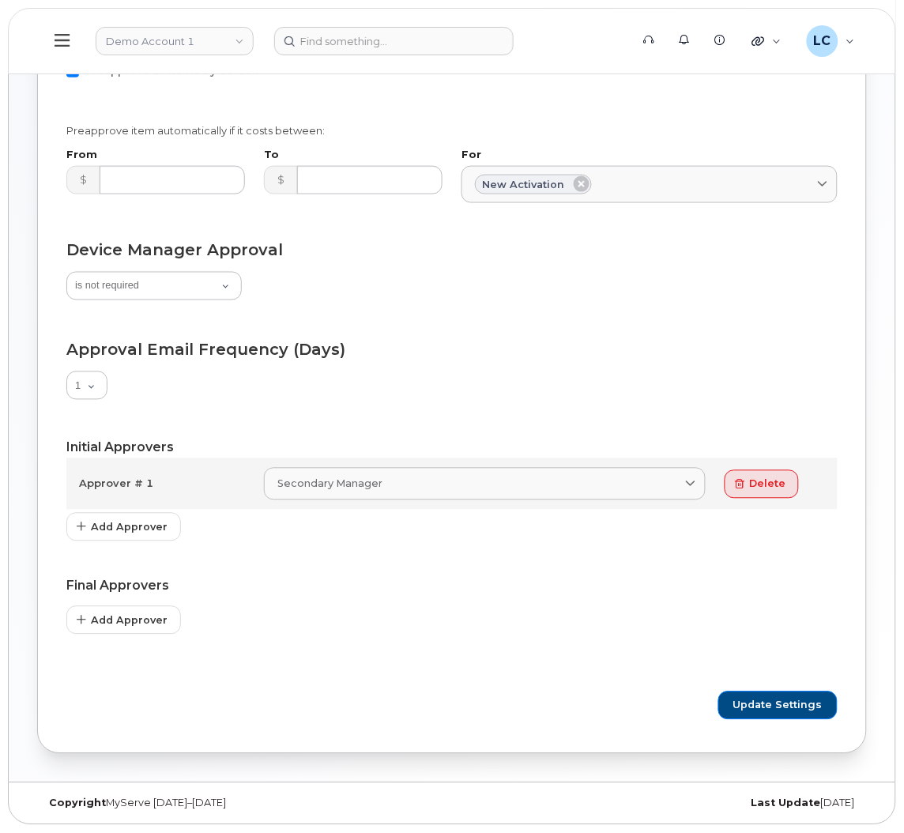
scroll to position [304, 0]
click at [97, 384] on select "1 2 3 4 5 6 7" at bounding box center [86, 386] width 41 height 28
click at [94, 382] on select "1 2 3 4 5 6 7" at bounding box center [86, 386] width 41 height 28
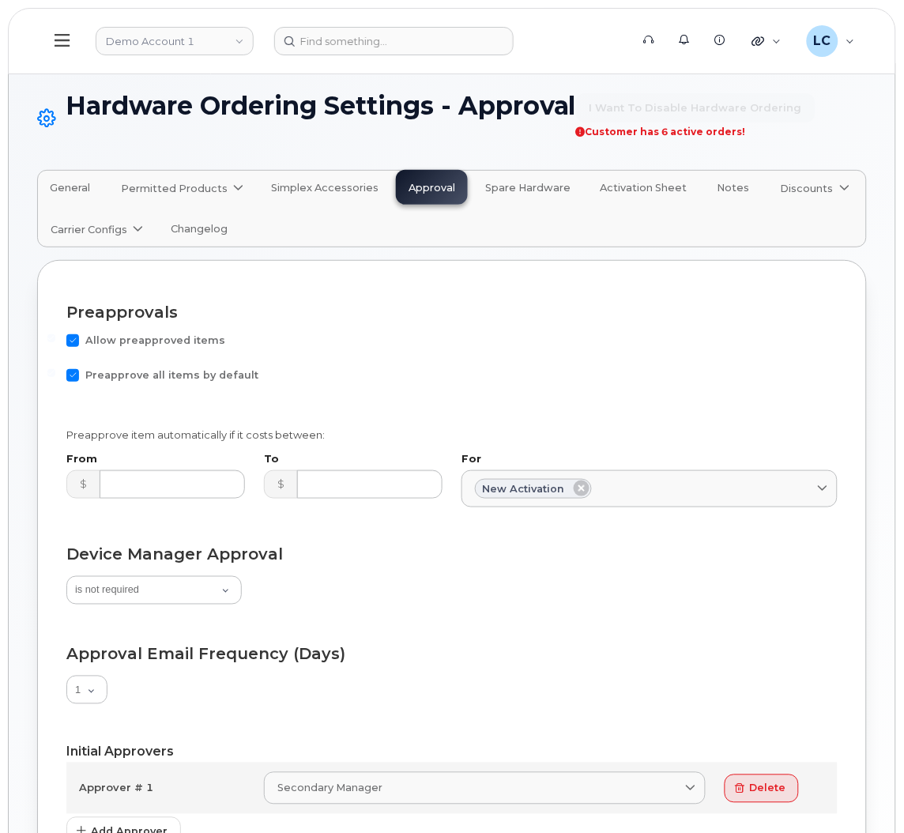
scroll to position [1, 0]
click at [640, 184] on span "Activation Sheet" at bounding box center [644, 187] width 87 height 13
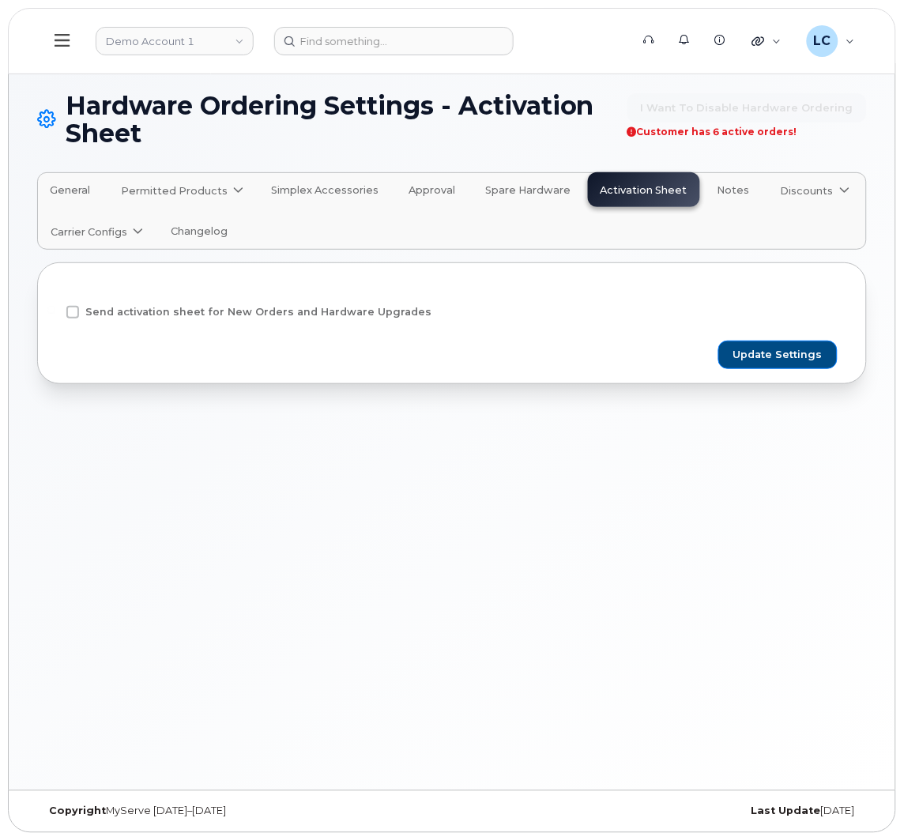
click at [160, 311] on span "Send activation sheet for New Orders and Hardware Upgrades" at bounding box center [258, 312] width 346 height 12
click at [55, 311] on input "Send activation sheet for New Orders and Hardware Upgrades" at bounding box center [51, 310] width 8 height 8
checkbox input "true"
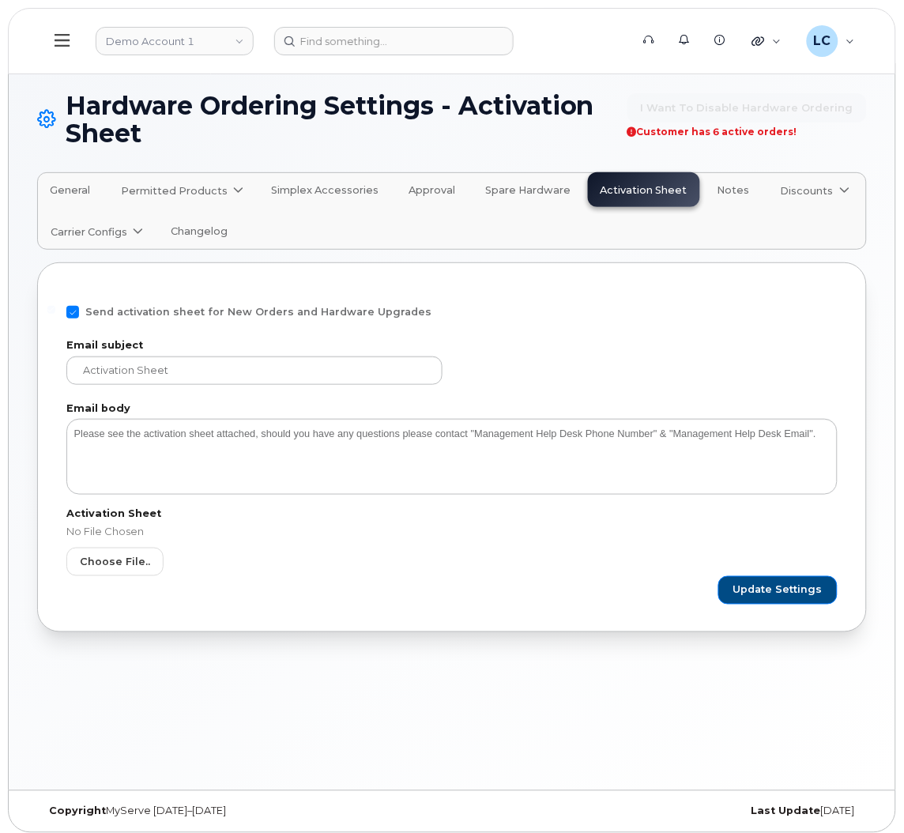
click at [89, 242] on link "Carrier Configs" at bounding box center [95, 231] width 115 height 35
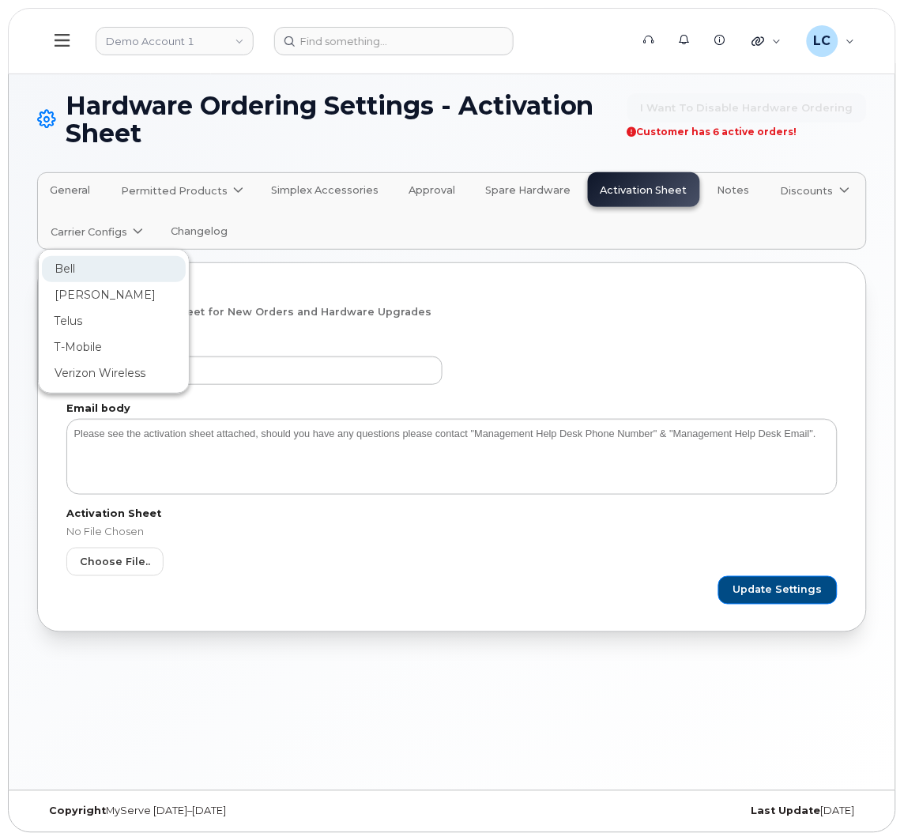
click at [91, 277] on div "Bell" at bounding box center [114, 269] width 119 height 17
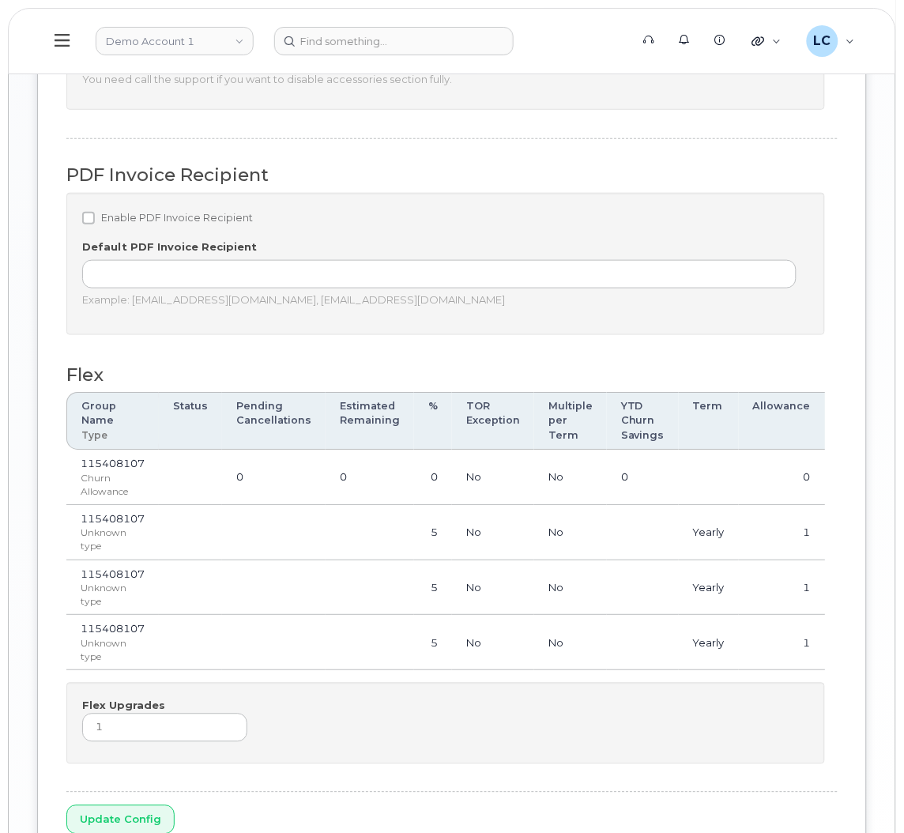
scroll to position [1282, 0]
